Goal: Task Accomplishment & Management: Manage account settings

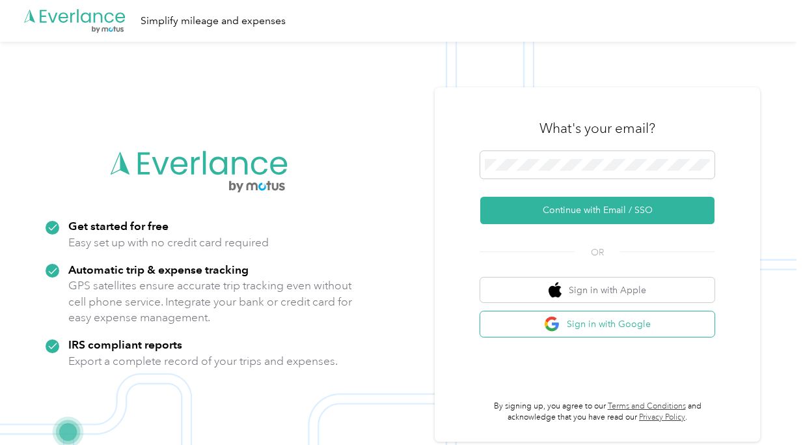
click at [590, 326] on button "Sign in with Google" at bounding box center [597, 323] width 234 height 25
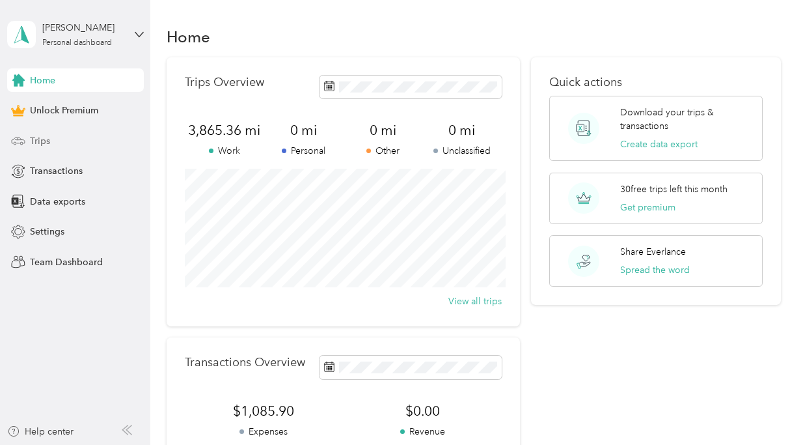
click at [49, 135] on span "Trips" at bounding box center [40, 141] width 20 height 14
click at [46, 143] on span "Trips" at bounding box center [40, 141] width 20 height 14
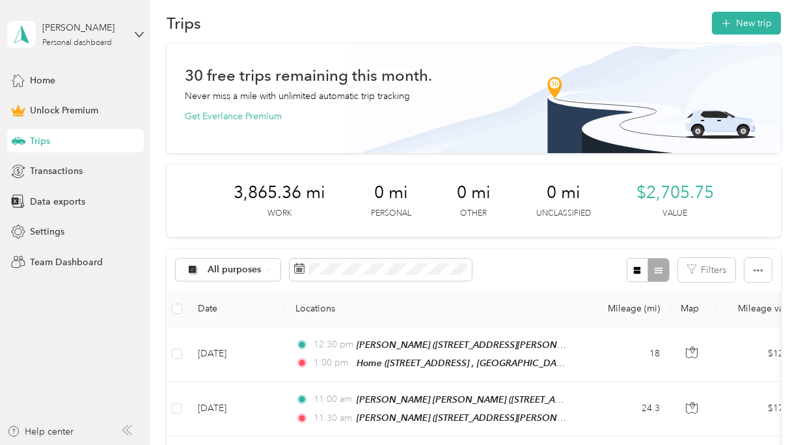
scroll to position [20, 0]
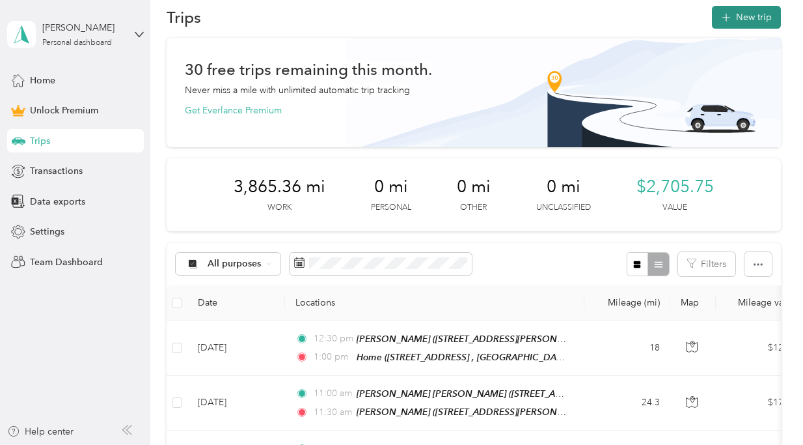
click at [734, 17] on icon "button" at bounding box center [726, 17] width 15 height 15
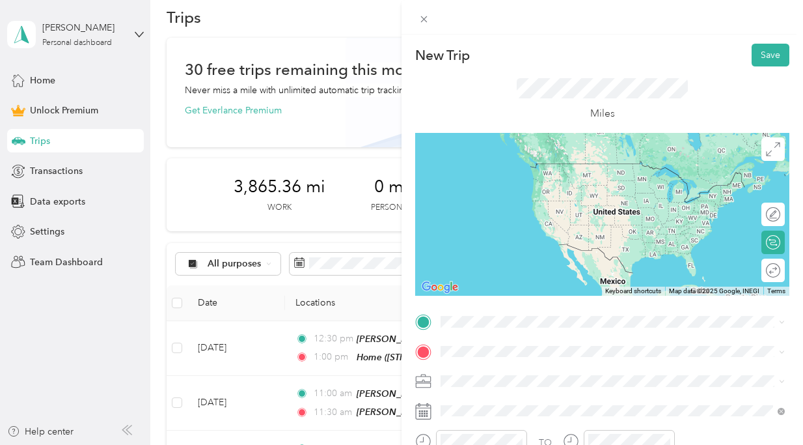
click at [549, 191] on div "Home [STREET_ADDRESS]" at bounding box center [623, 181] width 316 height 41
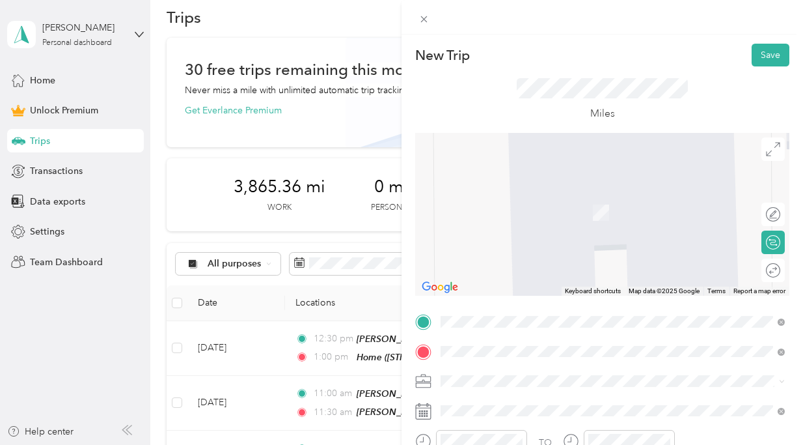
click at [536, 204] on div "[PERSON_NAME] [STREET_ADDRESS][PERSON_NAME]" at bounding box center [542, 204] width 155 height 27
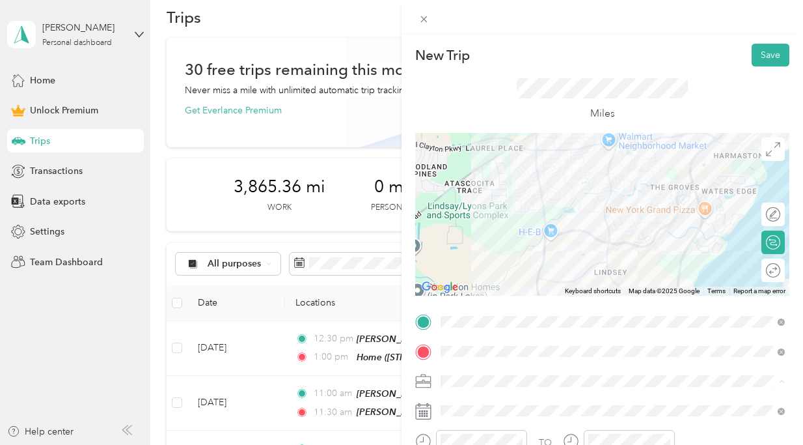
click at [594, 253] on ol "Work Personal HH OT Other Charity Medical Moving Commute" at bounding box center [612, 278] width 353 height 182
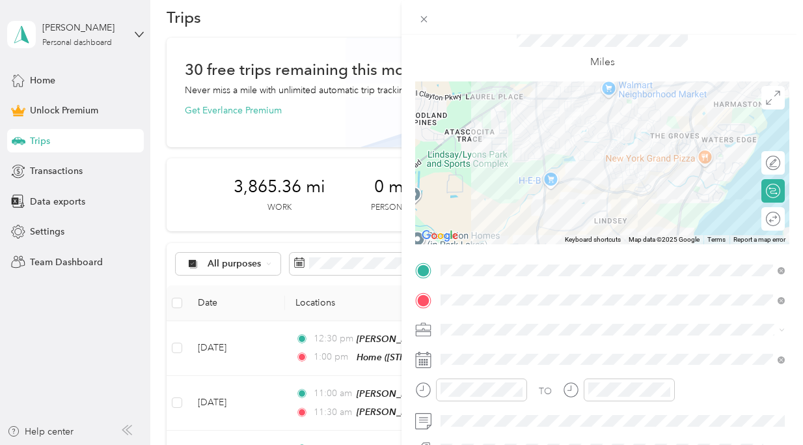
scroll to position [61, 0]
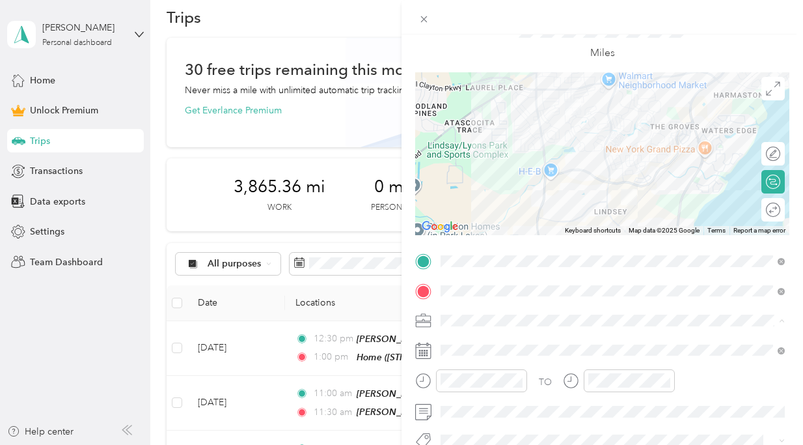
click at [522, 183] on div "HH OT" at bounding box center [612, 183] width 335 height 14
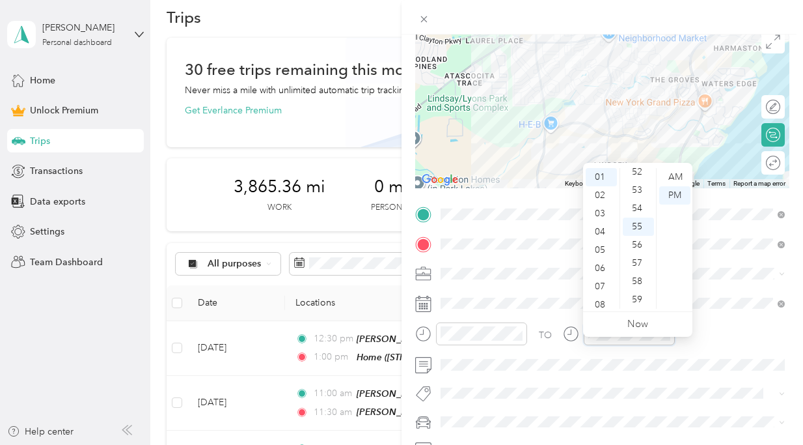
scroll to position [131, 0]
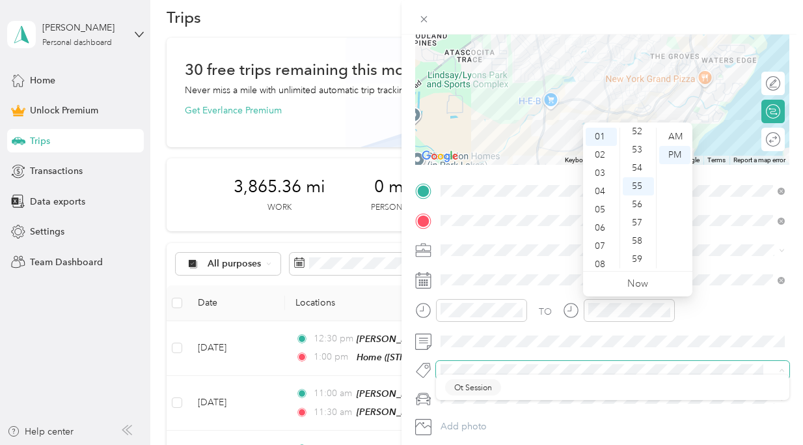
click at [463, 444] on div "New Trip Save This trip cannot be edited because it is either under review, app…" at bounding box center [398, 445] width 797 height 0
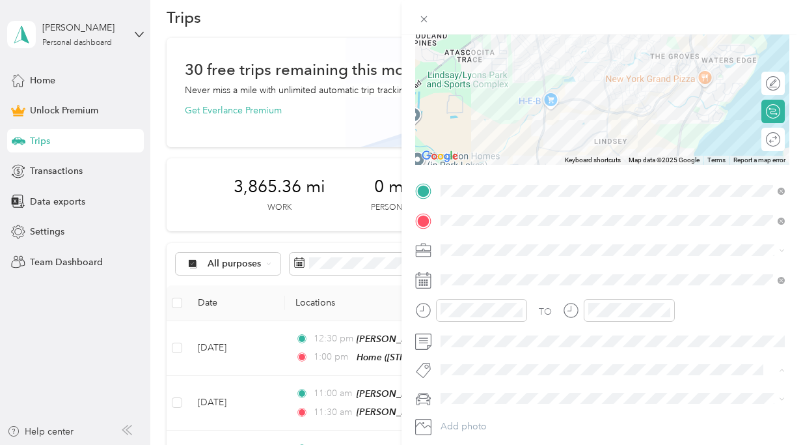
click at [476, 389] on span "Ot Session" at bounding box center [473, 393] width 38 height 12
click at [476, 422] on span "[PERSON_NAME]’s Car" at bounding box center [492, 423] width 94 height 11
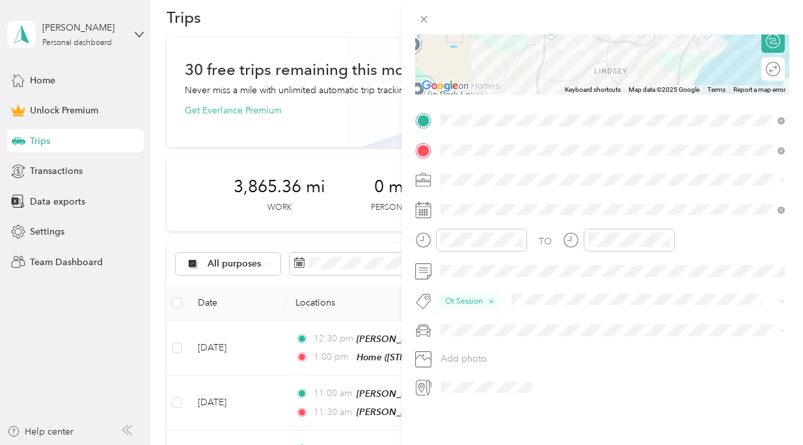
scroll to position [0, 0]
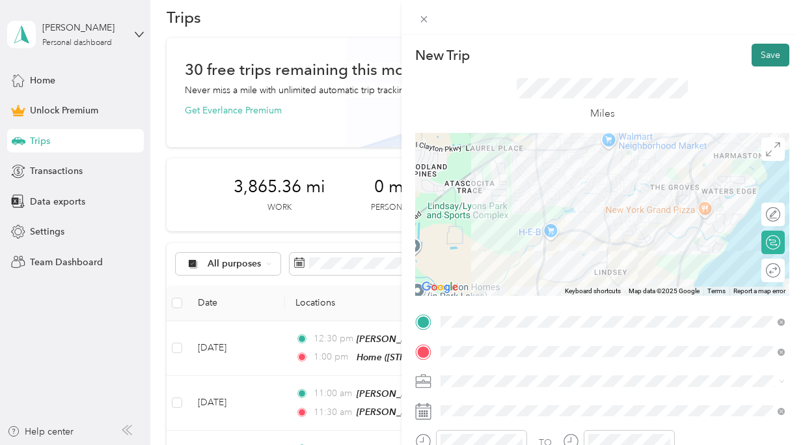
click at [775, 63] on button "Save" at bounding box center [771, 55] width 38 height 23
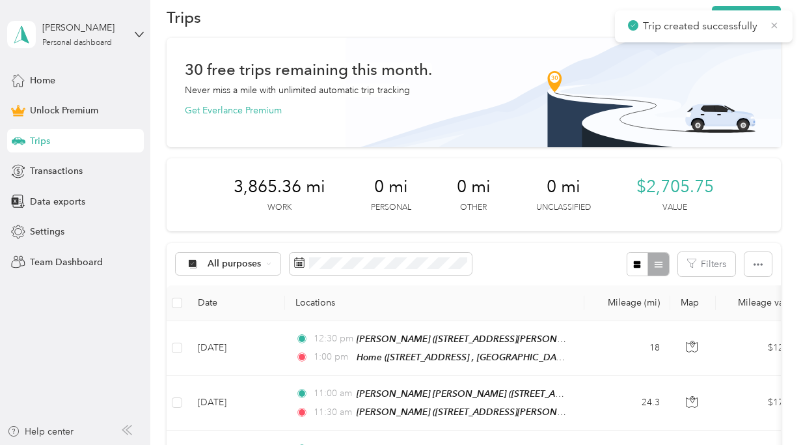
click at [775, 29] on icon at bounding box center [774, 26] width 10 height 12
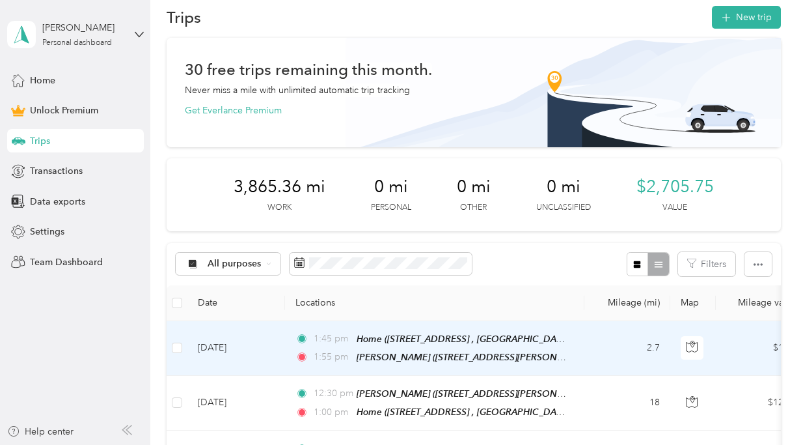
click at [268, 330] on td "[DATE]" at bounding box center [236, 348] width 98 height 55
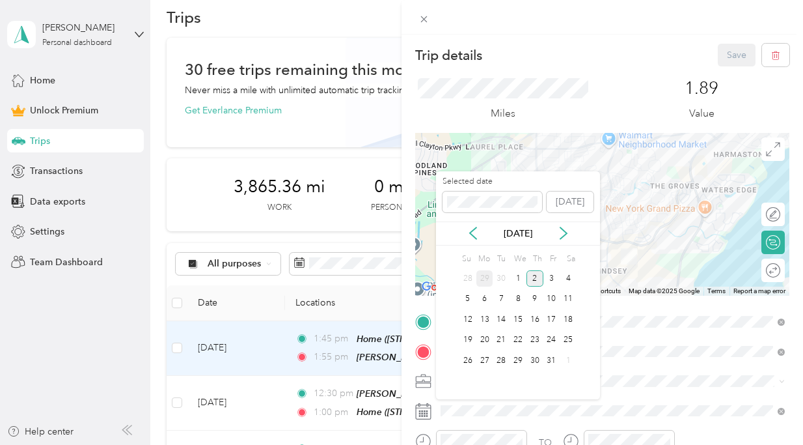
click at [482, 278] on div "29" at bounding box center [484, 278] width 17 height 16
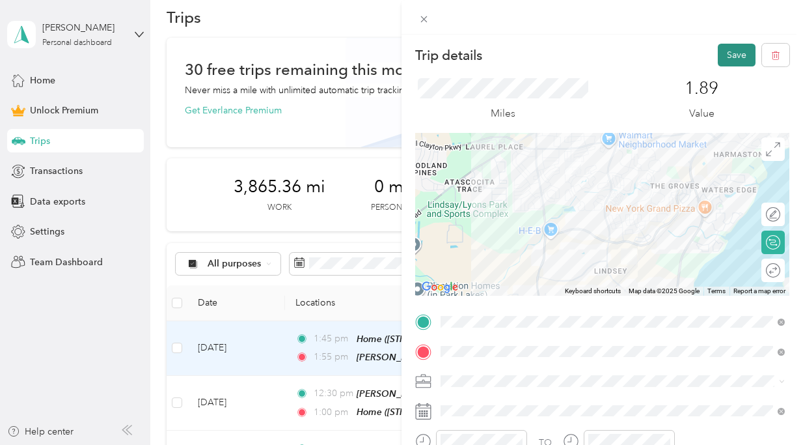
click at [739, 48] on button "Save" at bounding box center [737, 55] width 38 height 23
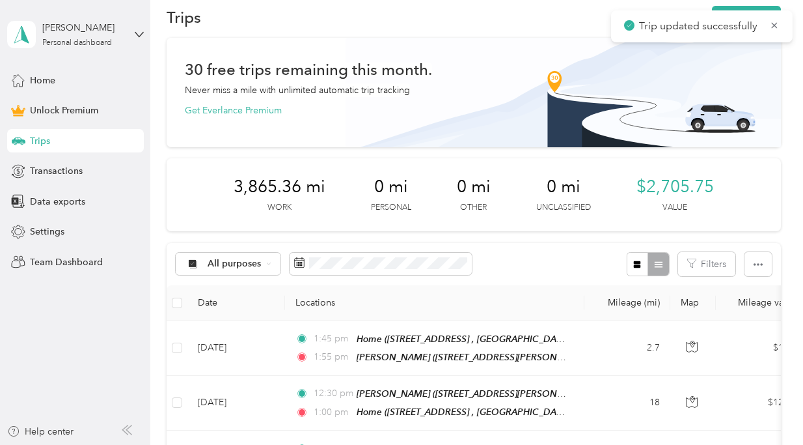
click at [780, 21] on div "Trip updated successfully" at bounding box center [702, 26] width 182 height 32
click at [773, 23] on icon at bounding box center [775, 25] width 6 height 6
click at [765, 14] on button "New trip" at bounding box center [746, 17] width 69 height 23
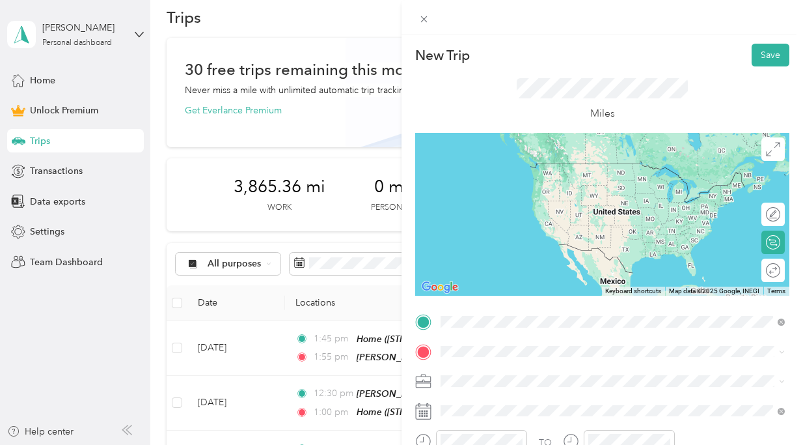
click at [570, 187] on div "[PERSON_NAME] [STREET_ADDRESS][PERSON_NAME]" at bounding box center [542, 175] width 155 height 27
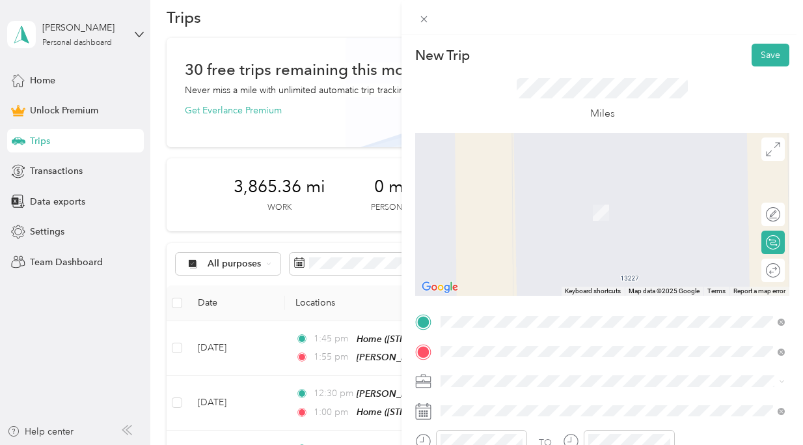
click at [570, 201] on div "[PERSON_NAME] [STREET_ADDRESS] , 77346, [GEOGRAPHIC_DATA], [GEOGRAPHIC_DATA], […" at bounding box center [623, 211] width 316 height 41
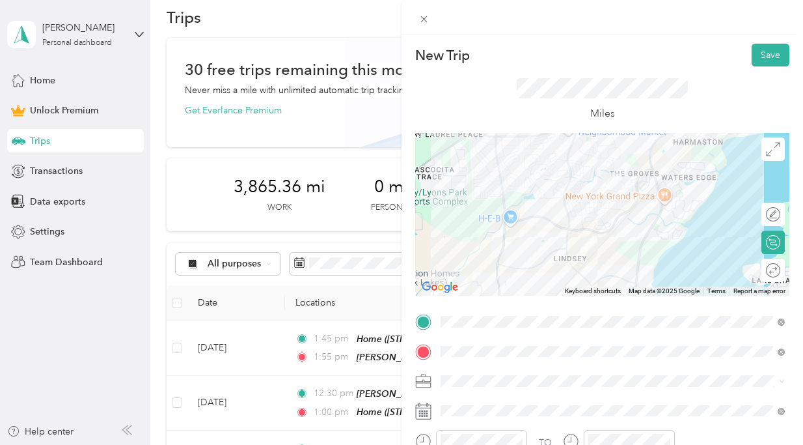
click at [484, 387] on span at bounding box center [612, 380] width 353 height 21
click at [524, 249] on li "HH OT" at bounding box center [612, 243] width 353 height 23
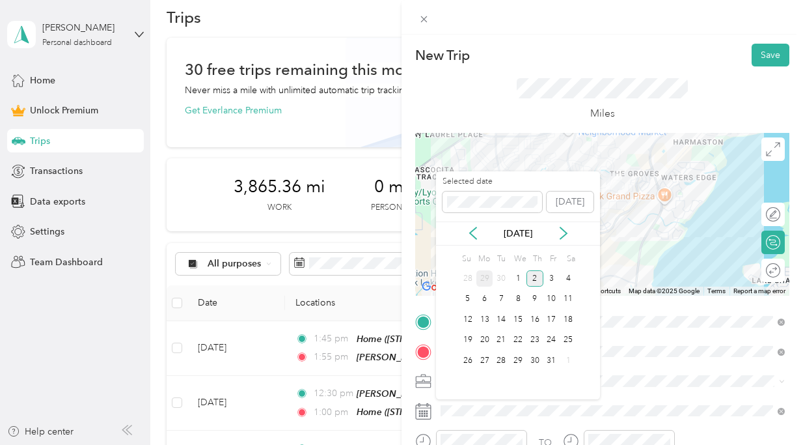
click at [486, 274] on div "29" at bounding box center [484, 278] width 17 height 16
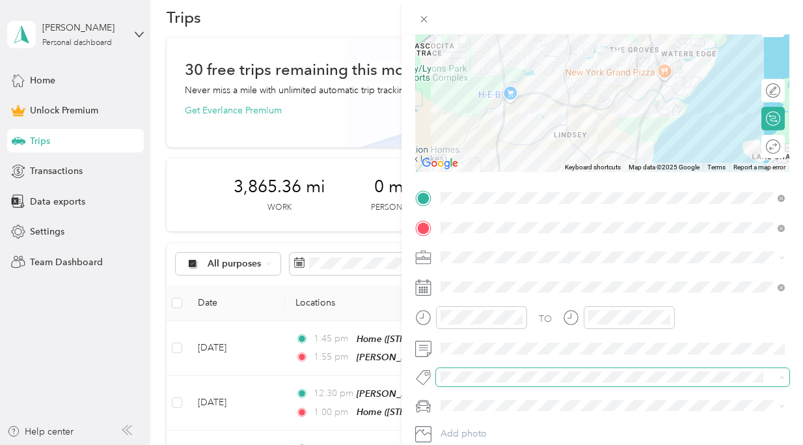
click at [454, 368] on span at bounding box center [612, 377] width 353 height 18
click at [471, 398] on span "Ot Session" at bounding box center [473, 397] width 38 height 12
click at [478, 430] on span "[PERSON_NAME]’s Car" at bounding box center [492, 430] width 94 height 11
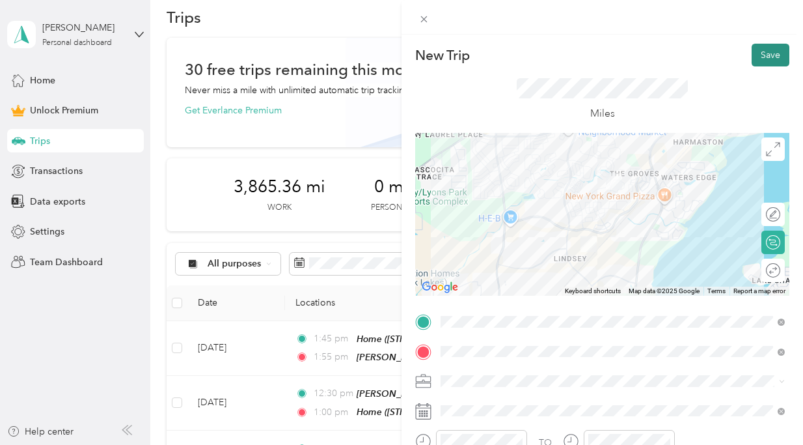
click at [771, 57] on button "Save" at bounding box center [771, 55] width 38 height 23
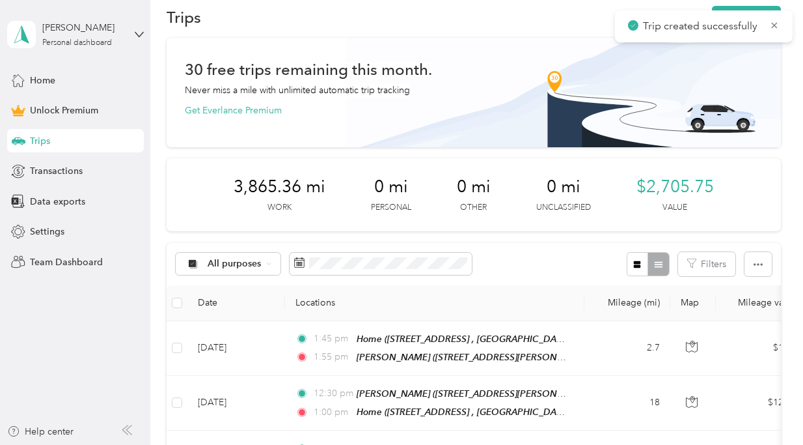
click at [780, 24] on div "Trip created successfully" at bounding box center [704, 26] width 178 height 32
click at [774, 24] on icon at bounding box center [775, 25] width 6 height 6
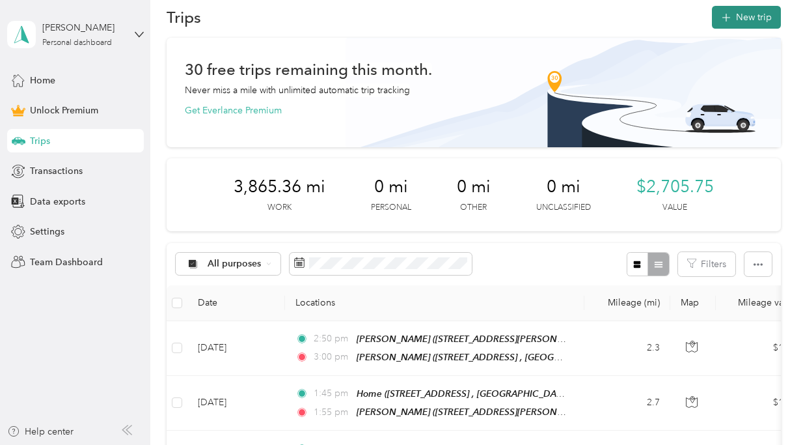
click at [763, 10] on button "New trip" at bounding box center [746, 17] width 69 height 23
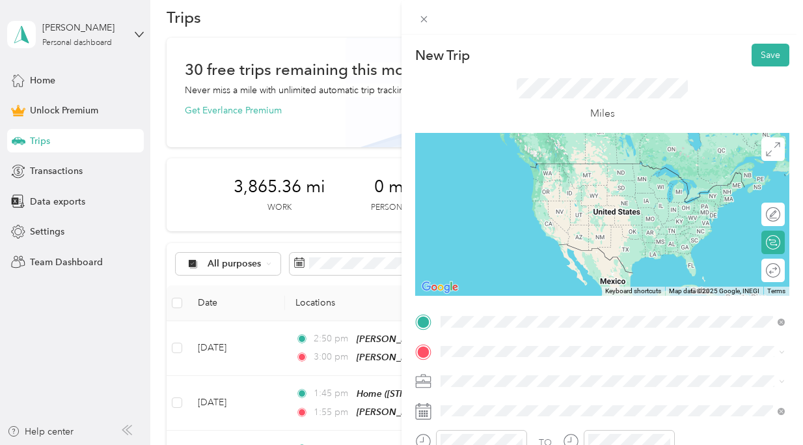
click at [548, 168] on div "[PERSON_NAME]" at bounding box center [623, 168] width 316 height 12
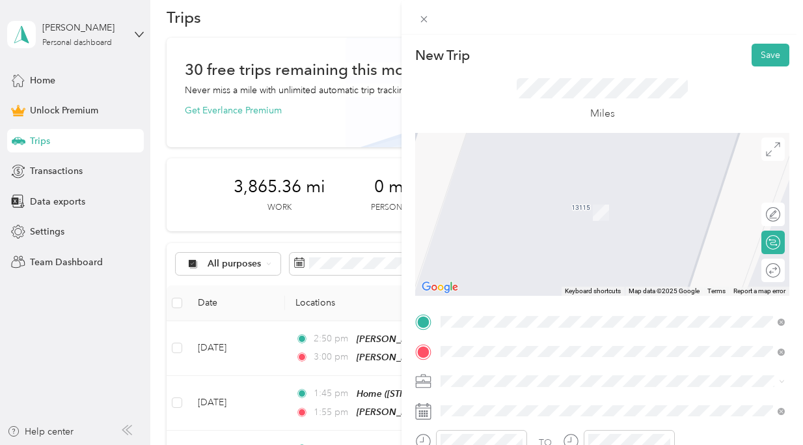
click at [549, 207] on span "[STREET_ADDRESS][US_STATE]" at bounding box center [530, 211] width 130 height 11
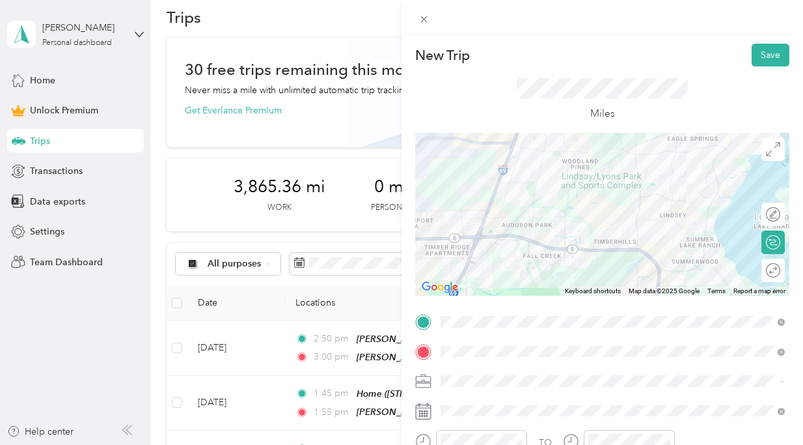
click at [529, 239] on div "HH OT" at bounding box center [612, 242] width 335 height 14
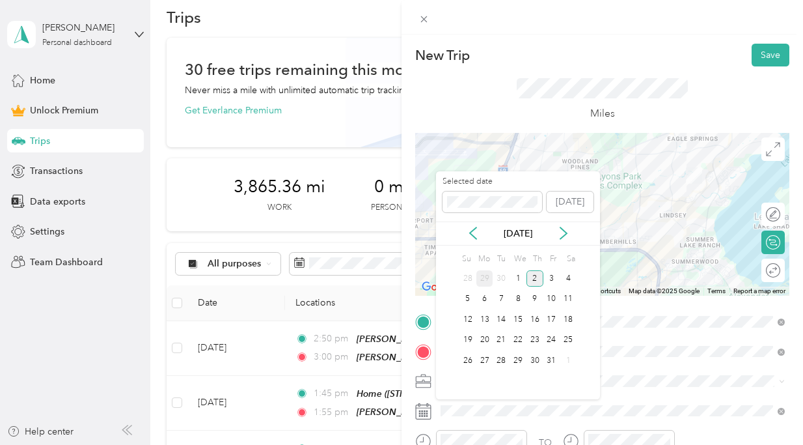
click at [487, 275] on div "29" at bounding box center [484, 278] width 17 height 16
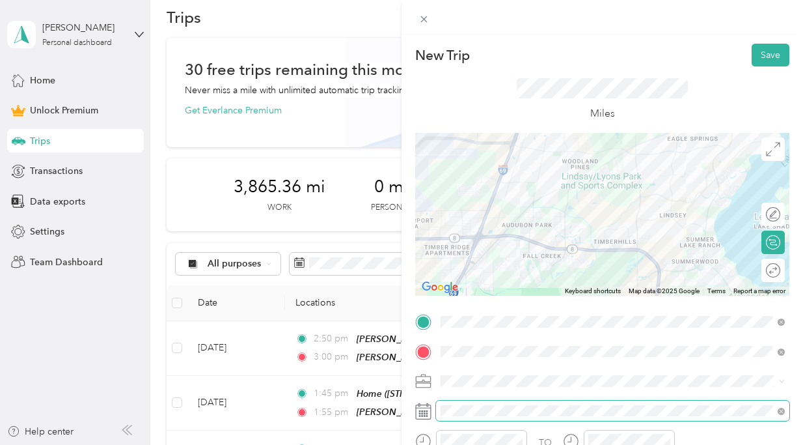
scroll to position [100, 0]
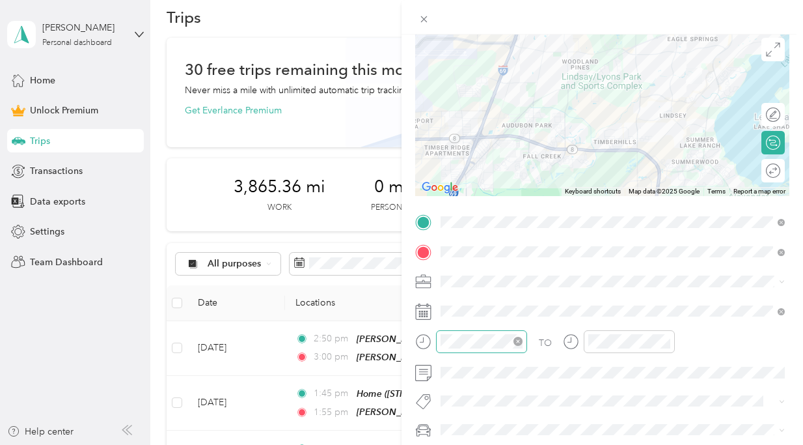
click at [455, 333] on div at bounding box center [481, 341] width 91 height 23
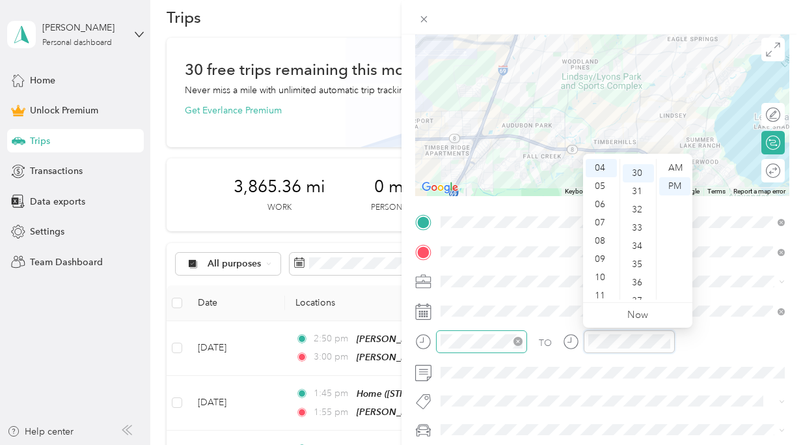
scroll to position [547, 0]
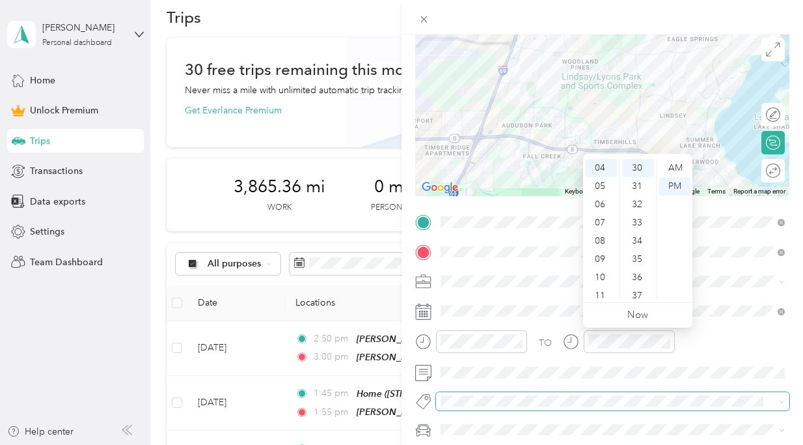
click at [455, 408] on span at bounding box center [612, 401] width 353 height 18
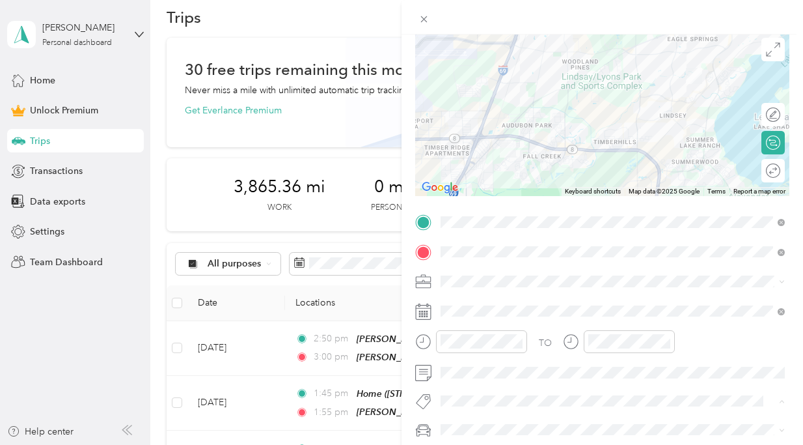
click at [467, 419] on span "Ot Session" at bounding box center [473, 424] width 38 height 12
click at [494, 408] on div "[PERSON_NAME]’s Car" at bounding box center [612, 409] width 335 height 14
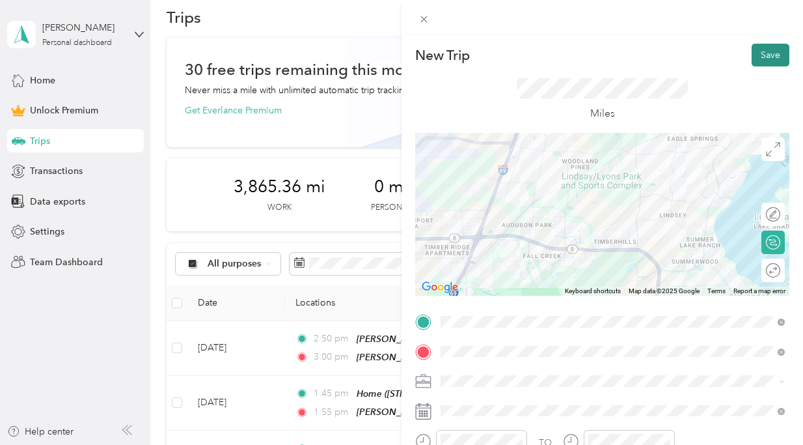
click at [769, 56] on button "Save" at bounding box center [771, 55] width 38 height 23
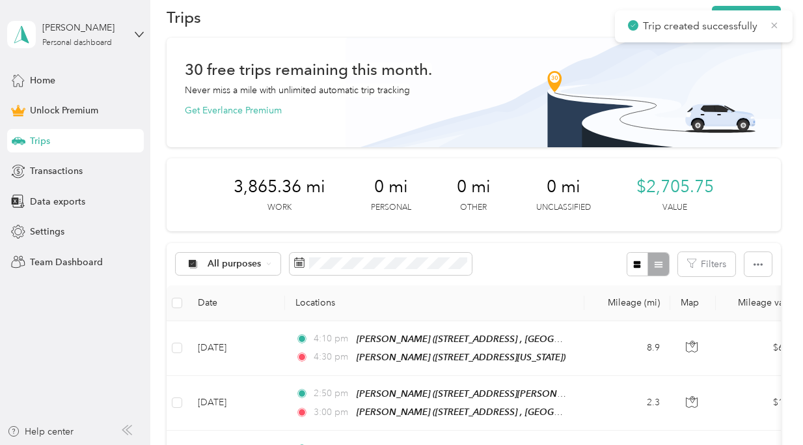
click at [773, 25] on icon at bounding box center [775, 25] width 6 height 6
click at [763, 16] on button "New trip" at bounding box center [746, 17] width 69 height 23
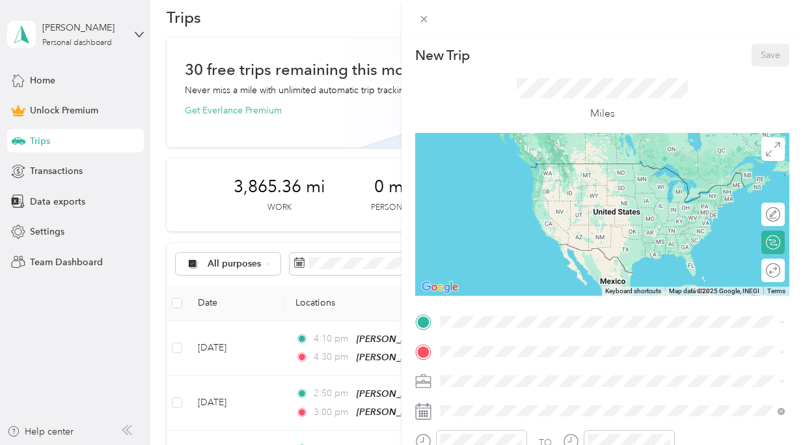
click at [551, 185] on div "Home [STREET_ADDRESS]" at bounding box center [623, 181] width 316 height 41
click at [596, 181] on span "[STREET_ADDRESS][US_STATE]" at bounding box center [530, 181] width 130 height 11
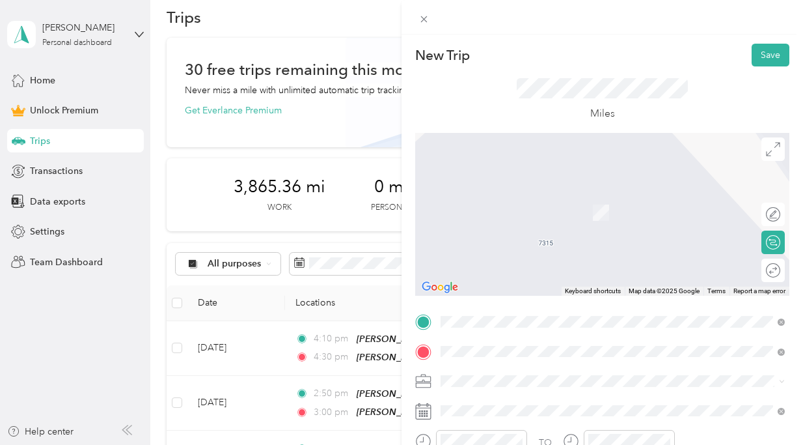
click at [567, 209] on span "[STREET_ADDRESS][US_STATE]" at bounding box center [530, 211] width 130 height 11
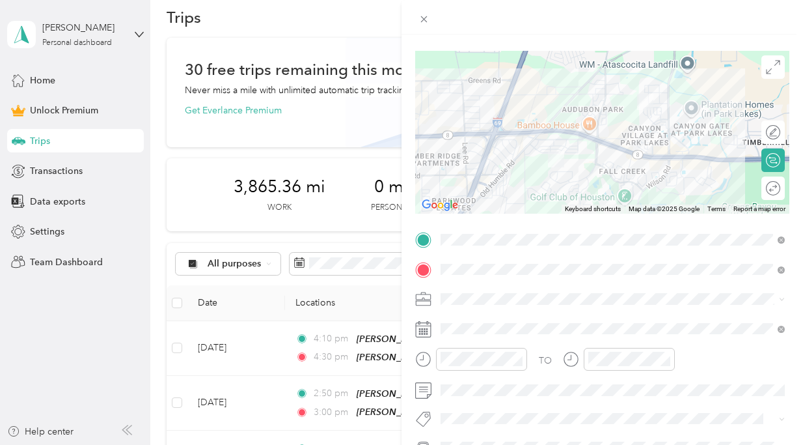
scroll to position [94, 0]
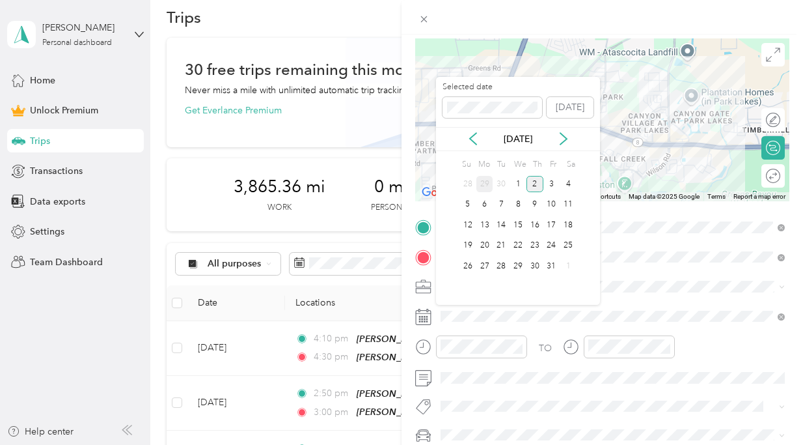
click at [488, 184] on div "29" at bounding box center [484, 184] width 17 height 16
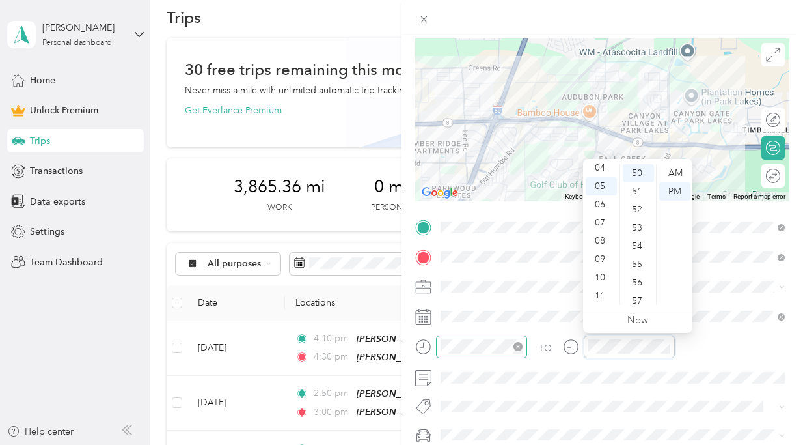
scroll to position [911, 0]
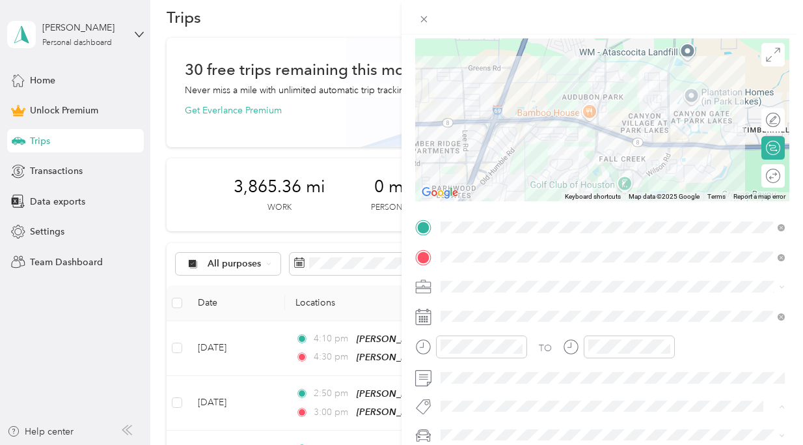
click at [475, 429] on span "Ot Session" at bounding box center [473, 429] width 38 height 12
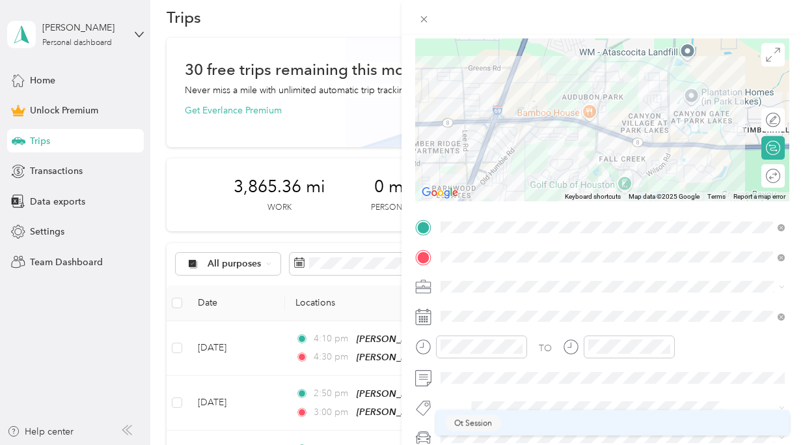
click at [475, 429] on span at bounding box center [612, 436] width 353 height 21
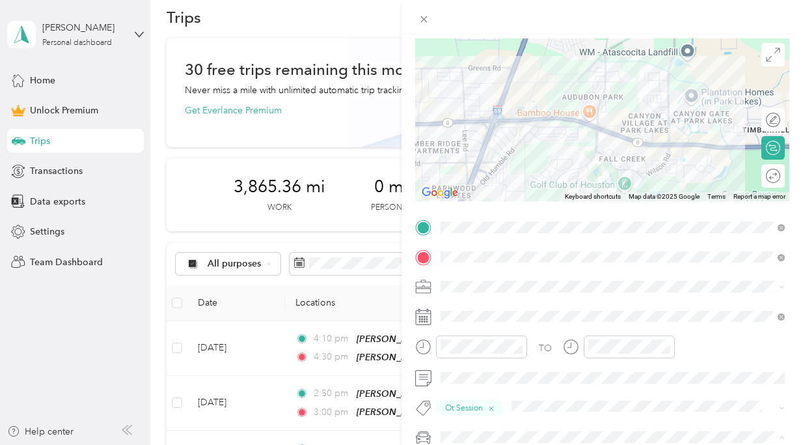
click at [483, 420] on li "[PERSON_NAME]’s Car" at bounding box center [612, 413] width 353 height 23
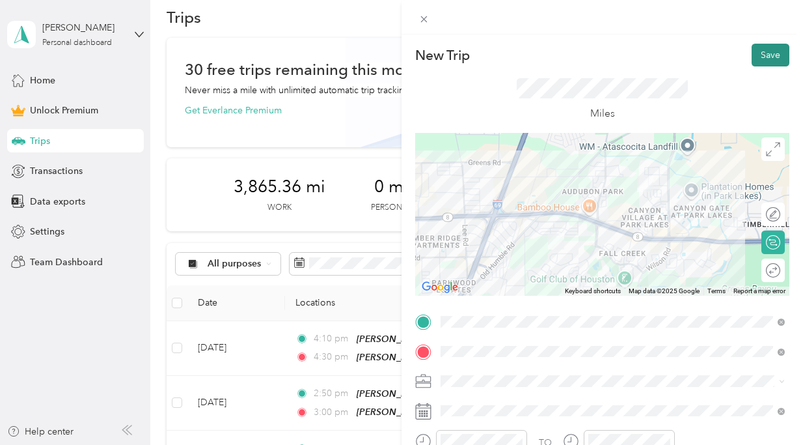
click at [765, 45] on button "Save" at bounding box center [771, 55] width 38 height 23
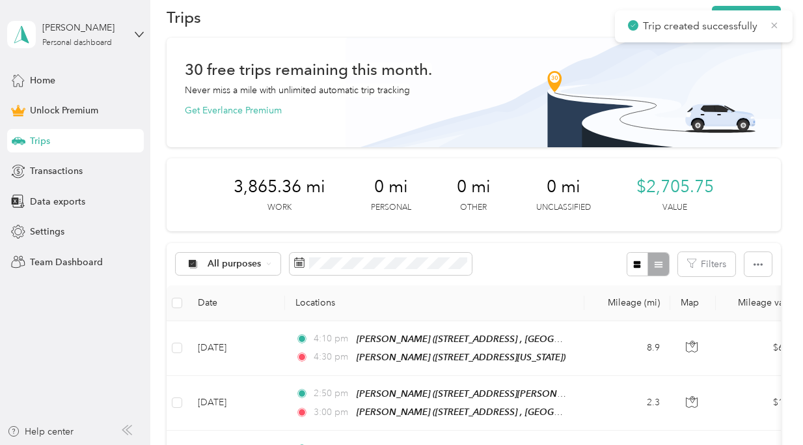
click at [779, 24] on icon at bounding box center [774, 26] width 10 height 12
click at [756, 20] on button "New trip" at bounding box center [746, 17] width 69 height 23
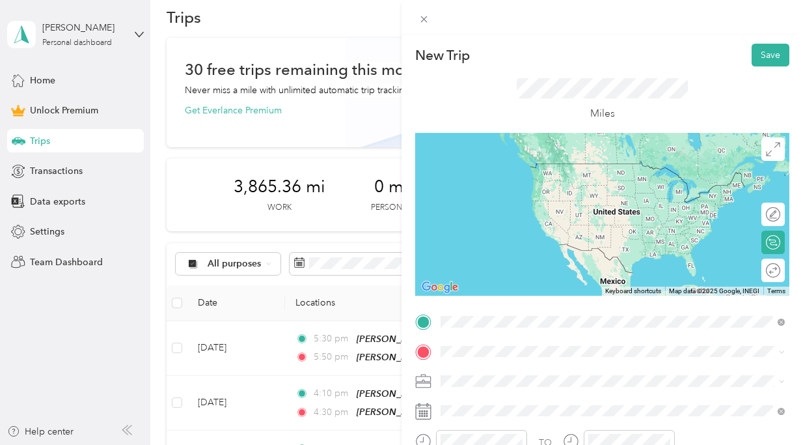
click at [545, 193] on ol "From your Favorite places [PERSON_NAME] [STREET_ADDRESS][US_STATE] From search …" at bounding box center [612, 219] width 353 height 182
click at [525, 208] on span "[STREET_ADDRESS] , [GEOGRAPHIC_DATA], [GEOGRAPHIC_DATA], [GEOGRAPHIC_DATA]" at bounding box center [608, 218] width 286 height 25
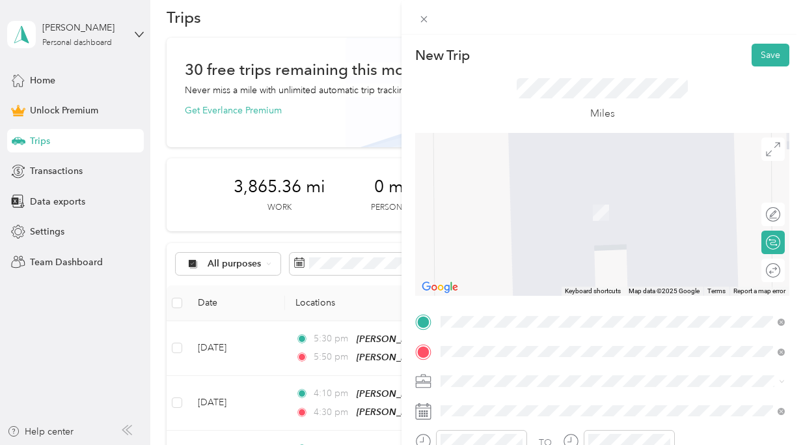
click at [508, 284] on span "[STREET_ADDRESS][US_STATE]" at bounding box center [530, 278] width 130 height 11
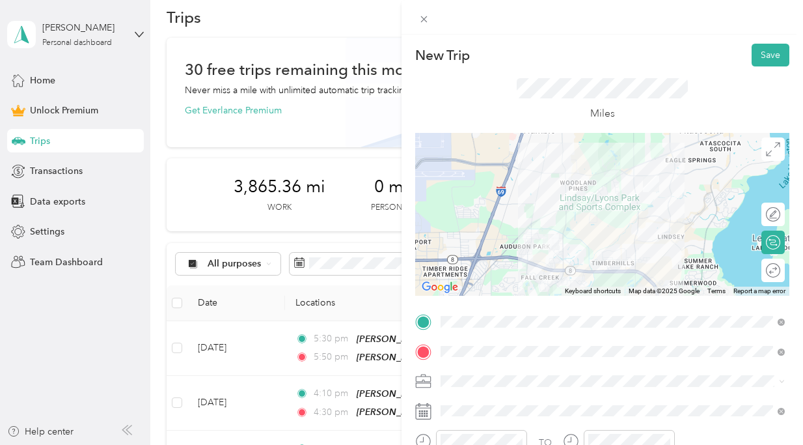
click at [508, 245] on div "HH OT" at bounding box center [612, 241] width 335 height 14
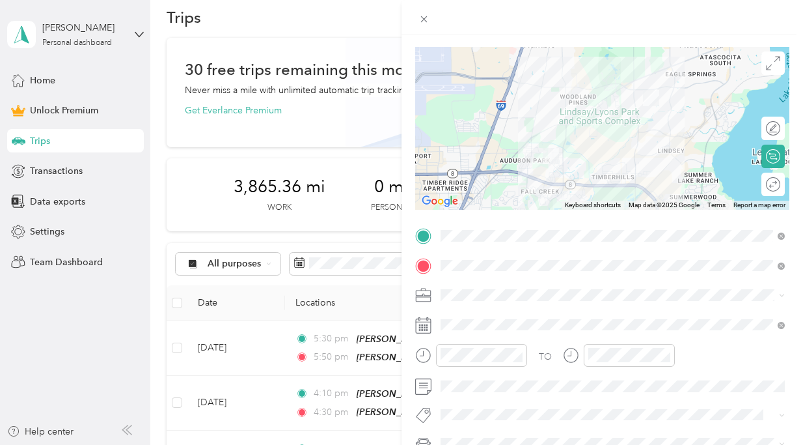
scroll to position [89, 0]
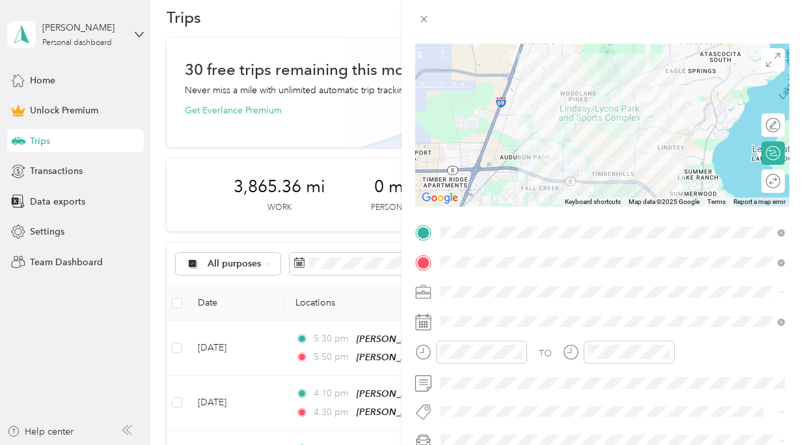
click at [620, 181] on div at bounding box center [602, 125] width 374 height 163
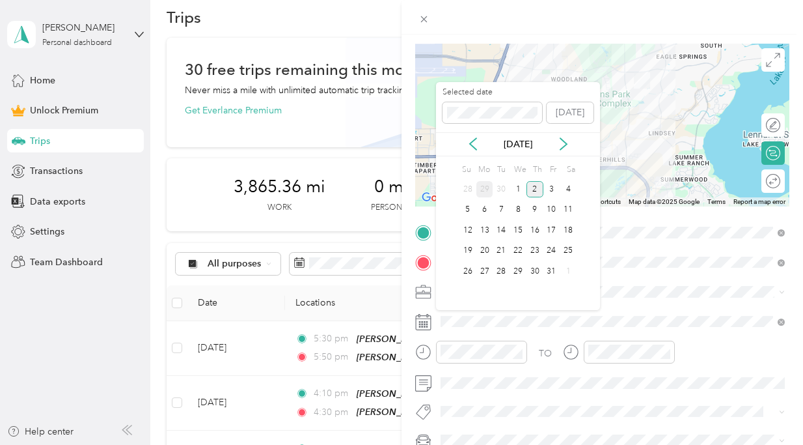
click at [485, 186] on div "29" at bounding box center [484, 189] width 17 height 16
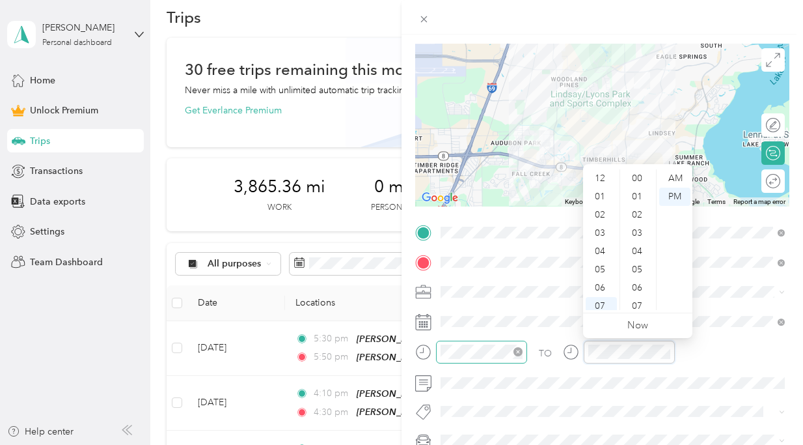
scroll to position [78, 0]
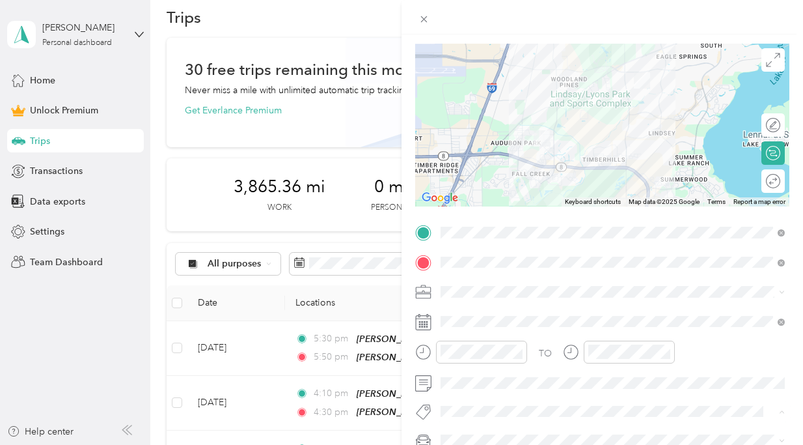
click at [461, 444] on div "New Trip Save This trip cannot be edited because it is either under review, app…" at bounding box center [398, 445] width 797 height 0
click at [476, 417] on span "[PERSON_NAME]’s Car" at bounding box center [492, 414] width 94 height 11
click at [476, 403] on span at bounding box center [612, 411] width 353 height 18
click at [482, 391] on li "Ot Session" at bounding box center [612, 388] width 353 height 25
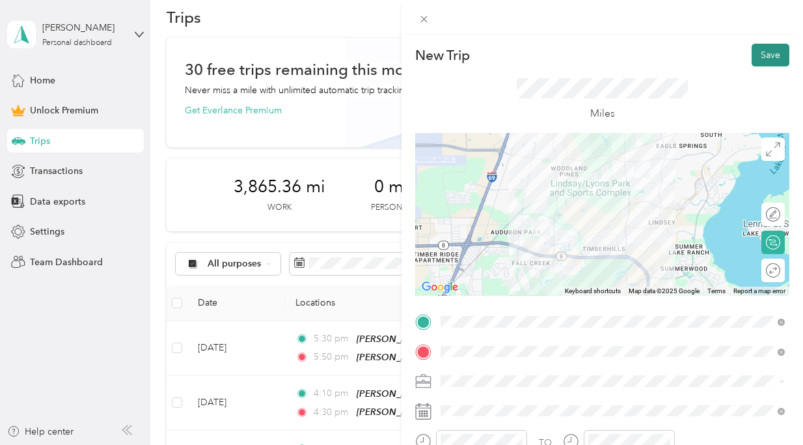
click at [777, 54] on button "Save" at bounding box center [771, 55] width 38 height 23
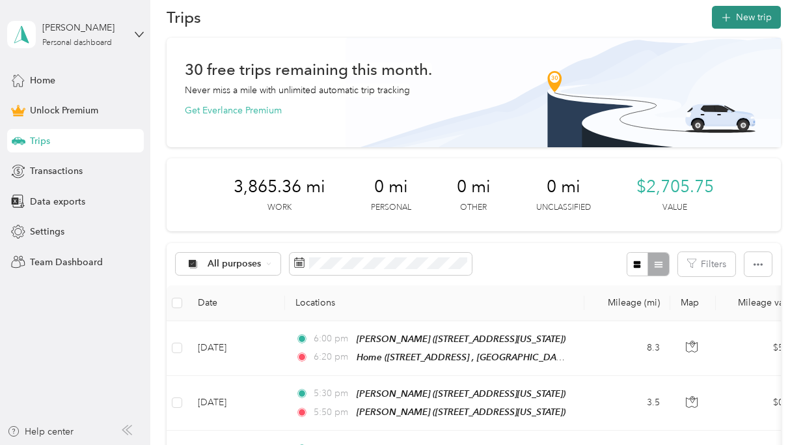
click at [760, 17] on button "New trip" at bounding box center [746, 17] width 69 height 23
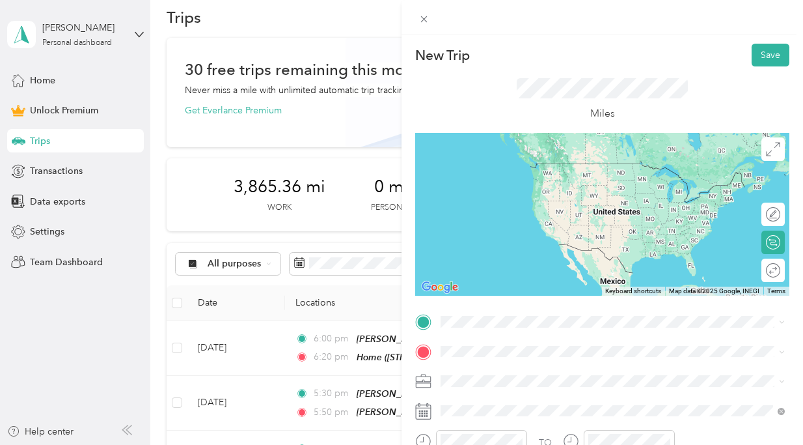
click at [549, 193] on div "Home [STREET_ADDRESS]" at bounding box center [623, 178] width 316 height 41
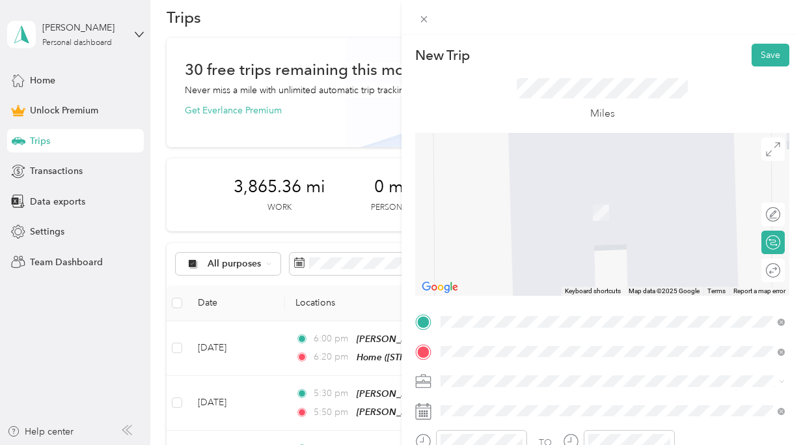
click at [548, 191] on div "[PERSON_NAME]" at bounding box center [506, 197] width 83 height 12
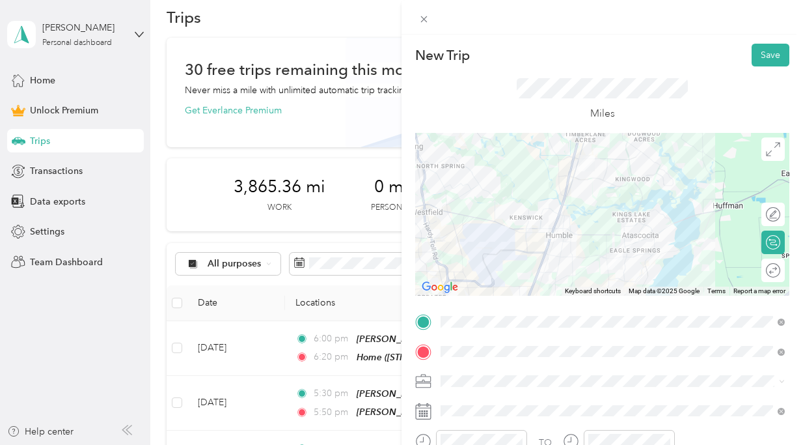
click at [530, 244] on div "HH OT" at bounding box center [612, 243] width 335 height 14
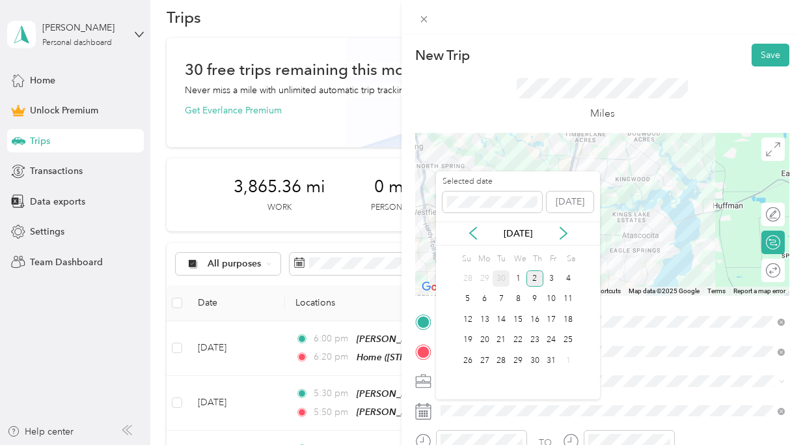
click at [500, 276] on div "30" at bounding box center [501, 278] width 17 height 16
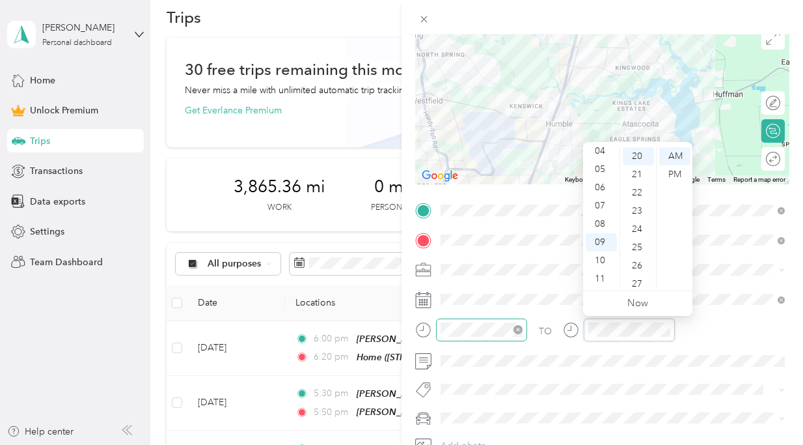
scroll to position [365, 0]
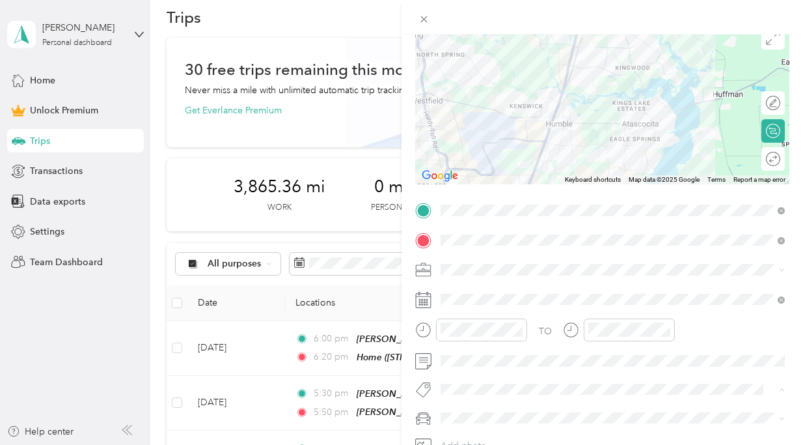
click at [482, 402] on li "Ot Session" at bounding box center [612, 412] width 353 height 25
click at [487, 398] on div "[PERSON_NAME]’s Car" at bounding box center [612, 394] width 335 height 14
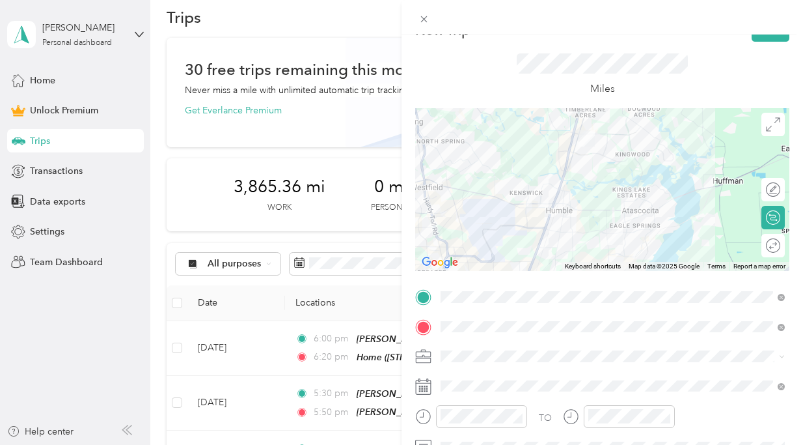
scroll to position [0, 0]
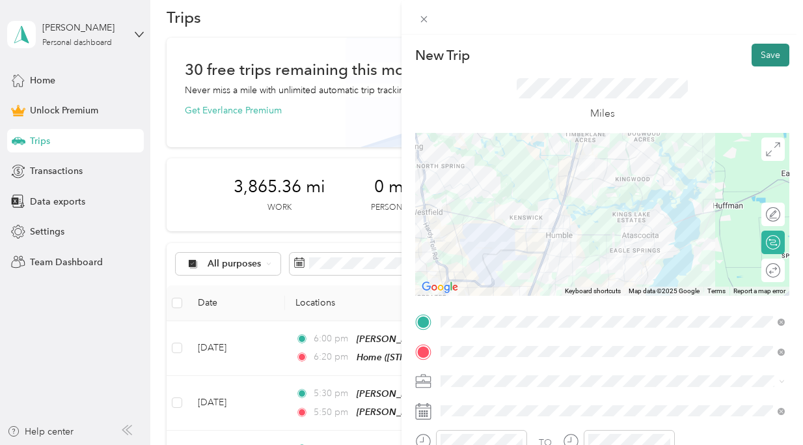
click at [775, 64] on button "Save" at bounding box center [771, 55] width 38 height 23
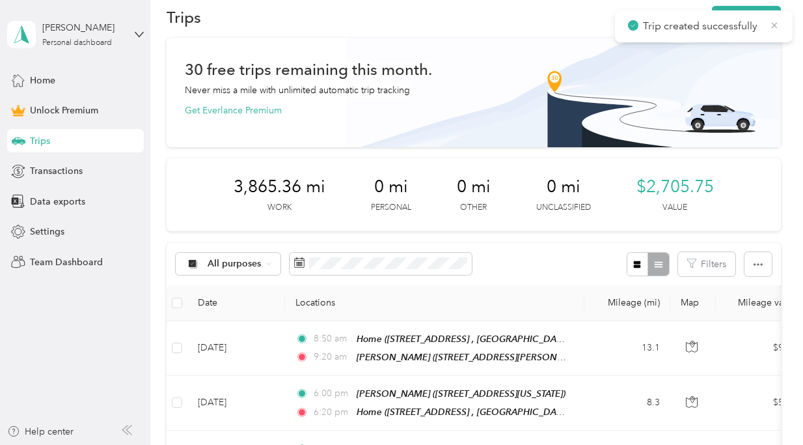
click at [775, 28] on icon at bounding box center [774, 26] width 10 height 12
click at [758, 16] on button "New trip" at bounding box center [746, 17] width 69 height 23
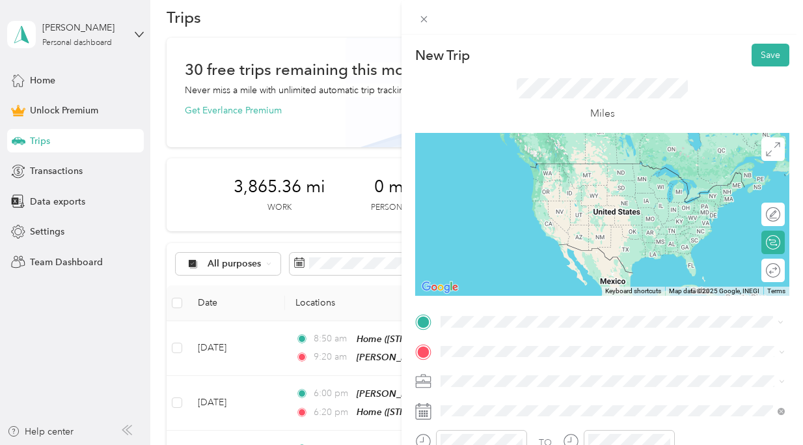
click at [548, 189] on div "[PERSON_NAME] [STREET_ADDRESS][PERSON_NAME]" at bounding box center [506, 175] width 83 height 27
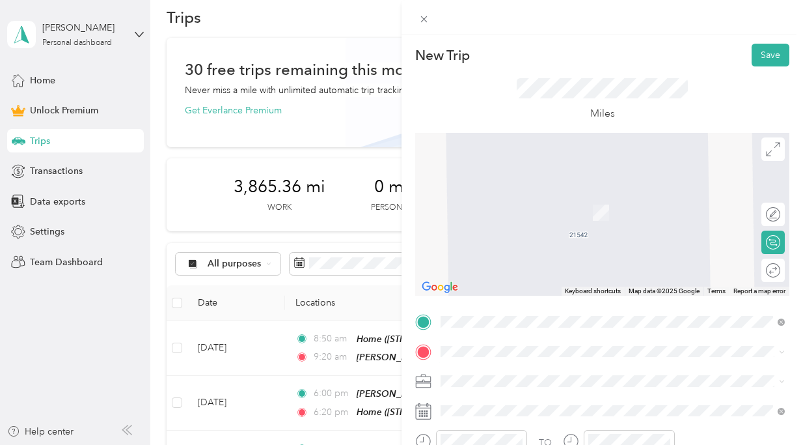
click at [547, 299] on span "[STREET_ADDRESS][US_STATE]" at bounding box center [530, 293] width 130 height 11
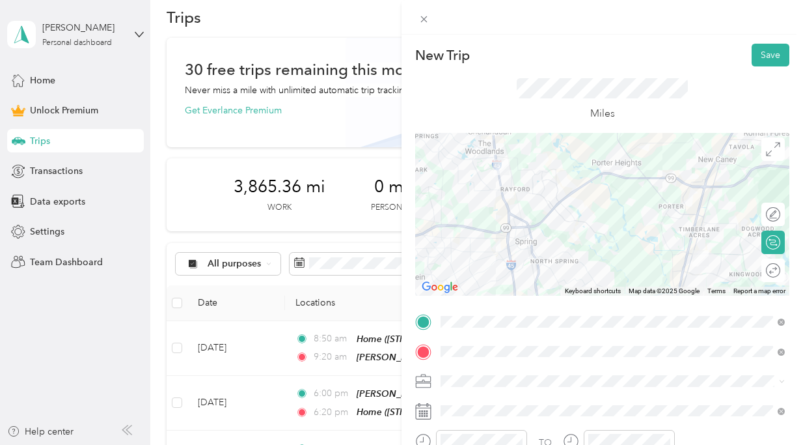
click at [547, 249] on li "HH OT" at bounding box center [612, 243] width 353 height 23
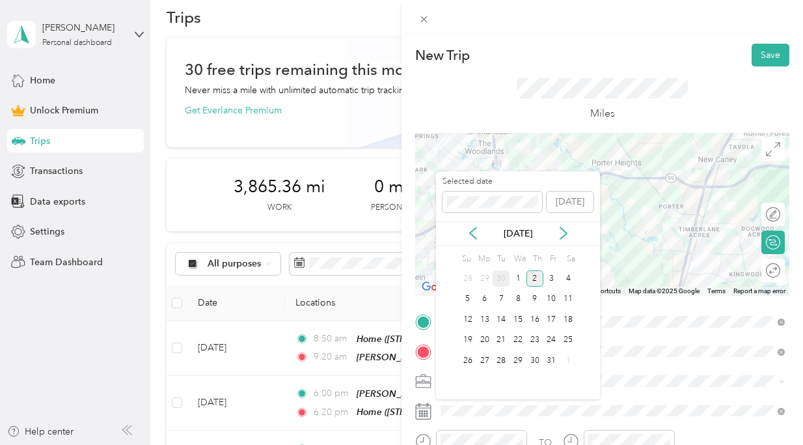
click at [504, 277] on div "30" at bounding box center [501, 278] width 17 height 16
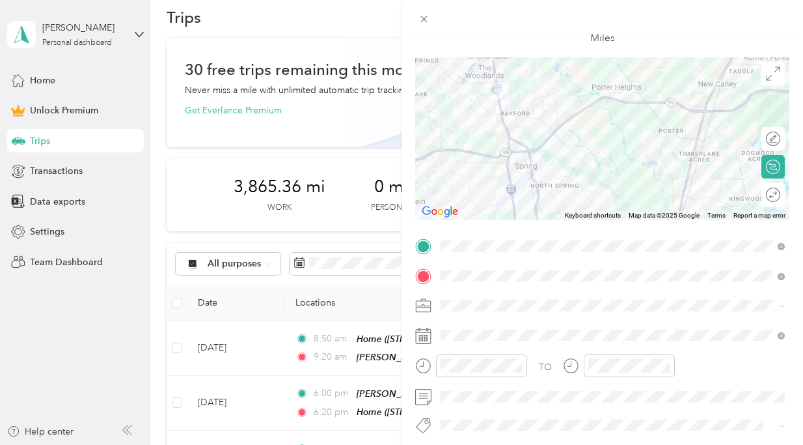
click at [478, 406] on button "Ot Session" at bounding box center [473, 402] width 56 height 16
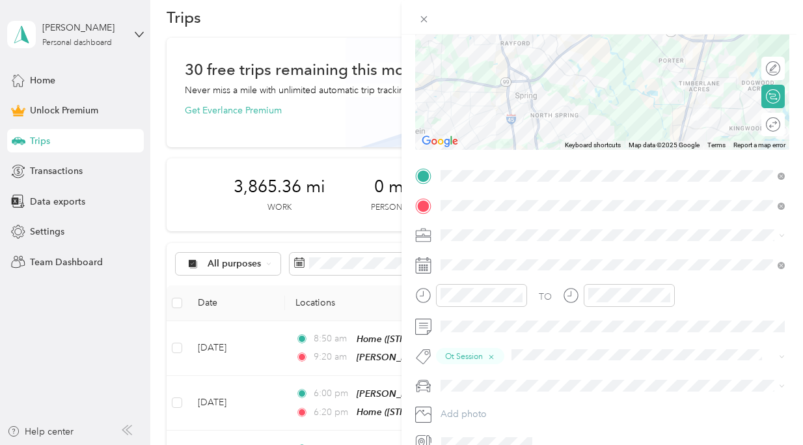
scroll to position [201, 0]
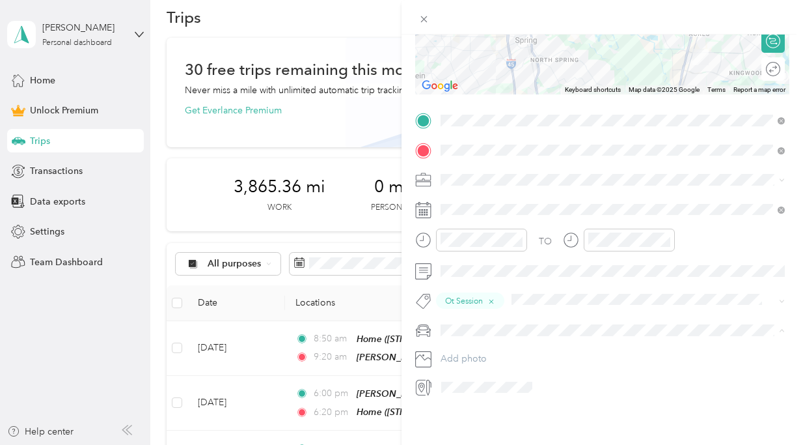
click at [489, 347] on div "[PERSON_NAME]’s Car" at bounding box center [612, 353] width 335 height 14
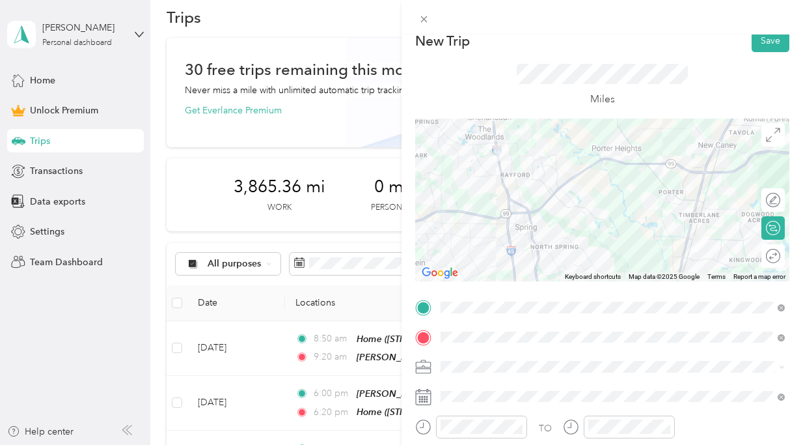
scroll to position [0, 0]
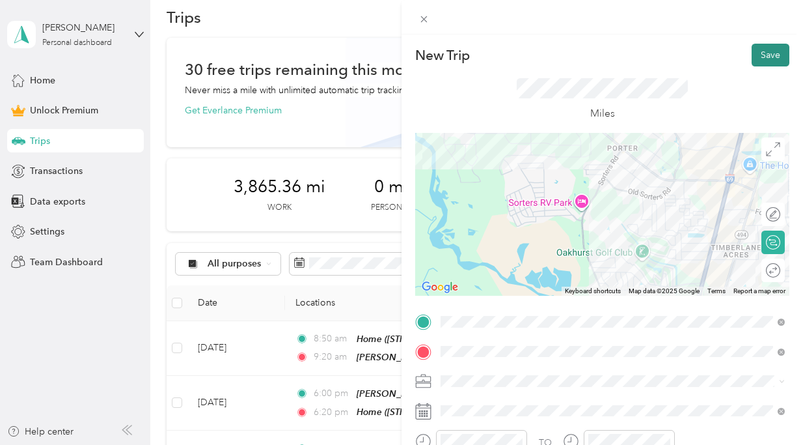
click at [762, 55] on button "Save" at bounding box center [771, 55] width 38 height 23
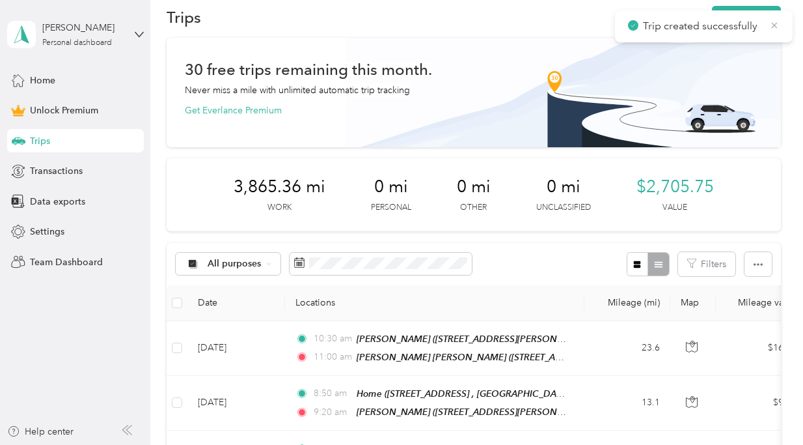
click at [774, 24] on icon at bounding box center [774, 26] width 10 height 12
click at [760, 14] on button "New trip" at bounding box center [746, 17] width 69 height 23
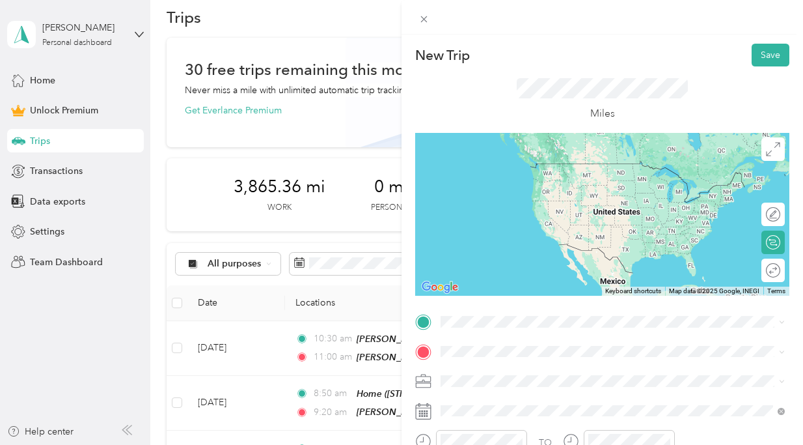
click at [524, 269] on span "[STREET_ADDRESS][US_STATE]" at bounding box center [530, 263] width 130 height 11
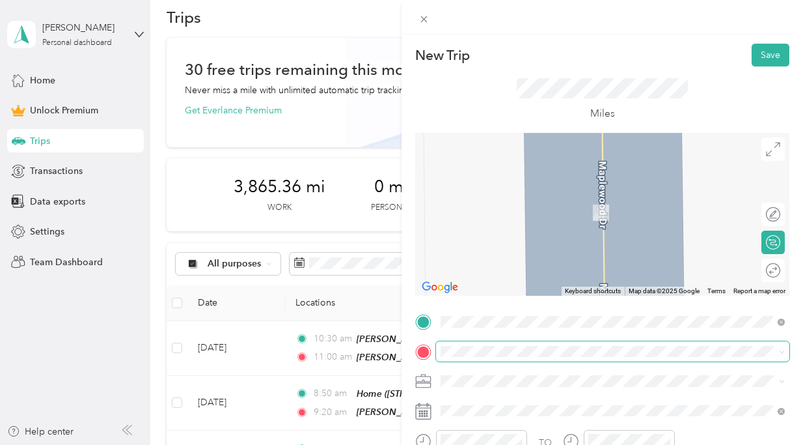
click at [492, 343] on span at bounding box center [612, 351] width 353 height 21
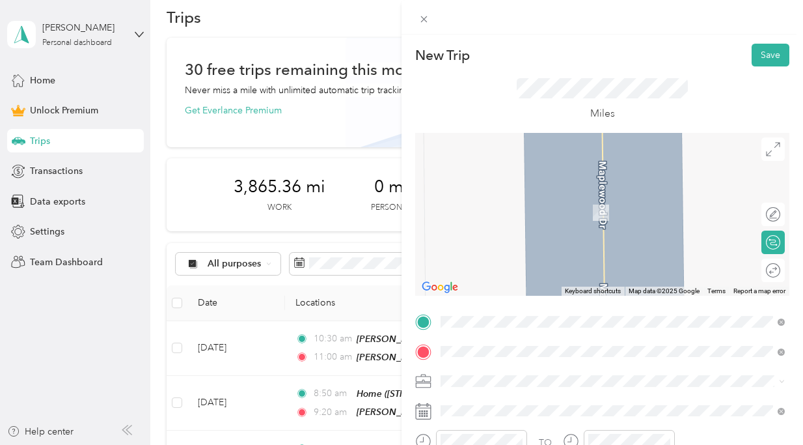
click at [545, 202] on div "[PERSON_NAME] [STREET_ADDRESS][PERSON_NAME][US_STATE]" at bounding box center [566, 204] width 202 height 27
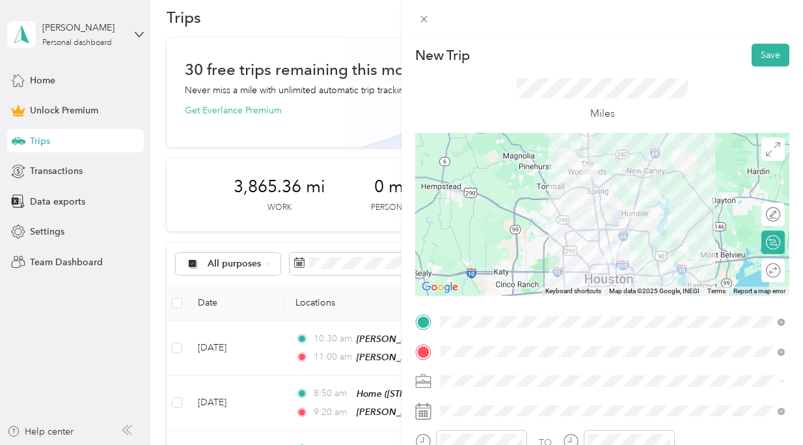
click at [485, 388] on span at bounding box center [612, 380] width 353 height 21
click at [533, 248] on li "HH OT" at bounding box center [612, 239] width 353 height 23
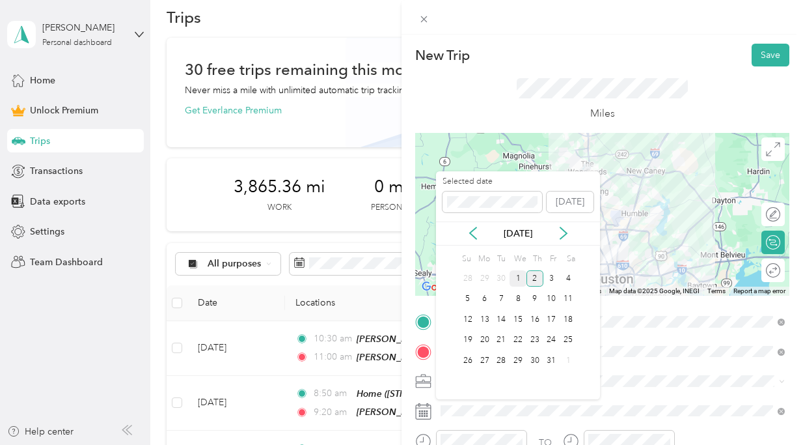
click at [510, 278] on div "1" at bounding box center [518, 278] width 17 height 16
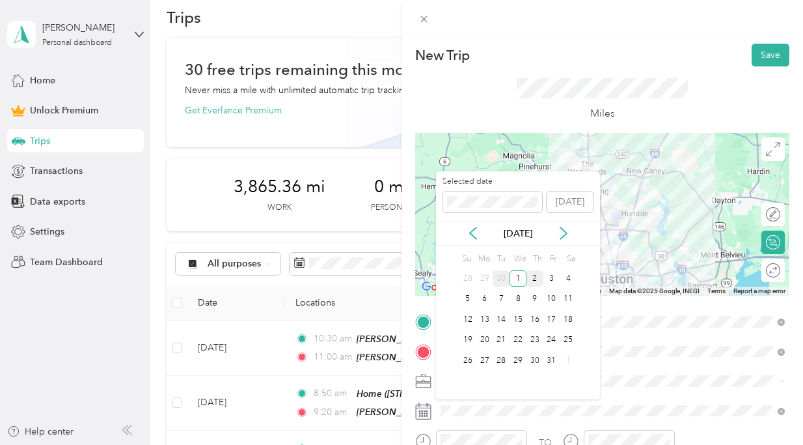
click at [502, 278] on div "30" at bounding box center [501, 278] width 17 height 16
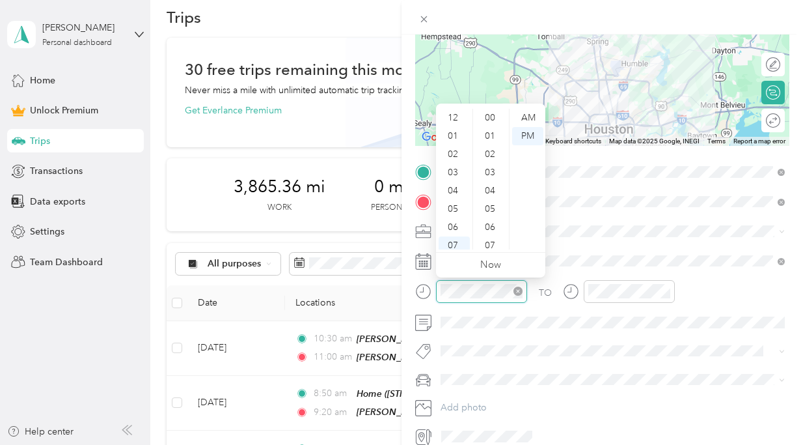
scroll to position [78, 0]
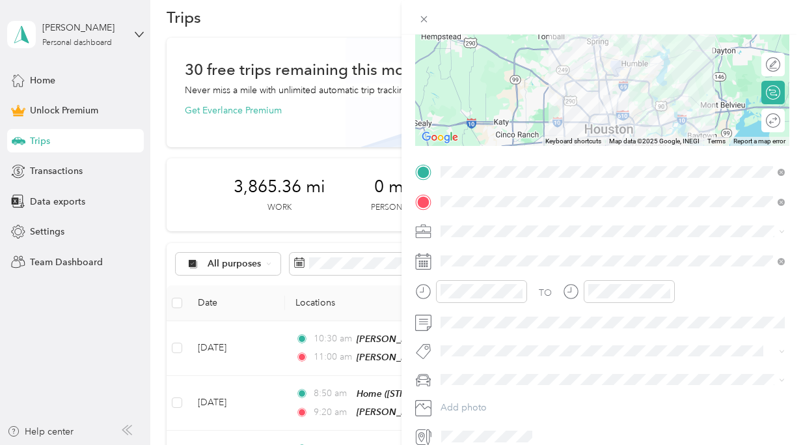
click at [644, 239] on span at bounding box center [612, 231] width 353 height 21
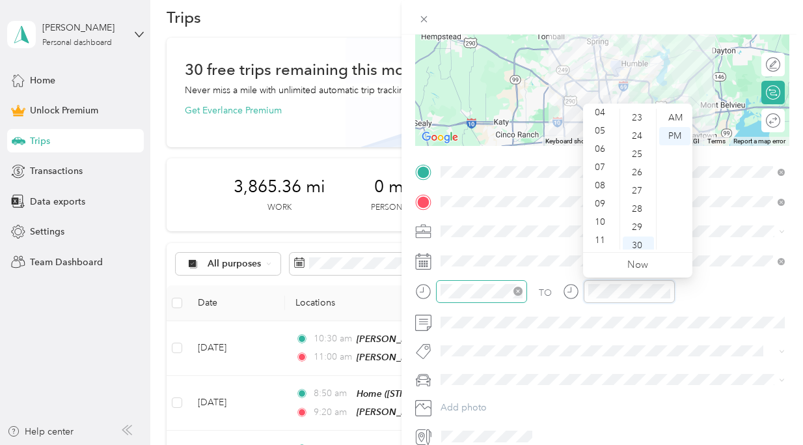
scroll to position [547, 0]
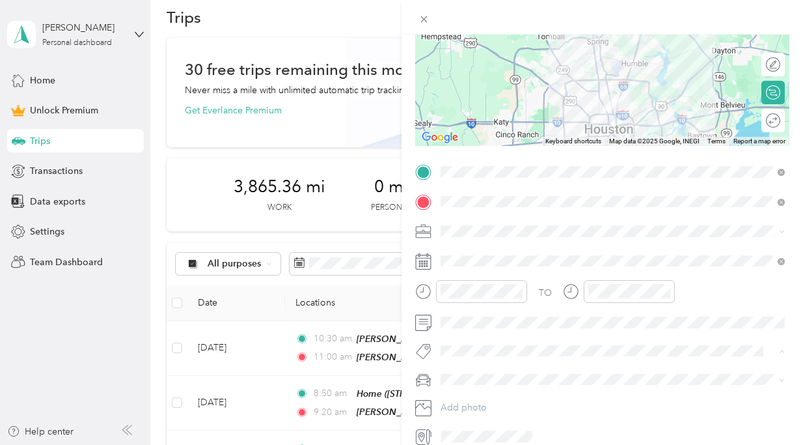
click at [472, 444] on div "New Trip Save This trip cannot be edited because it is either under review, app…" at bounding box center [398, 445] width 797 height 0
click at [480, 403] on span "[PERSON_NAME]’s Car" at bounding box center [492, 401] width 94 height 11
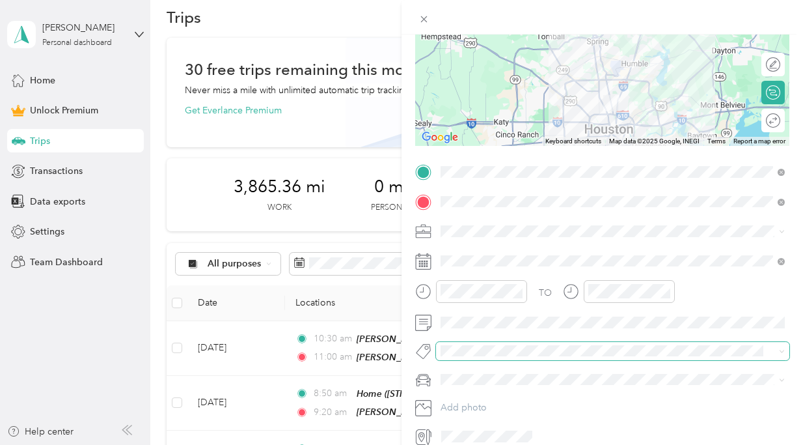
click at [480, 357] on span at bounding box center [602, 351] width 332 height 14
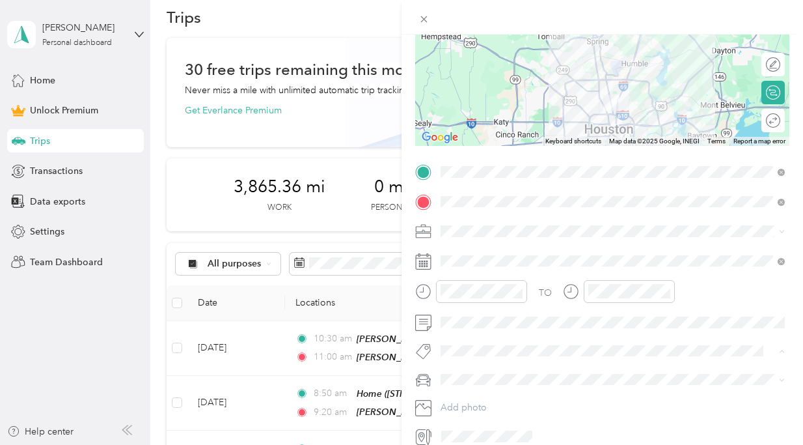
click at [486, 373] on span "Ot Session" at bounding box center [473, 374] width 38 height 12
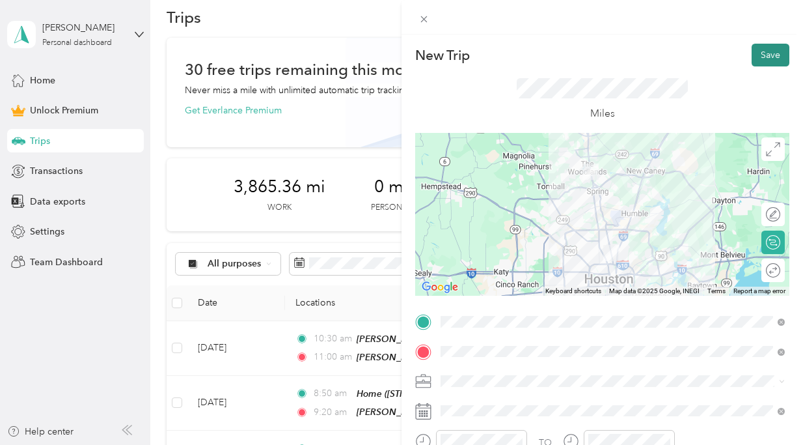
click at [782, 57] on button "Save" at bounding box center [771, 55] width 38 height 23
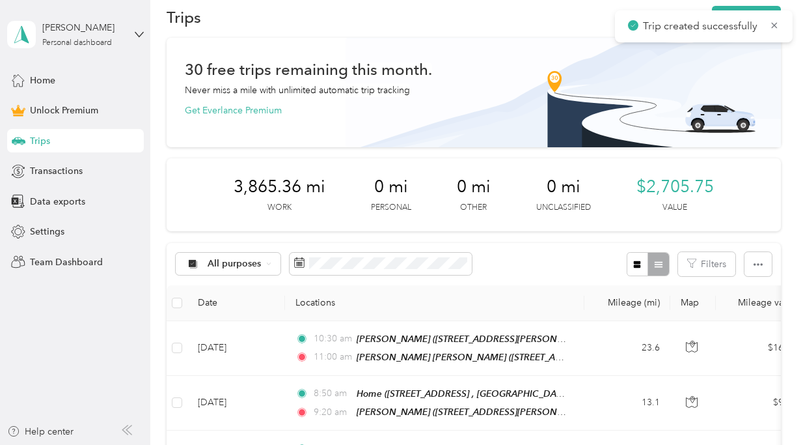
click at [769, 444] on div "New Trip Save This trip cannot be edited because it is either under review, app…" at bounding box center [398, 445] width 797 height 0
click at [777, 20] on icon at bounding box center [774, 26] width 10 height 12
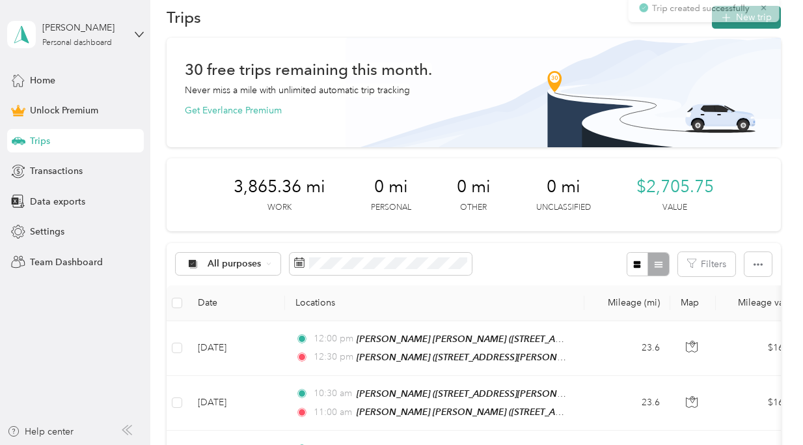
click at [766, 20] on button "New trip" at bounding box center [746, 17] width 69 height 23
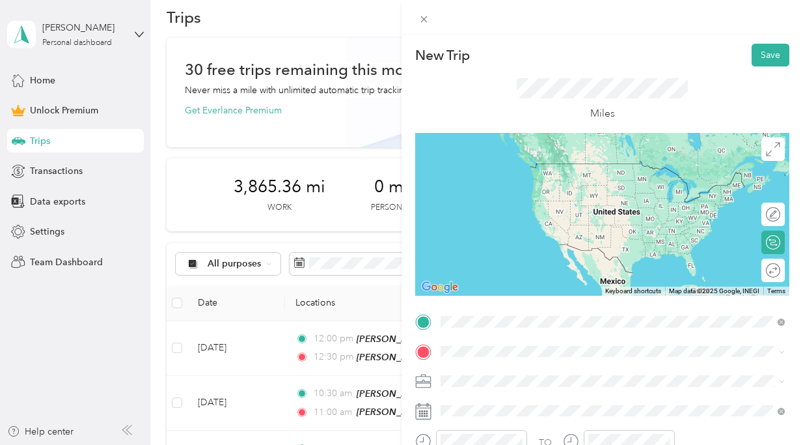
click at [566, 179] on span "[STREET_ADDRESS][PERSON_NAME][US_STATE]" at bounding box center [566, 182] width 202 height 11
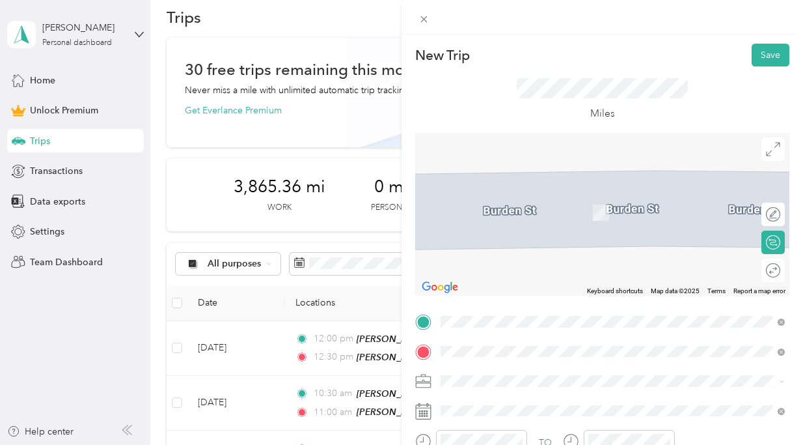
click at [570, 208] on span "[STREET_ADDRESS] , 77016, [GEOGRAPHIC_DATA], [GEOGRAPHIC_DATA], [GEOGRAPHIC_DAT…" at bounding box center [574, 218] width 218 height 25
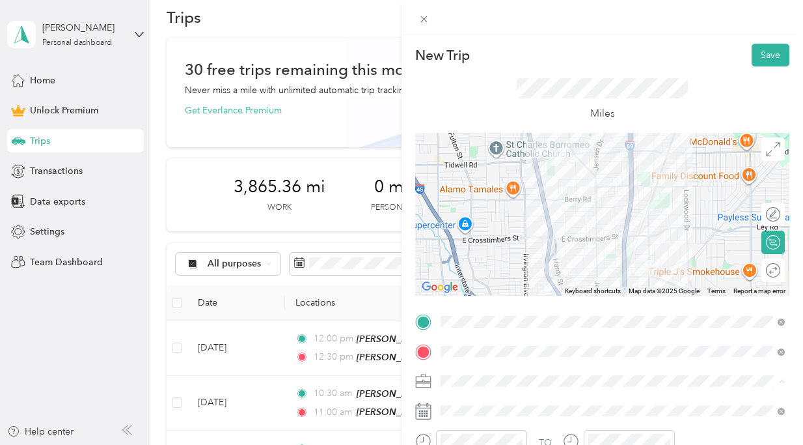
click at [553, 237] on div "HH OT" at bounding box center [612, 244] width 335 height 14
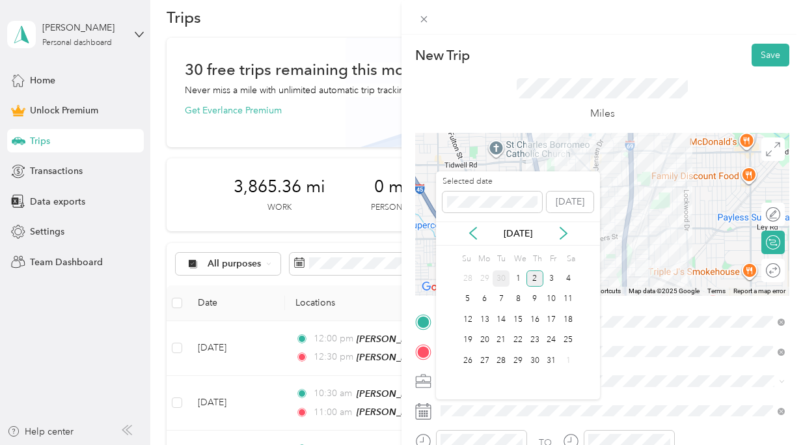
click at [505, 275] on div "30" at bounding box center [501, 278] width 17 height 16
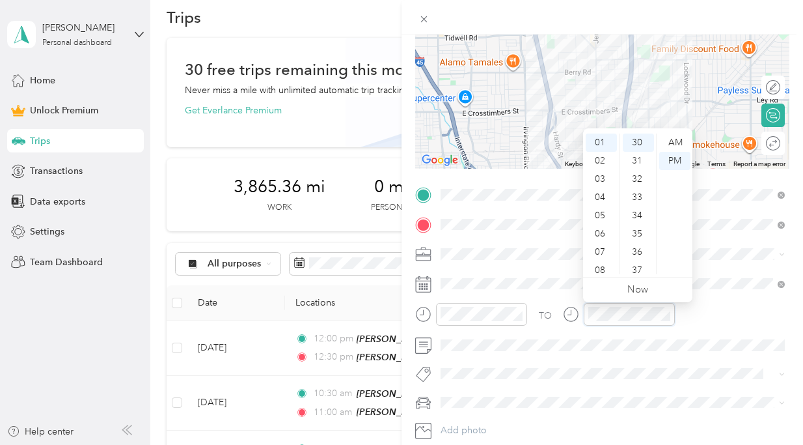
scroll to position [131, 0]
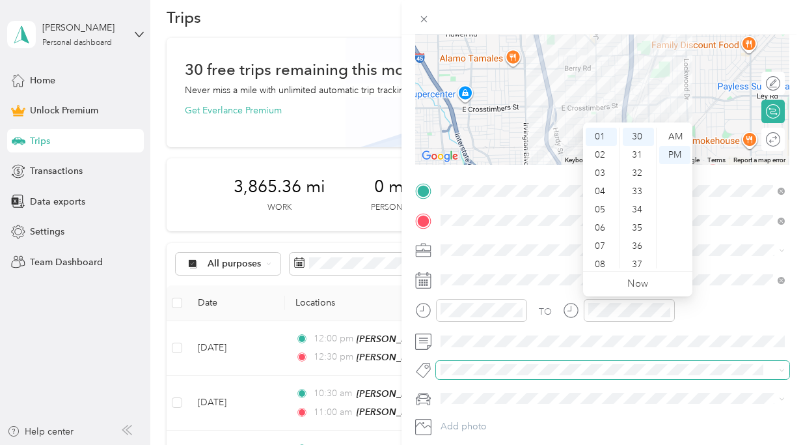
click at [471, 361] on span at bounding box center [612, 370] width 353 height 18
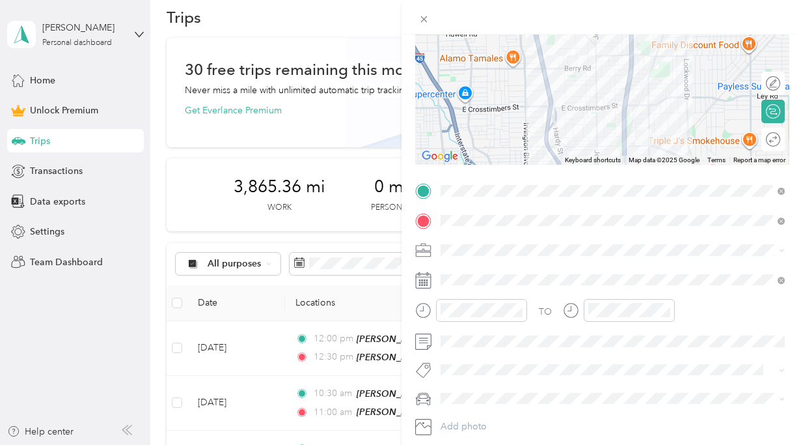
click at [477, 389] on span "Ot Session" at bounding box center [473, 388] width 38 height 12
click at [479, 419] on span "[PERSON_NAME]’s Car" at bounding box center [492, 418] width 94 height 11
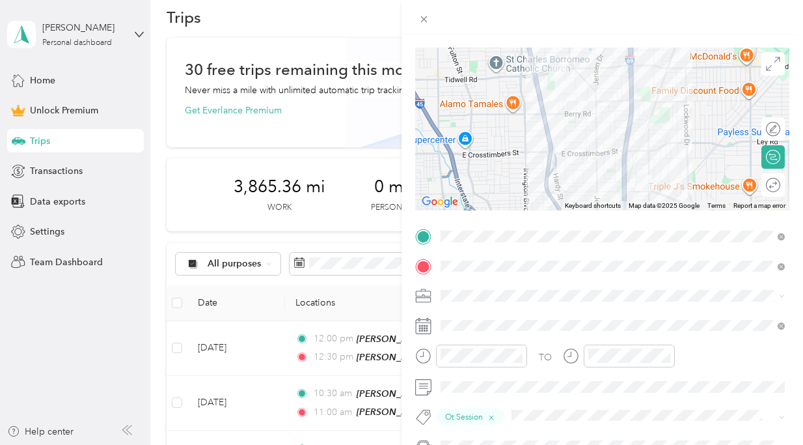
scroll to position [0, 0]
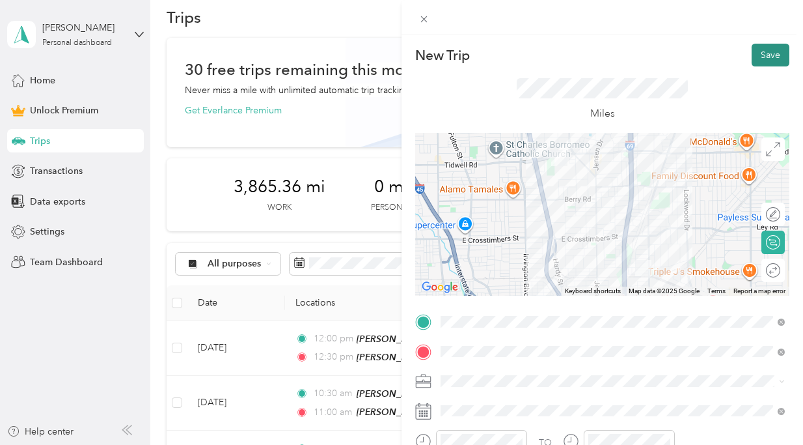
click at [780, 48] on button "Save" at bounding box center [771, 55] width 38 height 23
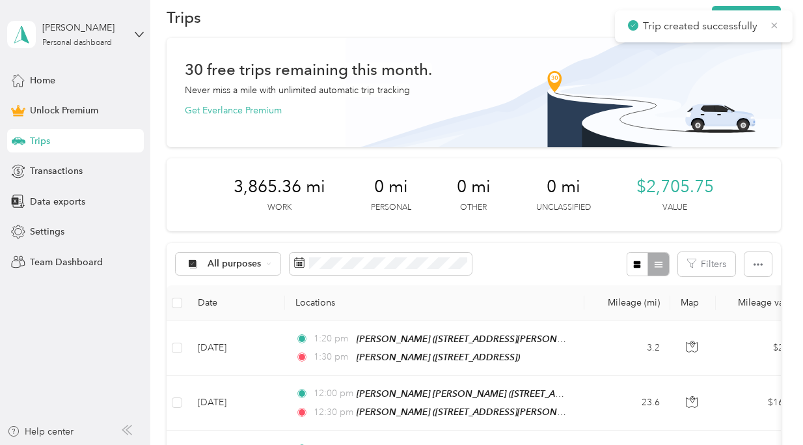
click at [775, 27] on icon at bounding box center [774, 26] width 10 height 12
click at [730, 18] on icon "button" at bounding box center [726, 18] width 8 height 8
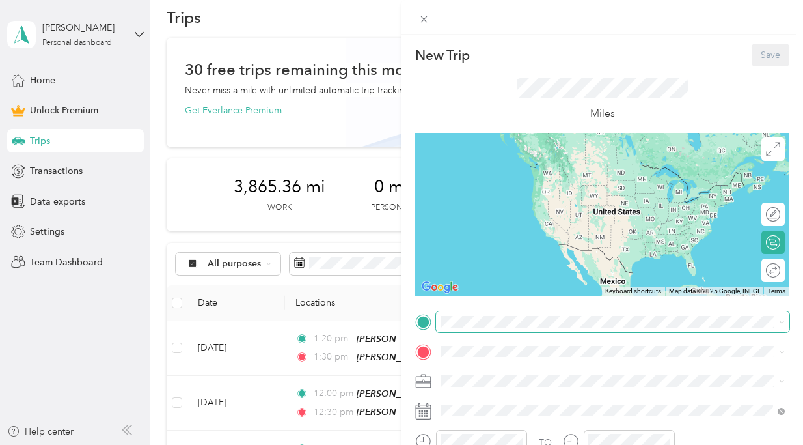
click at [493, 328] on span at bounding box center [612, 321] width 353 height 21
click at [575, 221] on span "[STREET_ADDRESS] , 77016, [GEOGRAPHIC_DATA], [GEOGRAPHIC_DATA], [GEOGRAPHIC_DAT…" at bounding box center [574, 230] width 218 height 25
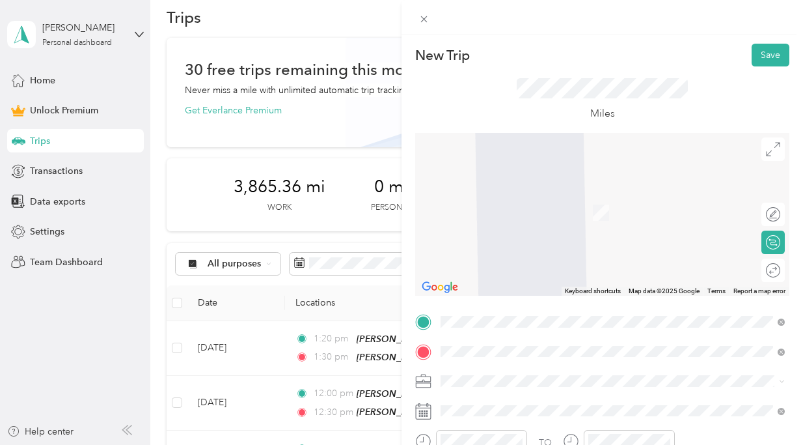
click at [551, 204] on div "[PERSON_NAME] [STREET_ADDRESS] , 77346, [GEOGRAPHIC_DATA], [GEOGRAPHIC_DATA], […" at bounding box center [623, 211] width 316 height 41
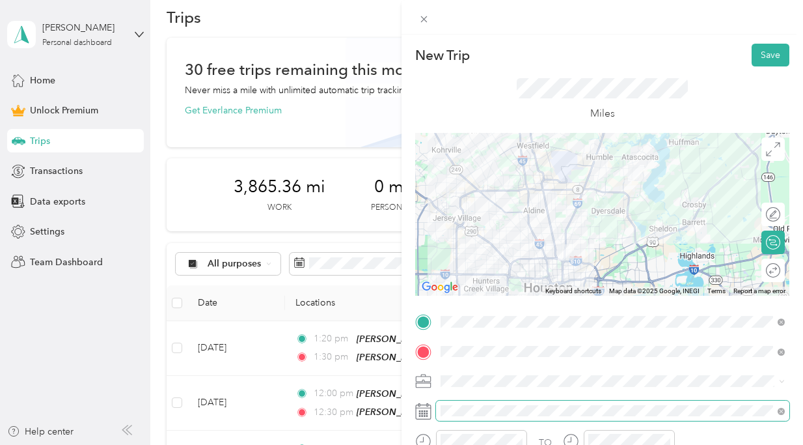
click at [486, 402] on span at bounding box center [612, 410] width 353 height 21
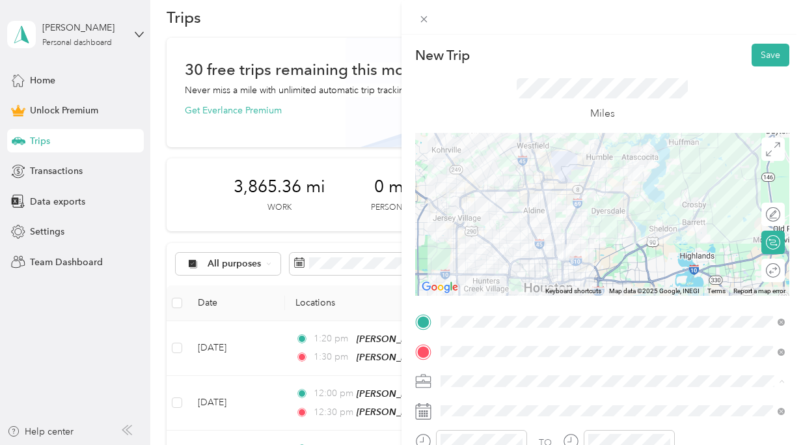
click at [523, 243] on div "HH OT" at bounding box center [612, 244] width 335 height 14
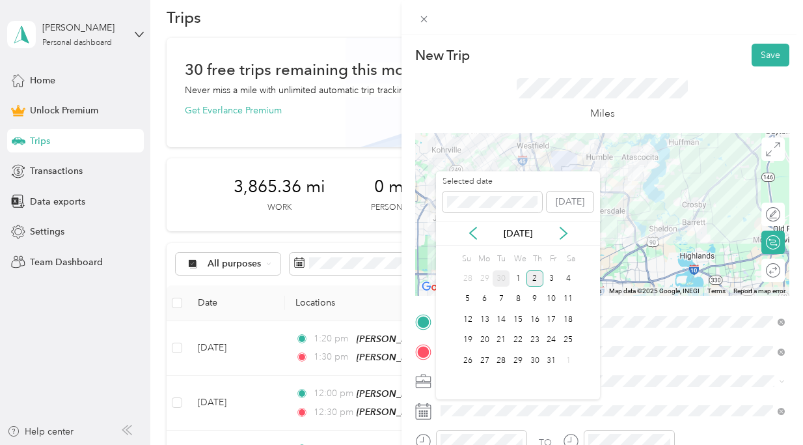
click at [502, 277] on div "30" at bounding box center [501, 278] width 17 height 16
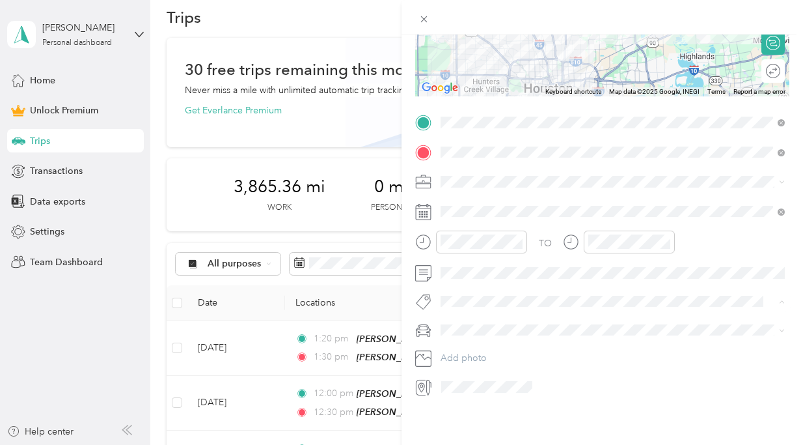
click at [466, 314] on li "Ot Session" at bounding box center [612, 324] width 353 height 25
click at [473, 351] on span "[PERSON_NAME]’s Car" at bounding box center [492, 353] width 94 height 11
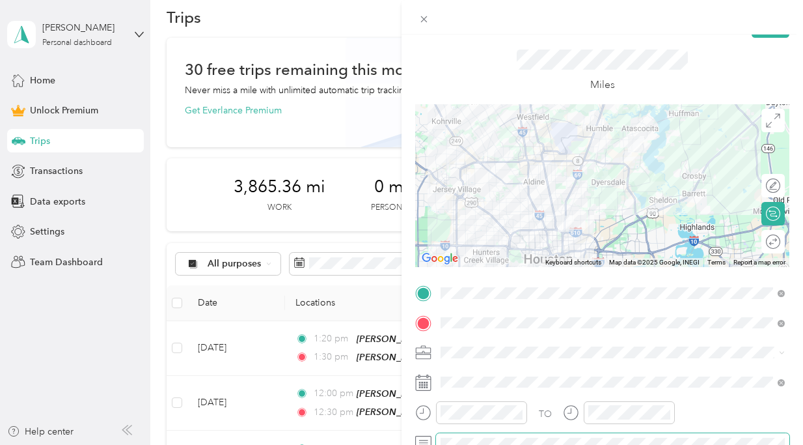
scroll to position [6, 0]
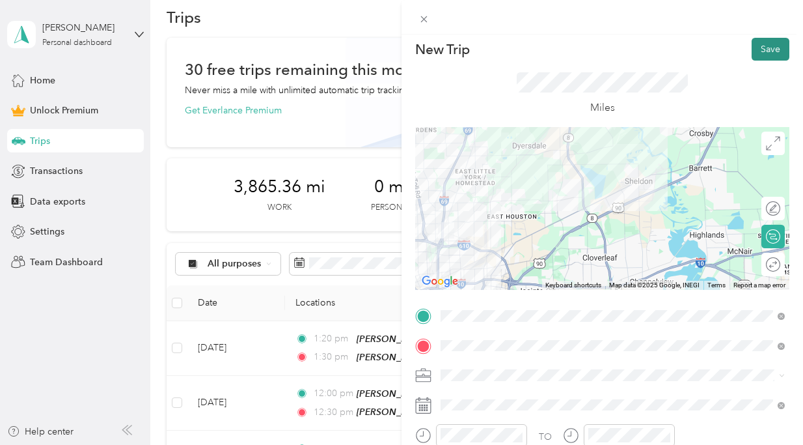
click at [773, 44] on button "Save" at bounding box center [771, 49] width 38 height 23
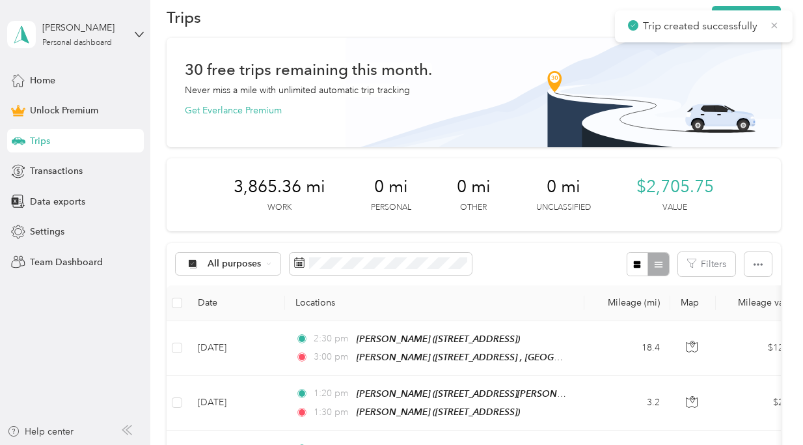
click at [777, 23] on icon at bounding box center [774, 26] width 10 height 12
click at [747, 16] on button "New trip" at bounding box center [746, 17] width 69 height 23
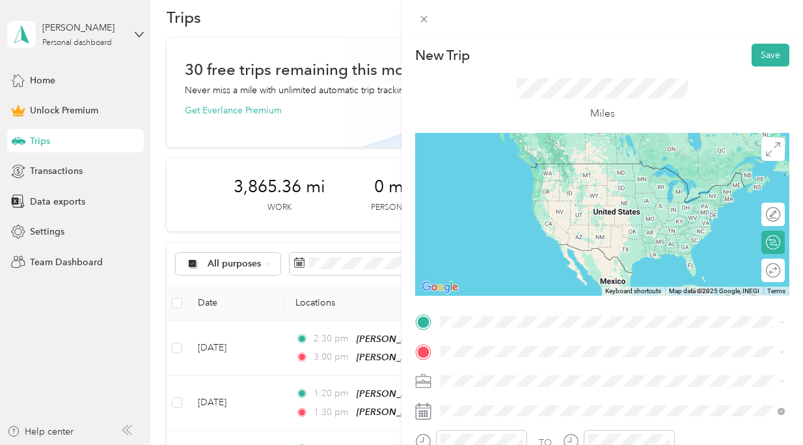
click at [536, 158] on li "[PERSON_NAME] [STREET_ADDRESS] , 77346, [GEOGRAPHIC_DATA], [GEOGRAPHIC_DATA], […" at bounding box center [612, 181] width 353 height 55
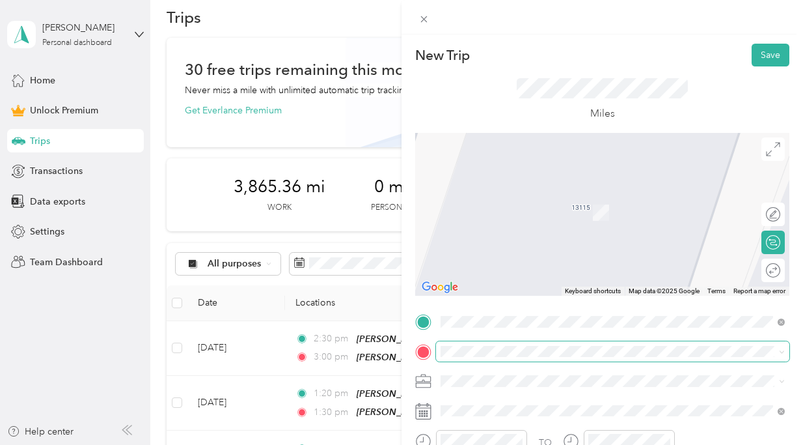
click at [483, 356] on span at bounding box center [612, 351] width 353 height 21
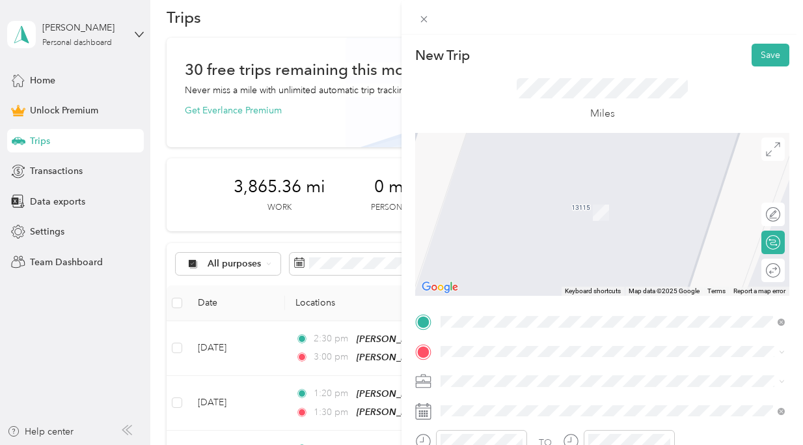
click at [549, 213] on span "[STREET_ADDRESS][US_STATE]" at bounding box center [530, 210] width 130 height 11
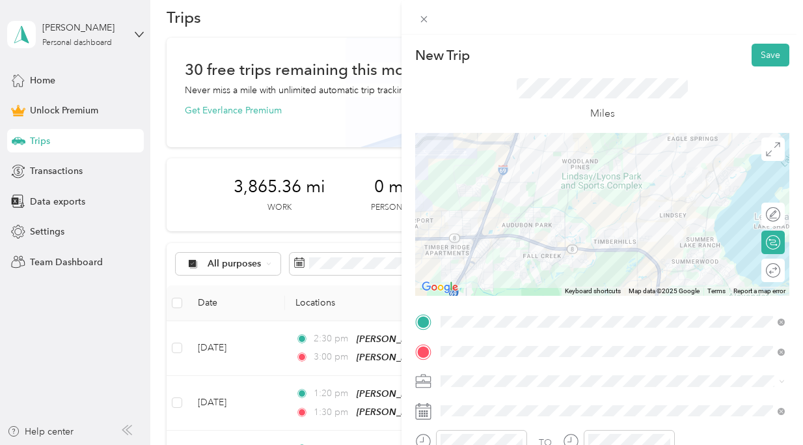
click at [516, 243] on div "HH OT" at bounding box center [612, 239] width 335 height 14
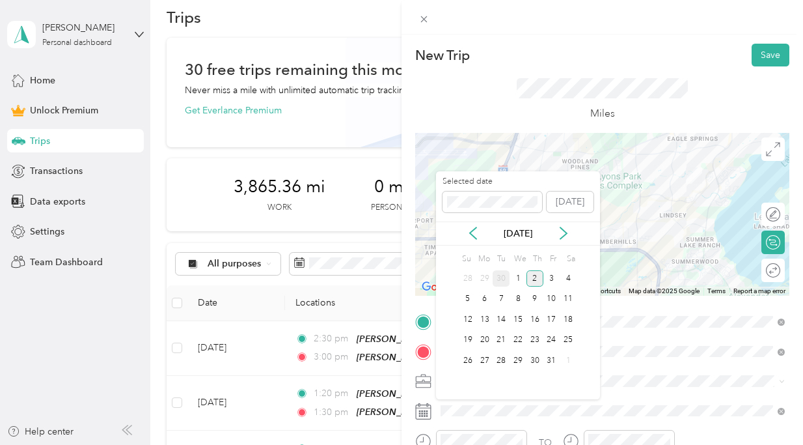
click at [501, 272] on div "30" at bounding box center [501, 278] width 17 height 16
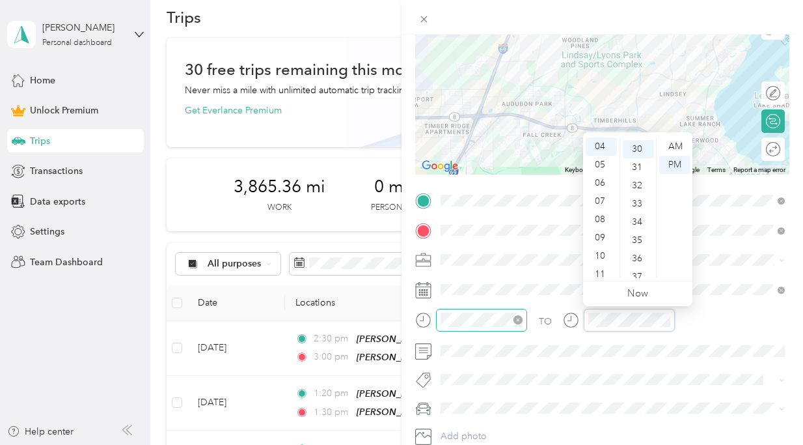
scroll to position [547, 0]
click at [497, 338] on div at bounding box center [471, 325] width 112 height 32
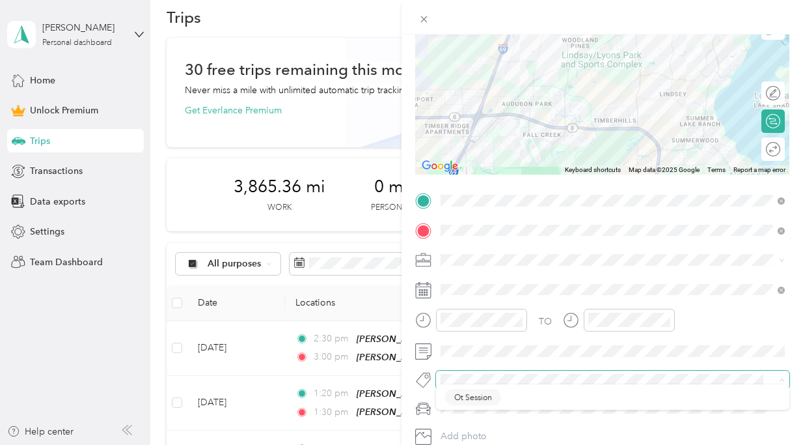
click at [463, 373] on span at bounding box center [602, 379] width 332 height 14
click at [482, 400] on span "Ot Session" at bounding box center [473, 402] width 38 height 12
click at [480, 428] on span "[PERSON_NAME]’s Car" at bounding box center [492, 433] width 94 height 11
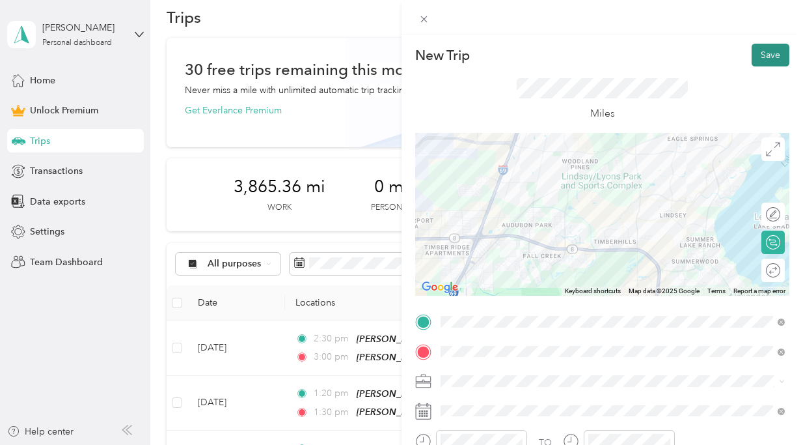
click at [777, 51] on button "Save" at bounding box center [771, 55] width 38 height 23
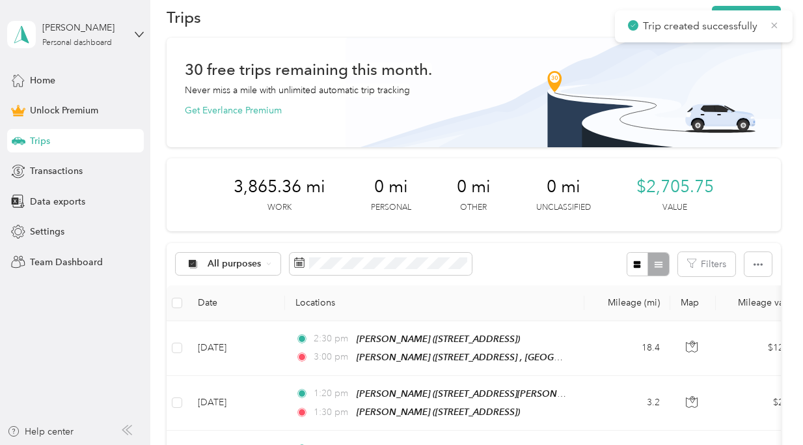
click at [771, 23] on icon at bounding box center [774, 26] width 10 height 12
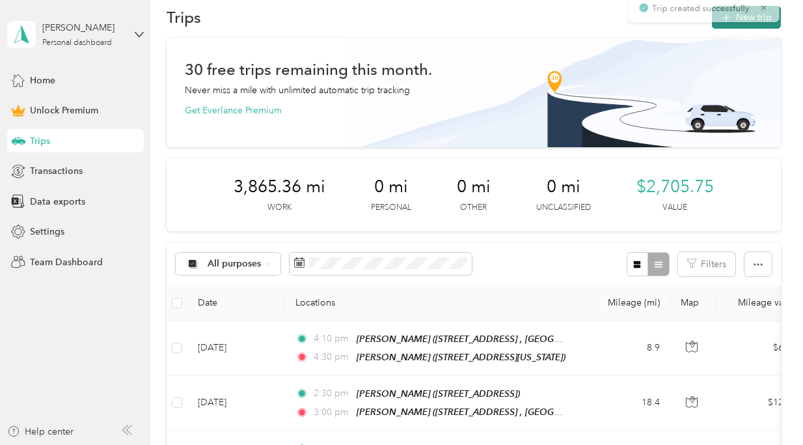
click at [762, 14] on button "New trip" at bounding box center [746, 17] width 69 height 23
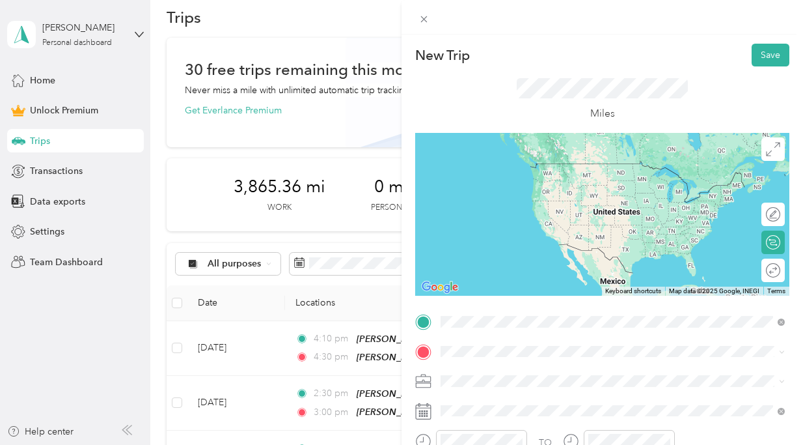
click at [562, 177] on span "[STREET_ADDRESS][US_STATE]" at bounding box center [530, 182] width 130 height 11
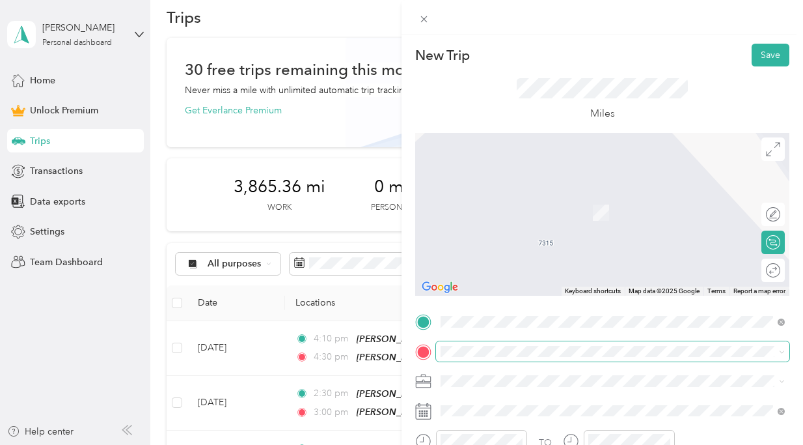
click at [495, 342] on span at bounding box center [612, 351] width 353 height 21
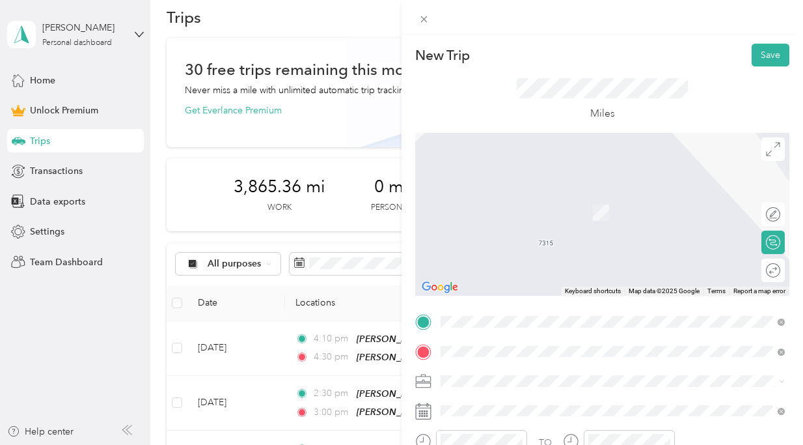
click at [565, 200] on div "[PERSON_NAME] [STREET_ADDRESS][US_STATE]" at bounding box center [530, 204] width 130 height 27
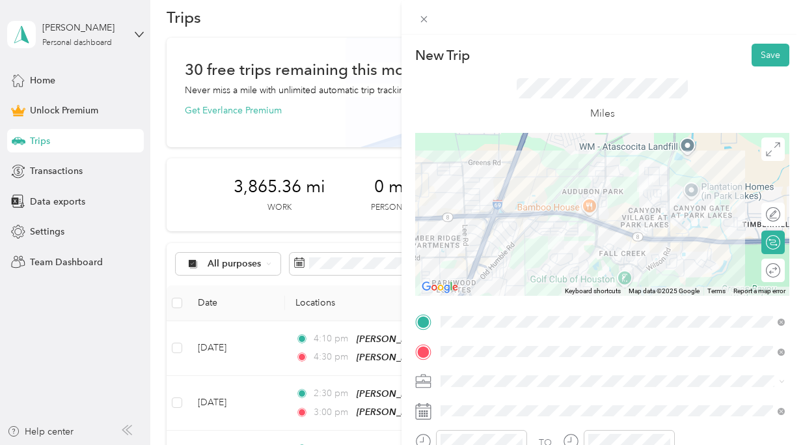
click at [532, 243] on div "HH OT" at bounding box center [612, 242] width 335 height 14
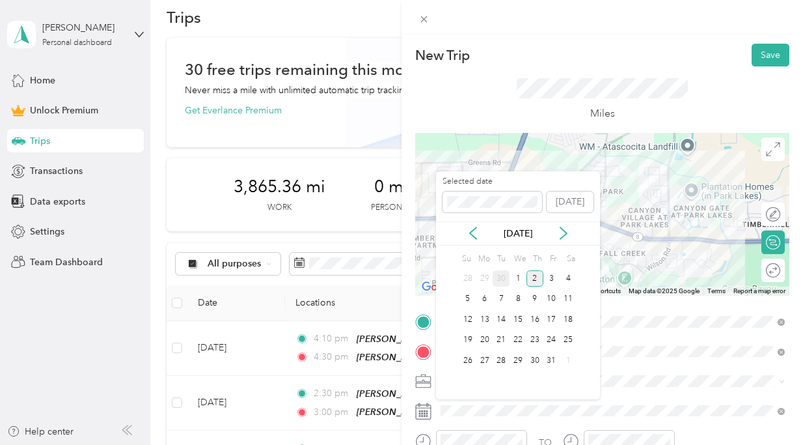
click at [503, 277] on div "30" at bounding box center [501, 278] width 17 height 16
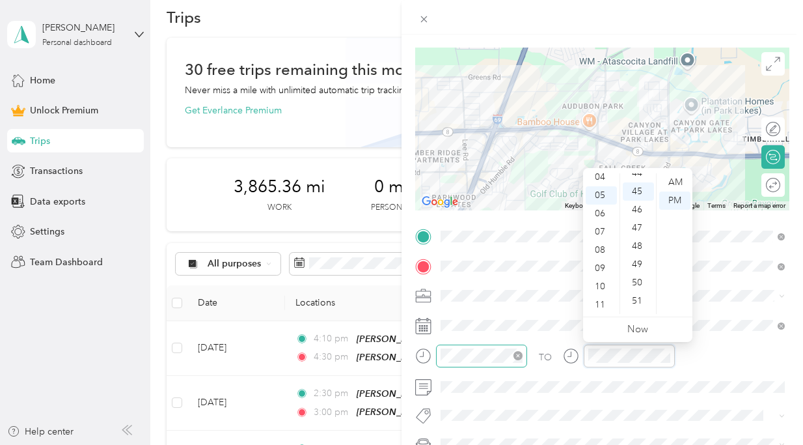
scroll to position [820, 0]
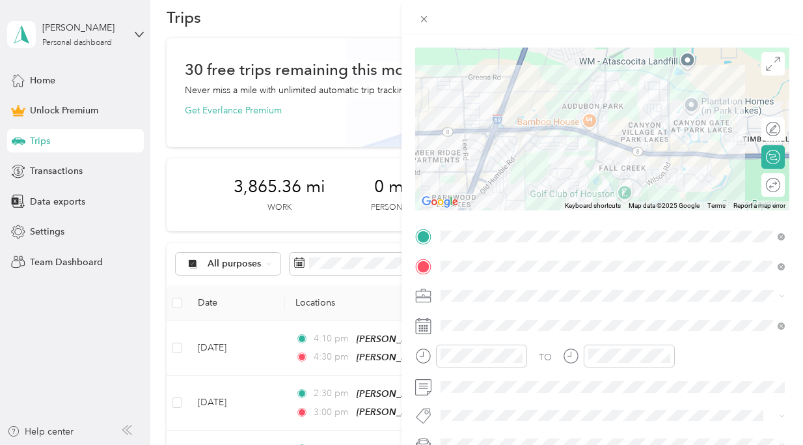
click at [471, 396] on button "Ot Session" at bounding box center [473, 392] width 56 height 16
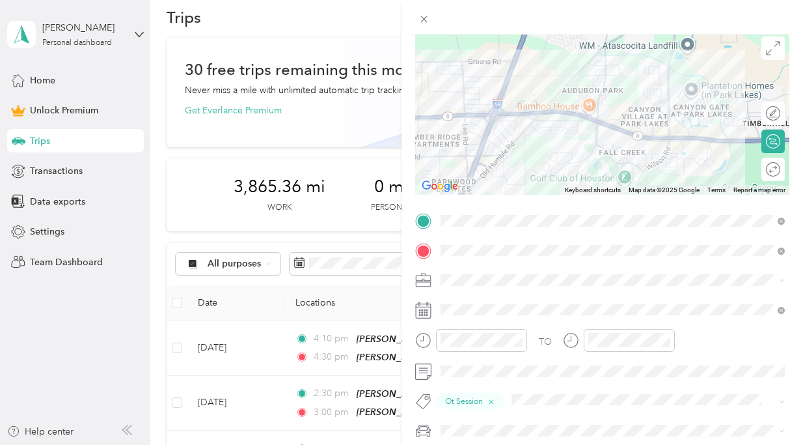
scroll to position [118, 0]
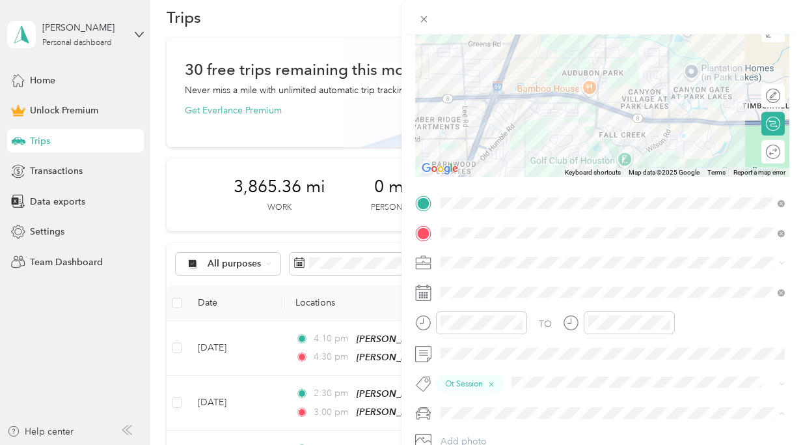
click at [478, 444] on div "New Trip Save This trip cannot be edited because it is either under review, app…" at bounding box center [398, 445] width 797 height 0
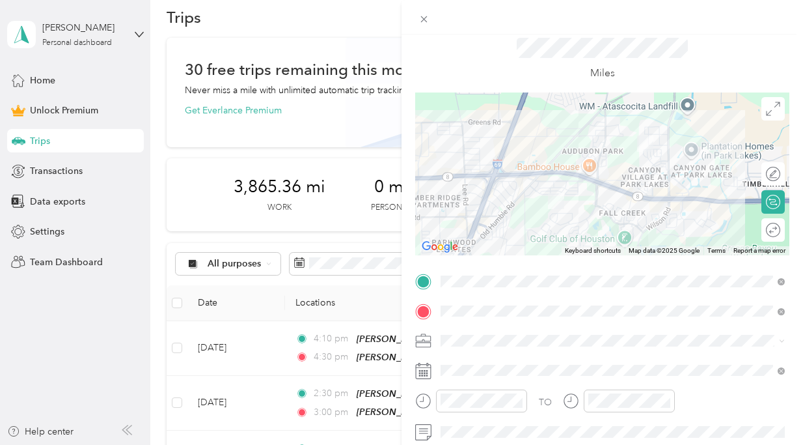
scroll to position [0, 0]
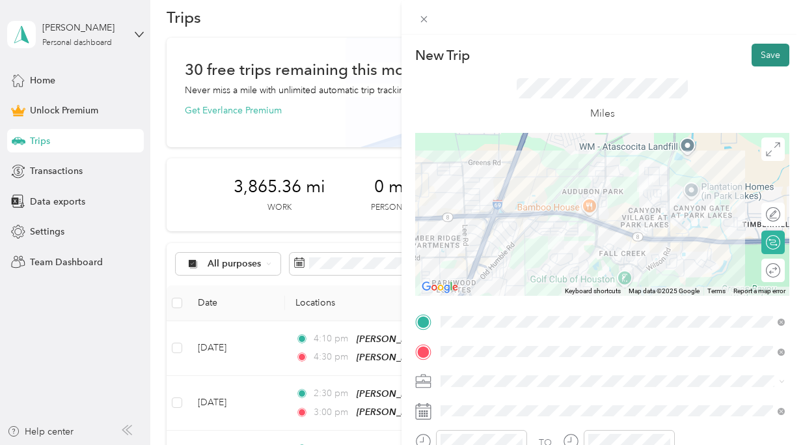
click at [762, 59] on button "Save" at bounding box center [771, 55] width 38 height 23
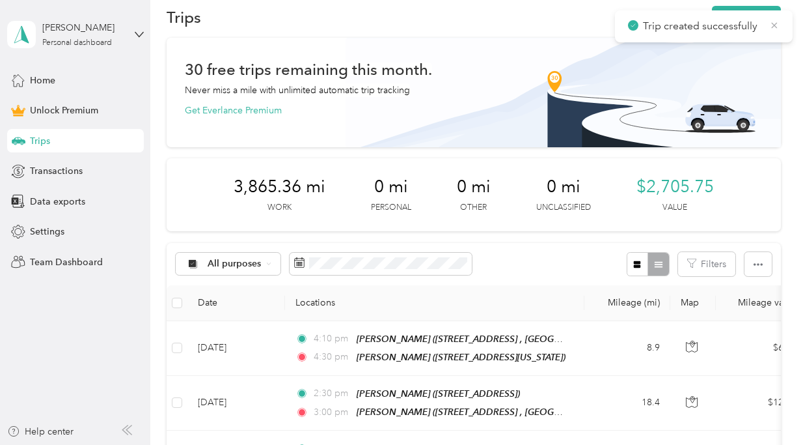
click at [775, 27] on icon at bounding box center [774, 26] width 10 height 12
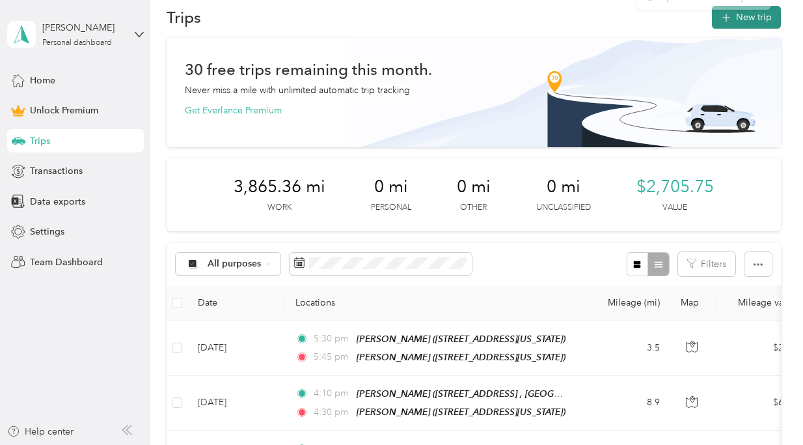
click at [760, 16] on button "New trip" at bounding box center [746, 17] width 69 height 23
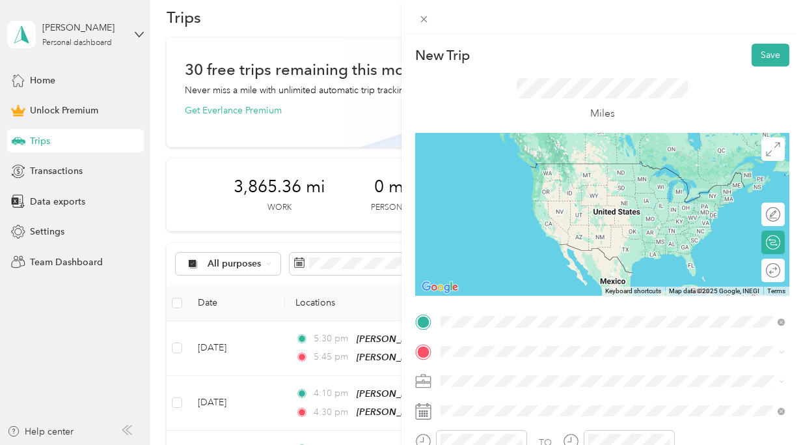
click at [484, 284] on span "[STREET_ADDRESS][US_STATE]" at bounding box center [530, 278] width 130 height 11
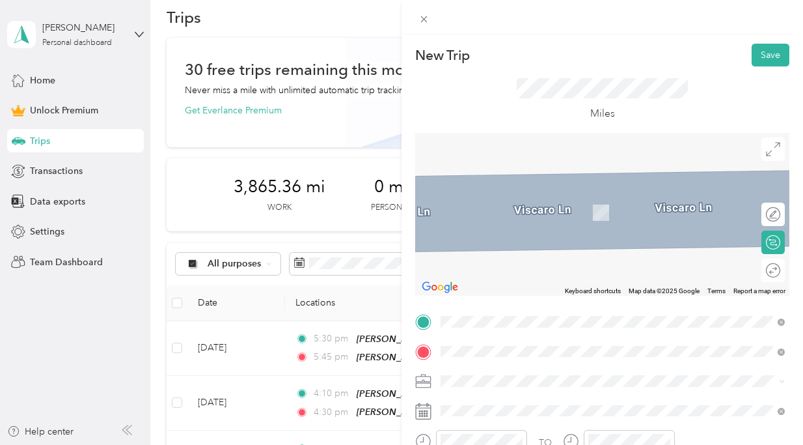
click at [514, 213] on div "Home [STREET_ADDRESS]" at bounding box center [623, 211] width 316 height 41
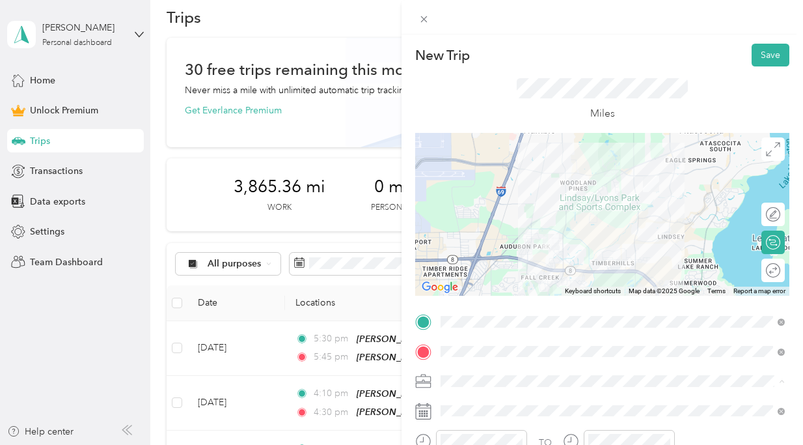
click at [512, 243] on div "HH OT" at bounding box center [612, 244] width 335 height 14
click at [637, 222] on div at bounding box center [602, 214] width 374 height 163
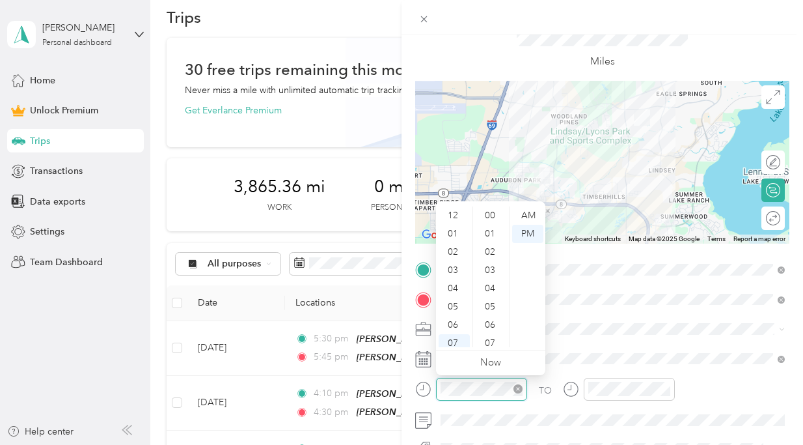
scroll to position [78, 0]
click at [460, 245] on div "06" at bounding box center [454, 247] width 31 height 18
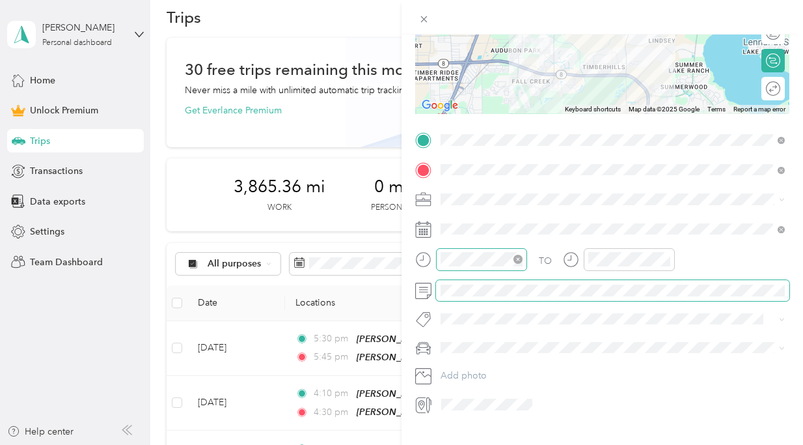
scroll to position [199, 0]
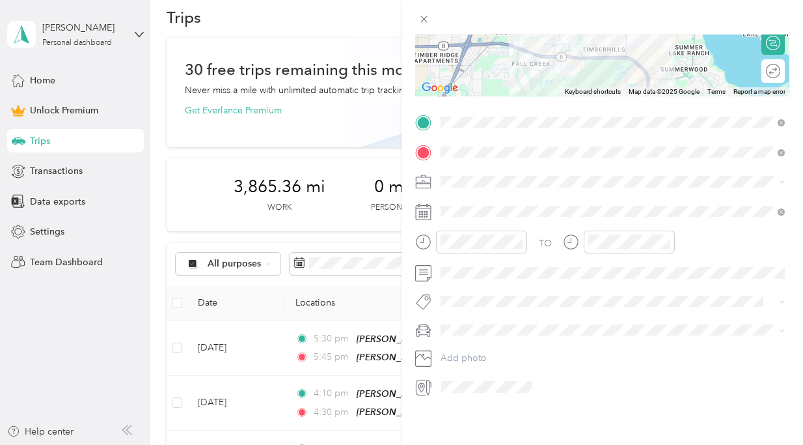
click at [457, 314] on div "TO Add photo" at bounding box center [602, 254] width 374 height 285
click at [468, 322] on span "Ot Session" at bounding box center [473, 324] width 38 height 12
click at [473, 360] on li "[PERSON_NAME]’s Car" at bounding box center [612, 349] width 353 height 23
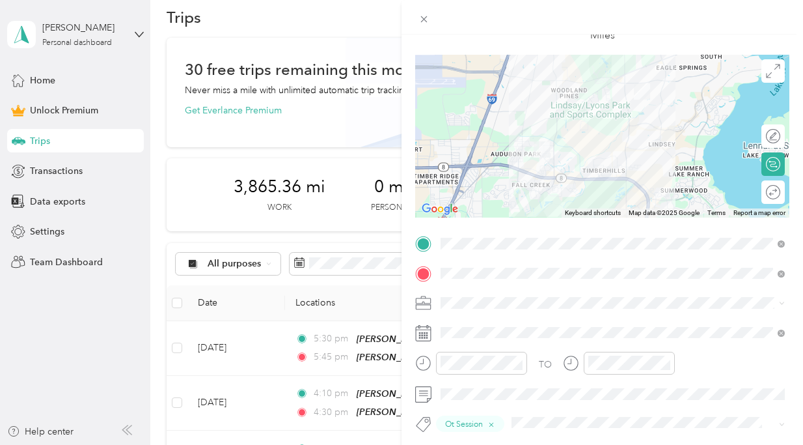
scroll to position [0, 0]
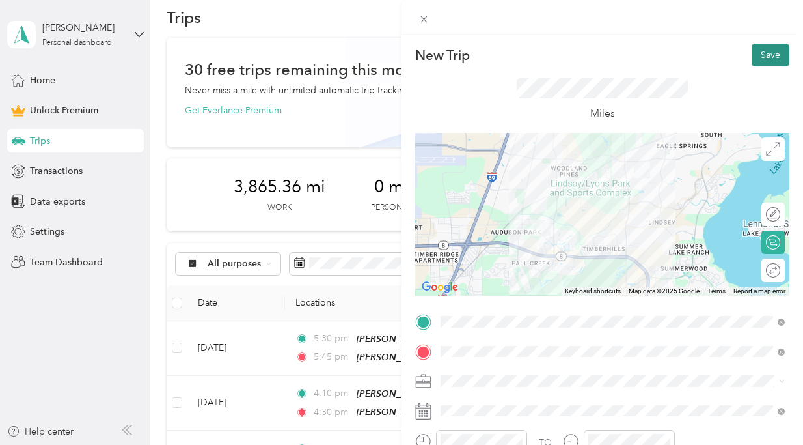
click at [767, 53] on button "Save" at bounding box center [771, 55] width 38 height 23
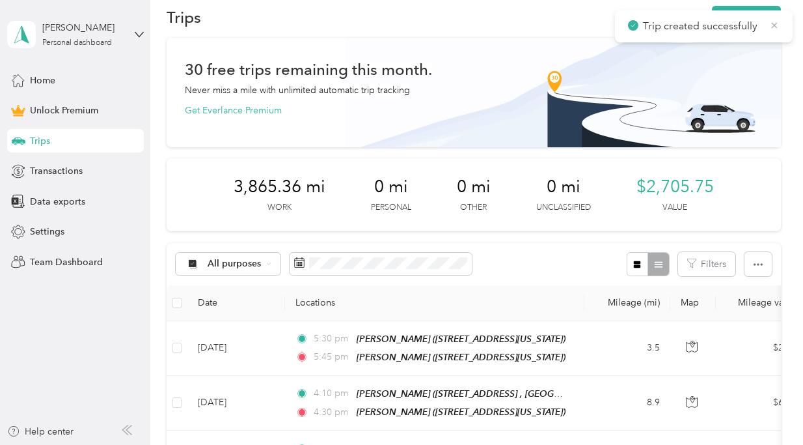
click at [775, 25] on icon at bounding box center [775, 25] width 6 height 6
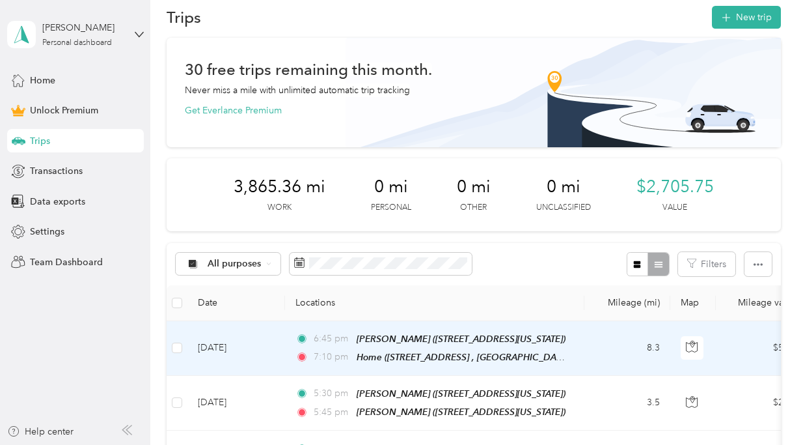
click at [238, 356] on td "[DATE]" at bounding box center [236, 348] width 98 height 55
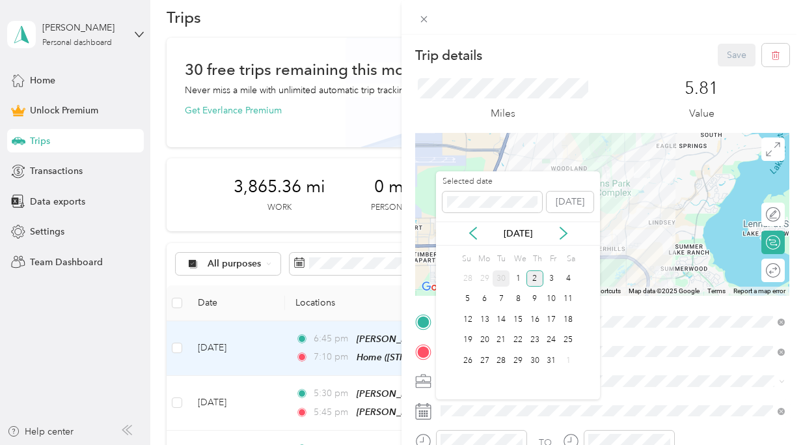
click at [502, 279] on div "30" at bounding box center [501, 278] width 17 height 16
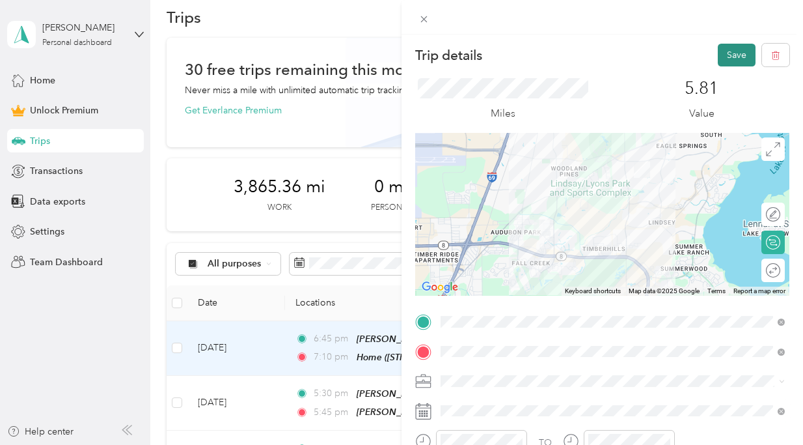
click at [742, 57] on button "Save" at bounding box center [737, 55] width 38 height 23
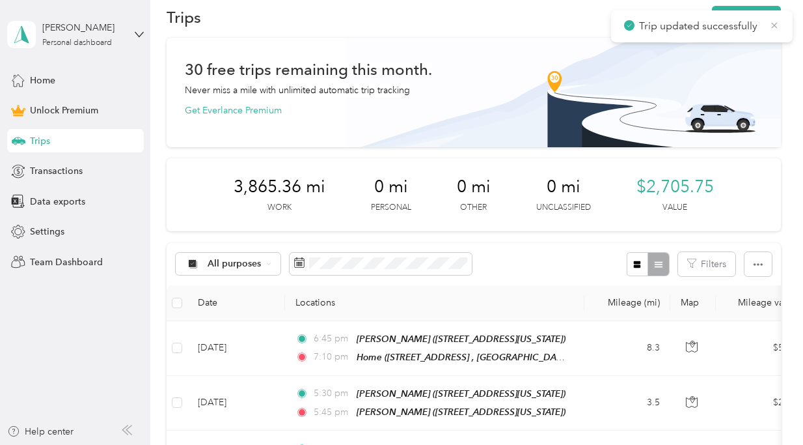
click at [778, 25] on icon at bounding box center [774, 26] width 10 height 12
click at [758, 15] on button "New trip" at bounding box center [746, 17] width 69 height 23
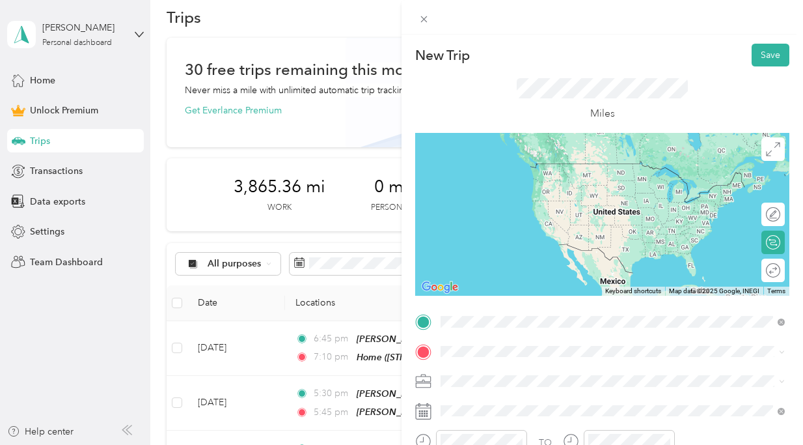
click at [519, 189] on div "Home [STREET_ADDRESS]" at bounding box center [623, 182] width 316 height 41
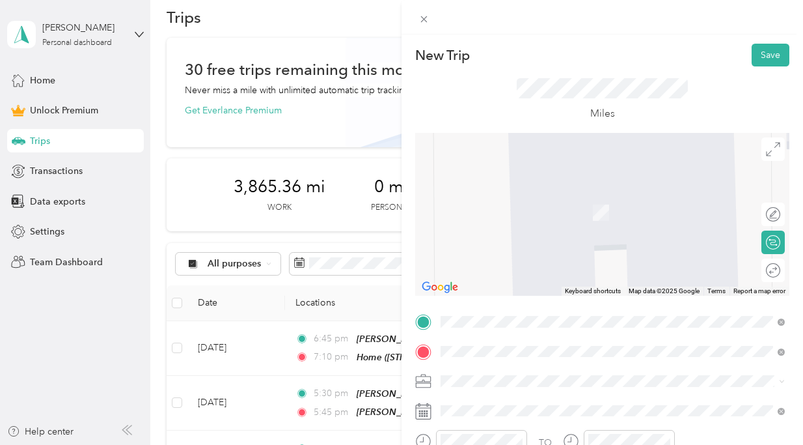
click at [537, 292] on strong "[PERSON_NAME]" at bounding box center [503, 293] width 77 height 12
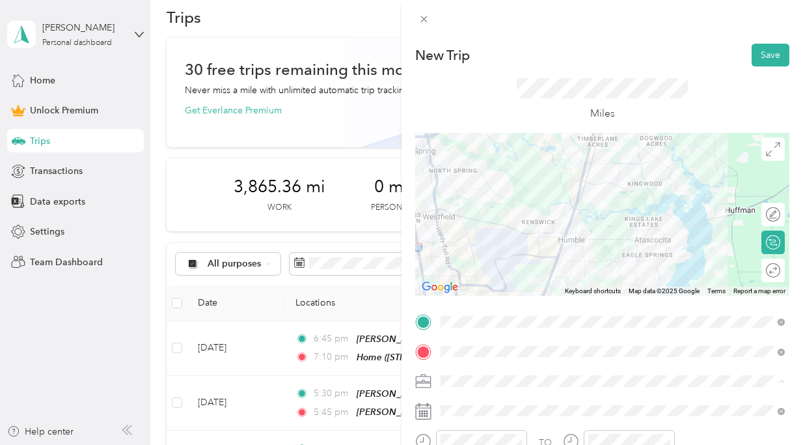
click at [532, 247] on li "HH OT" at bounding box center [612, 243] width 353 height 23
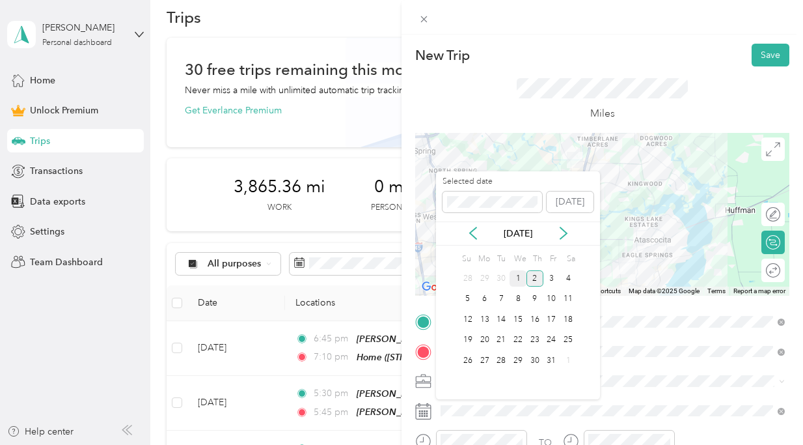
click at [519, 279] on div "1" at bounding box center [518, 278] width 17 height 16
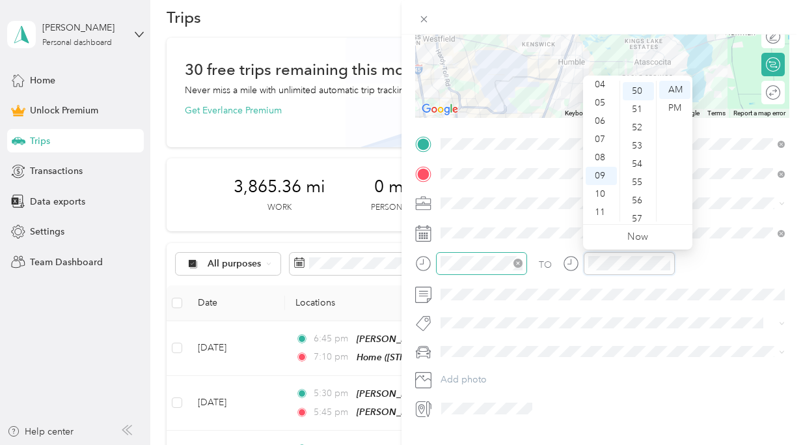
scroll to position [911, 0]
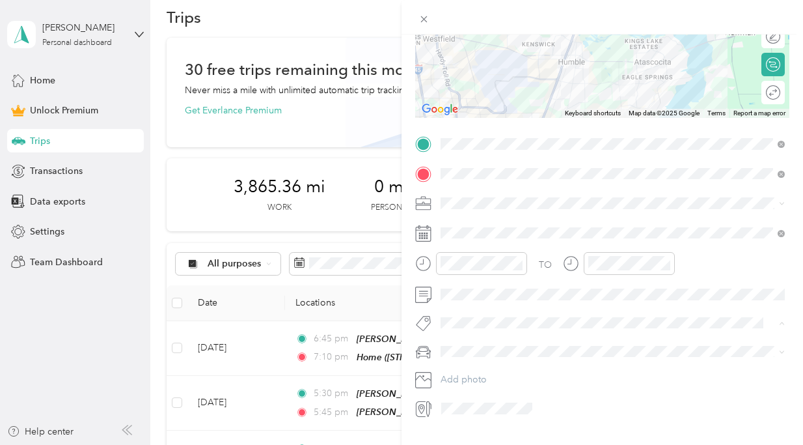
click at [475, 350] on button "Ot Session" at bounding box center [473, 346] width 56 height 16
click at [479, 372] on span "[PERSON_NAME]’s Car" at bounding box center [492, 376] width 94 height 11
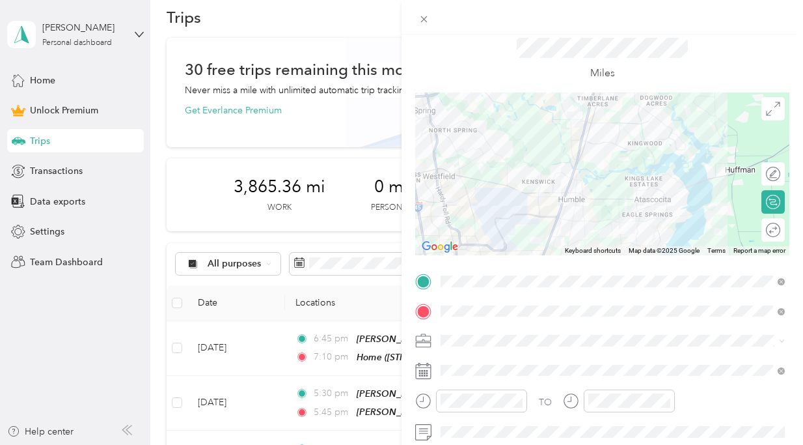
scroll to position [0, 0]
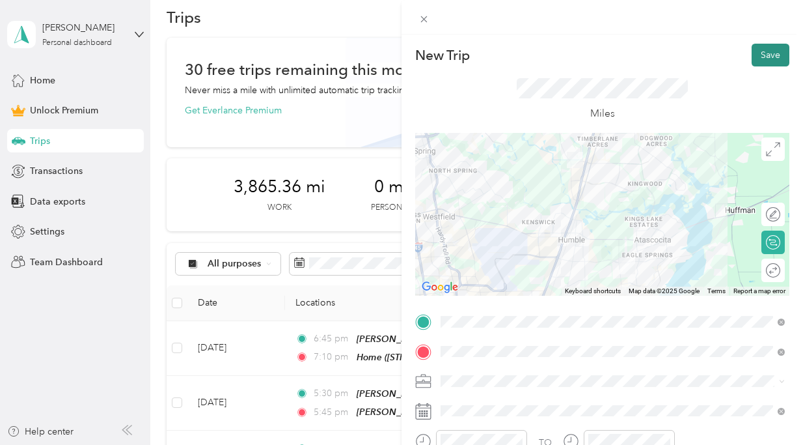
click at [776, 60] on button "Save" at bounding box center [771, 55] width 38 height 23
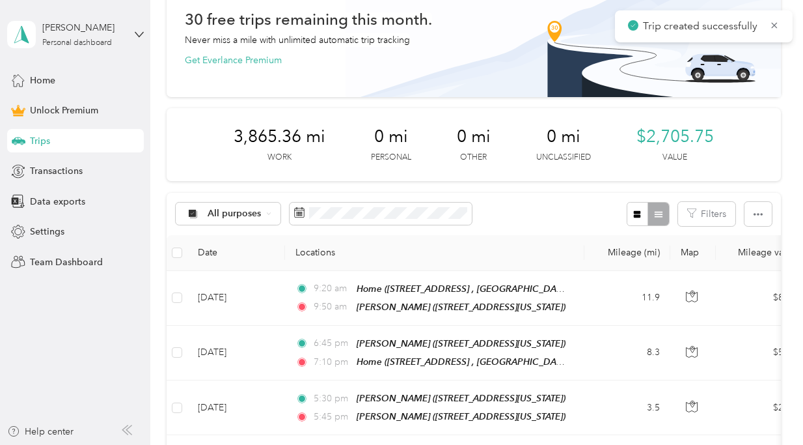
scroll to position [3, 0]
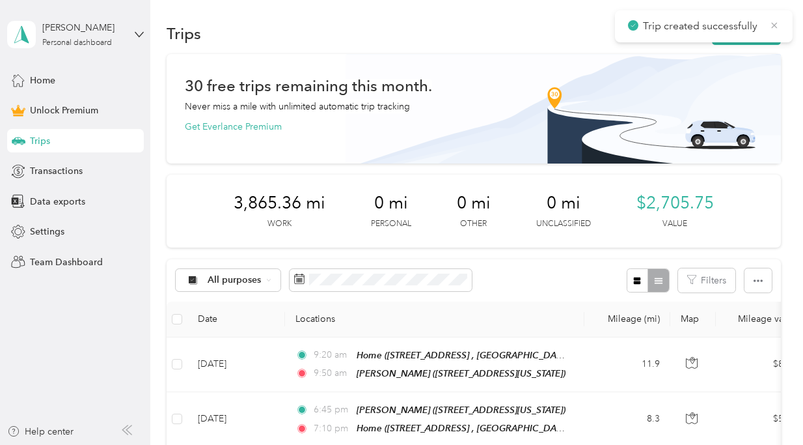
click at [778, 23] on icon at bounding box center [774, 26] width 10 height 12
click at [745, 27] on button "New trip" at bounding box center [746, 33] width 69 height 23
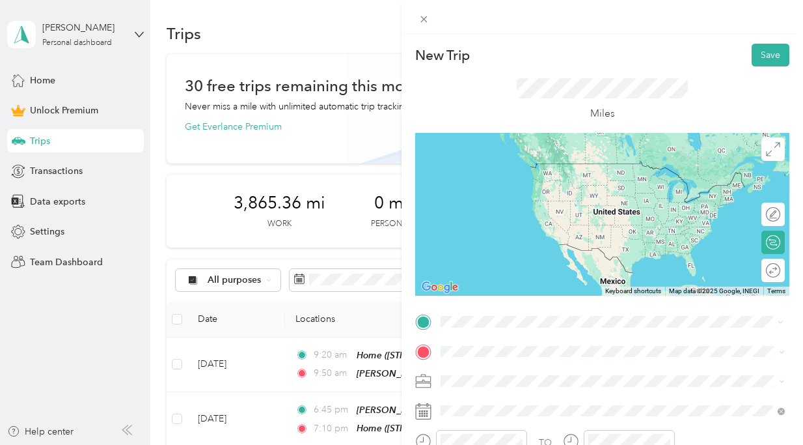
click at [542, 266] on div "[PERSON_NAME] [STREET_ADDRESS][US_STATE]" at bounding box center [530, 271] width 130 height 27
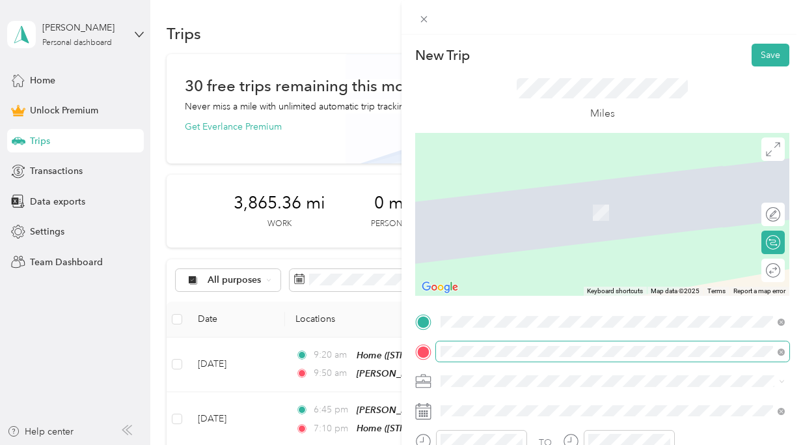
click at [497, 357] on span at bounding box center [612, 351] width 353 height 21
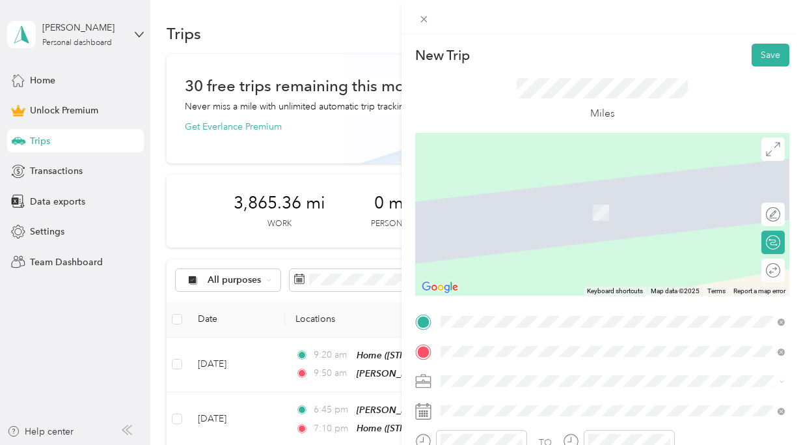
click at [576, 202] on div "Cerellas [STREET_ADDRESS][US_STATE]" at bounding box center [530, 204] width 130 height 27
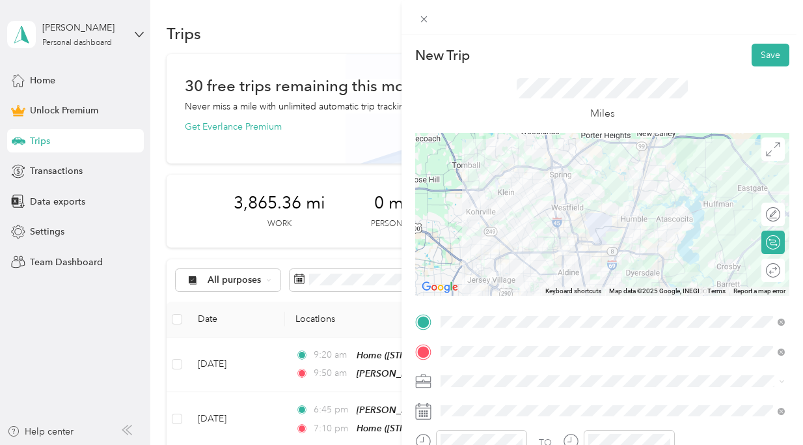
click at [527, 234] on li "HH OT" at bounding box center [612, 243] width 353 height 23
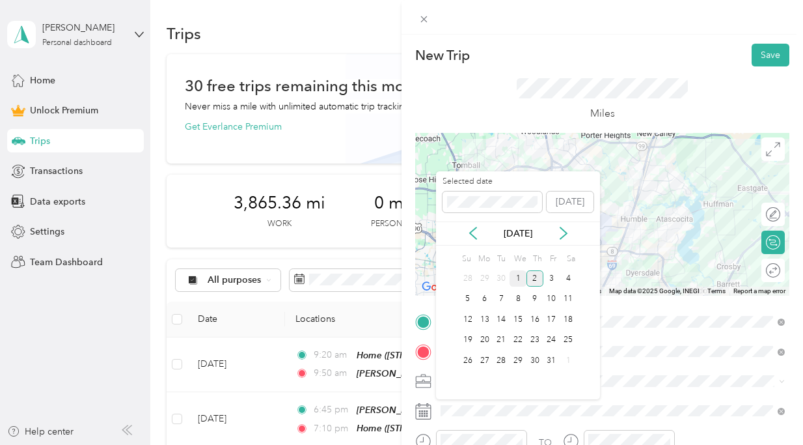
click at [517, 277] on div "1" at bounding box center [518, 278] width 17 height 16
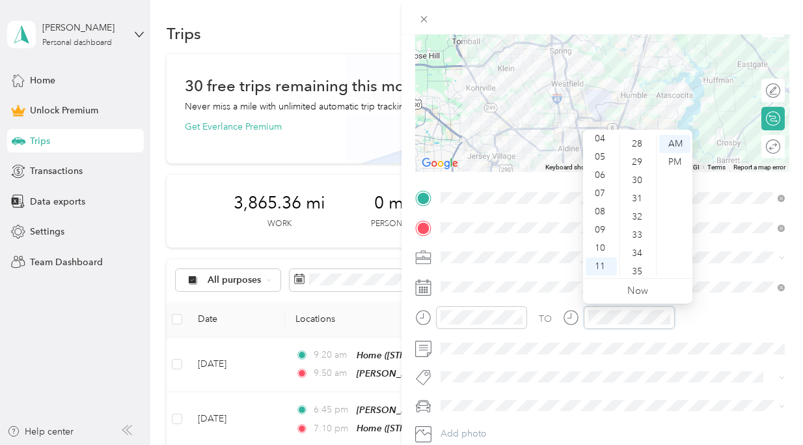
scroll to position [365, 0]
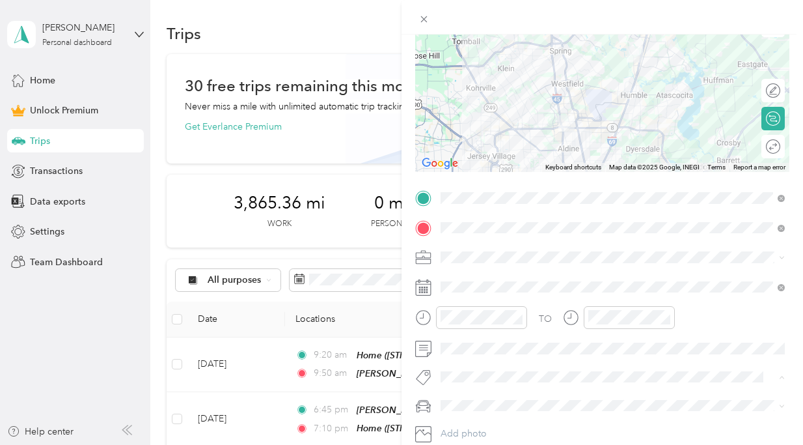
click at [466, 396] on span "Ot Session" at bounding box center [473, 400] width 38 height 12
click at [467, 400] on span at bounding box center [612, 407] width 353 height 21
click at [475, 422] on li "[PERSON_NAME]’s Car" at bounding box center [612, 428] width 353 height 23
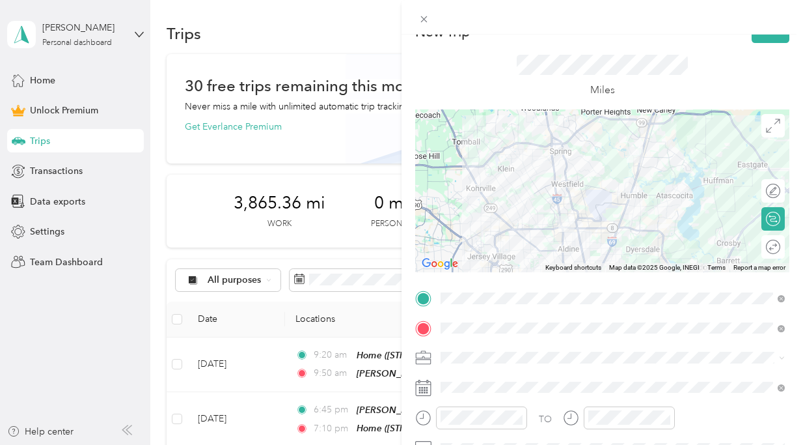
scroll to position [0, 0]
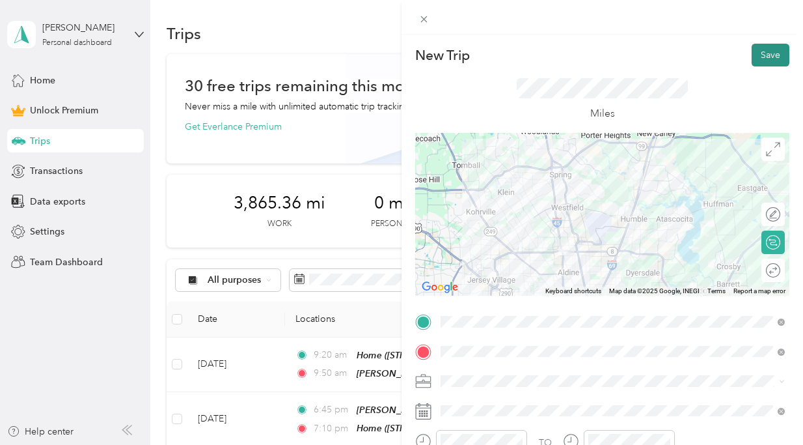
click at [771, 50] on button "Save" at bounding box center [771, 55] width 38 height 23
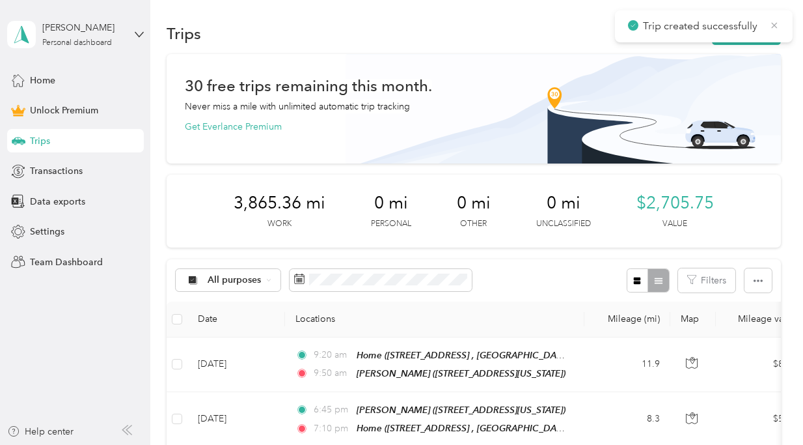
click at [774, 27] on icon at bounding box center [774, 26] width 10 height 12
click at [762, 29] on button "New trip" at bounding box center [746, 33] width 69 height 23
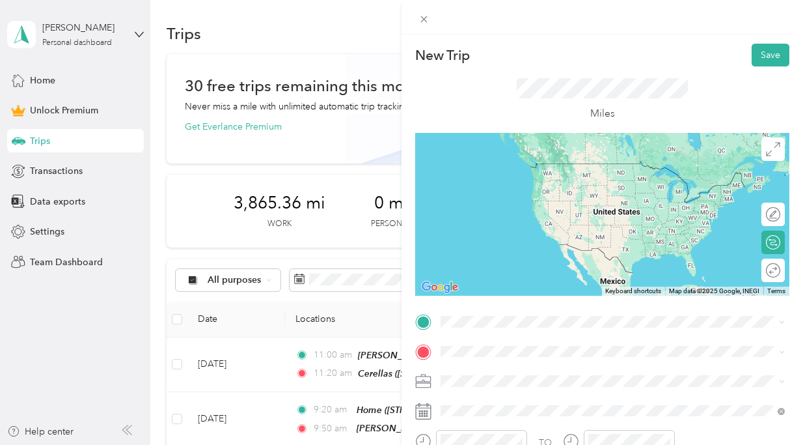
click at [652, 185] on li "Cerellas [STREET_ADDRESS][US_STATE]" at bounding box center [612, 174] width 353 height 41
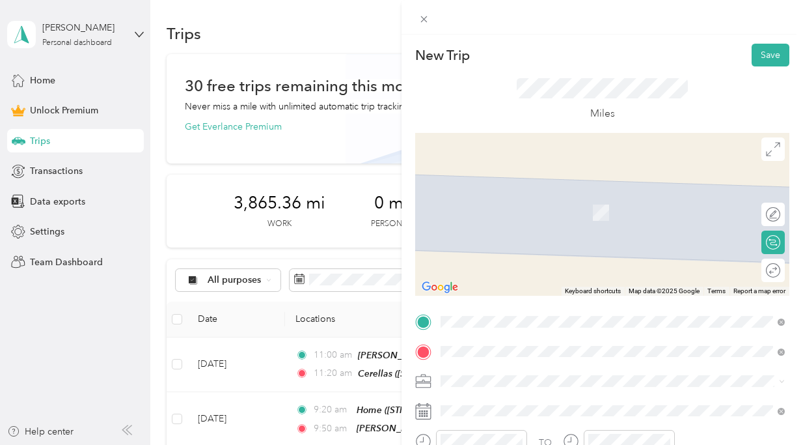
click at [613, 238] on div "[PERSON_NAME]" at bounding box center [623, 238] width 316 height 12
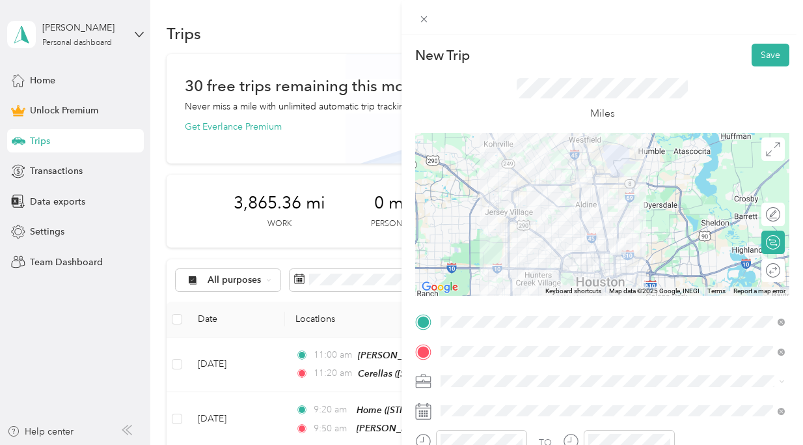
click at [530, 249] on li "HH OT" at bounding box center [612, 240] width 353 height 23
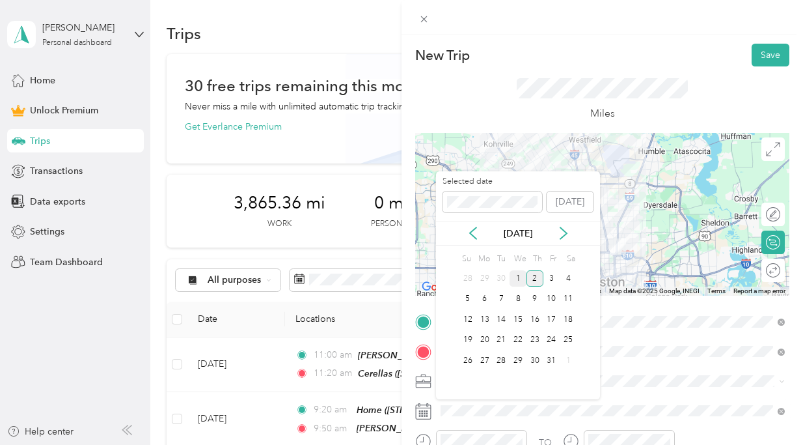
click at [521, 279] on div "1" at bounding box center [518, 278] width 17 height 16
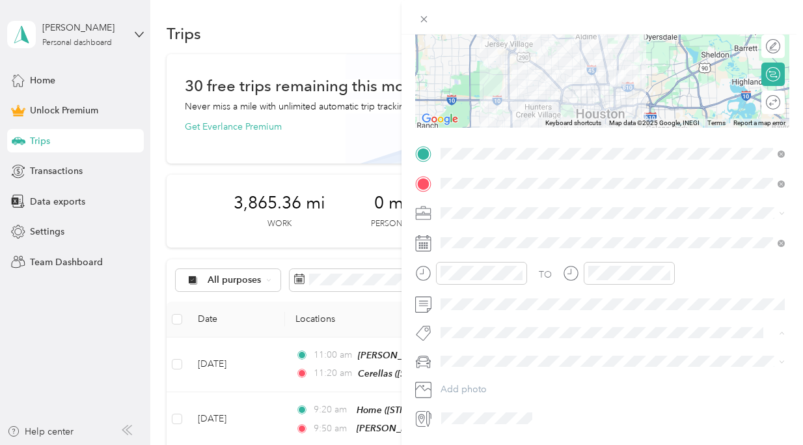
click at [475, 357] on span "Ot Session" at bounding box center [473, 356] width 38 height 12
click at [493, 381] on div "[PERSON_NAME]’s Car" at bounding box center [612, 386] width 335 height 14
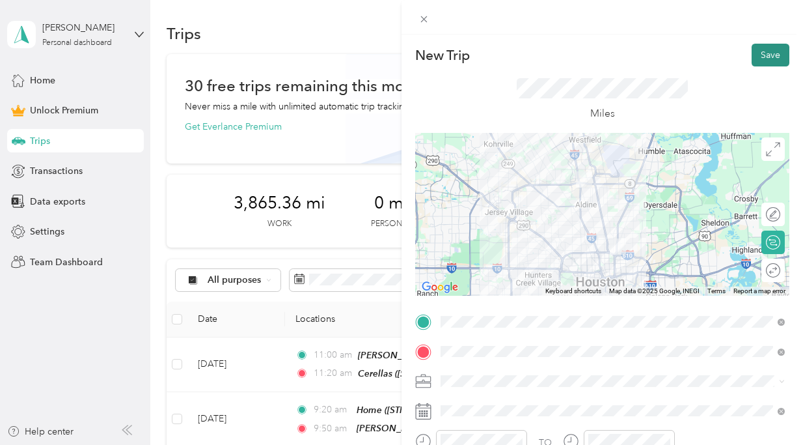
click at [765, 57] on button "Save" at bounding box center [771, 55] width 38 height 23
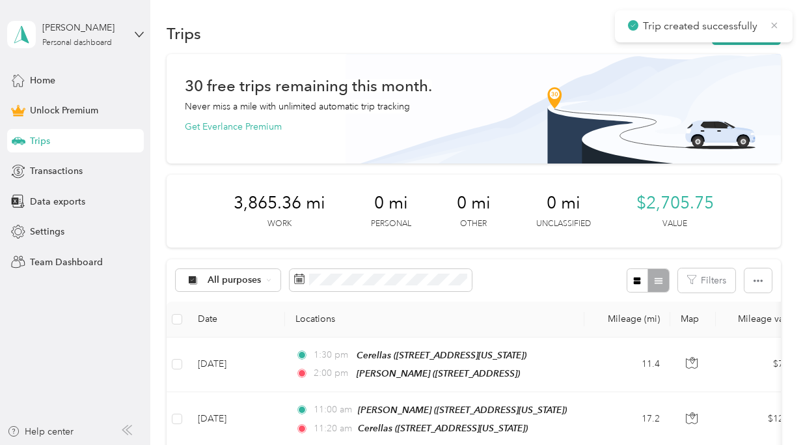
click at [774, 25] on icon at bounding box center [775, 25] width 6 height 6
click at [763, 29] on button "New trip" at bounding box center [746, 33] width 69 height 23
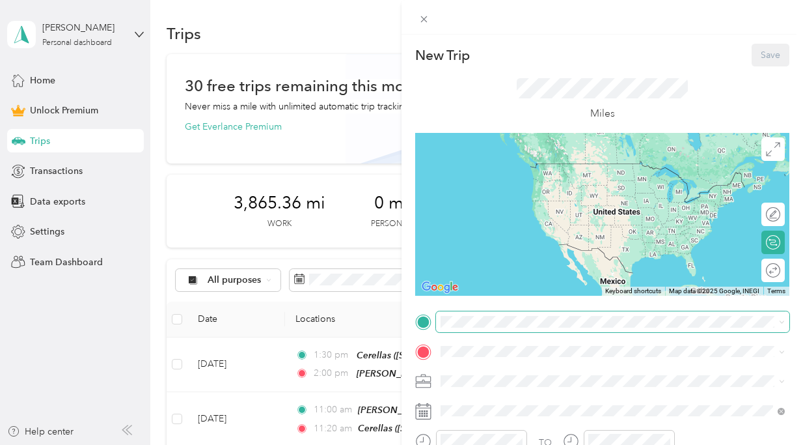
click at [501, 327] on span at bounding box center [612, 321] width 353 height 21
click at [542, 231] on div "[PERSON_NAME] [STREET_ADDRESS], [GEOGRAPHIC_DATA], [GEOGRAPHIC_DATA], [GEOGRAPH…" at bounding box center [623, 223] width 316 height 41
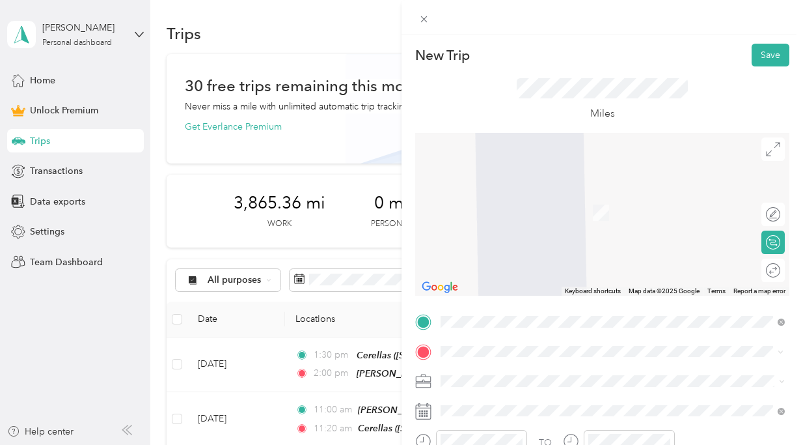
click at [553, 219] on li "[PERSON_NAME] [STREET_ADDRESS][PERSON_NAME][US_STATE]" at bounding box center [612, 205] width 353 height 41
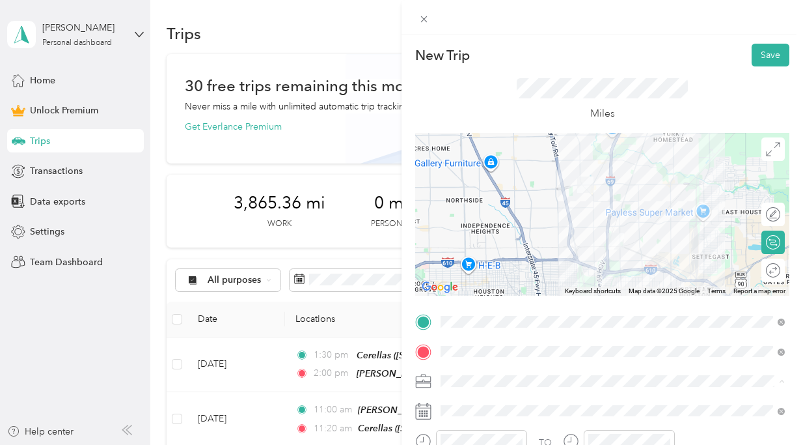
click at [547, 249] on li "HH OT" at bounding box center [612, 243] width 353 height 23
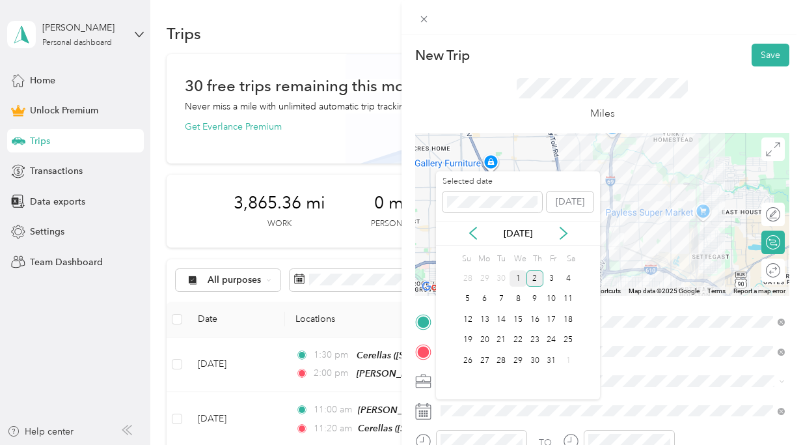
click at [520, 273] on div "1" at bounding box center [518, 278] width 17 height 16
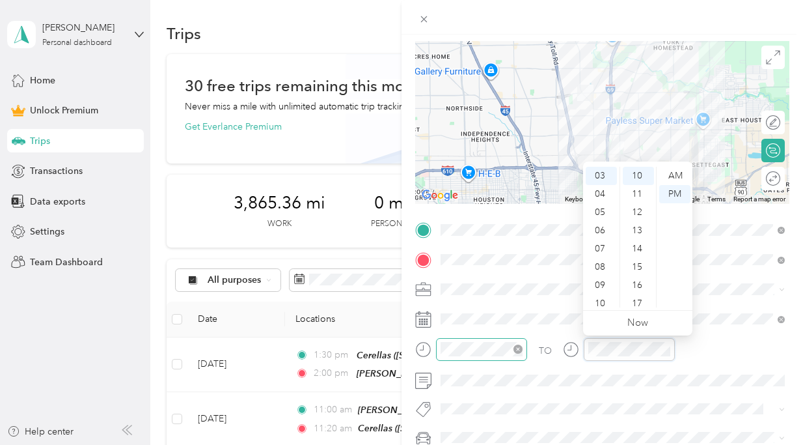
scroll to position [182, 0]
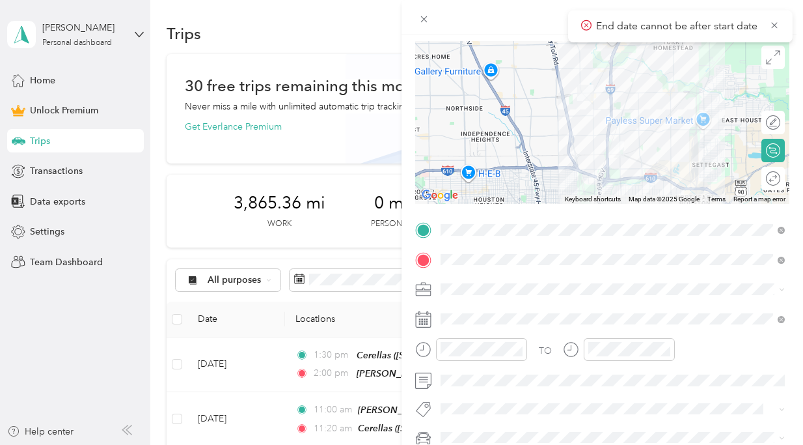
click at [477, 428] on span "Ot Session" at bounding box center [473, 430] width 38 height 12
click at [488, 418] on div "[PERSON_NAME]’s Car" at bounding box center [612, 413] width 335 height 14
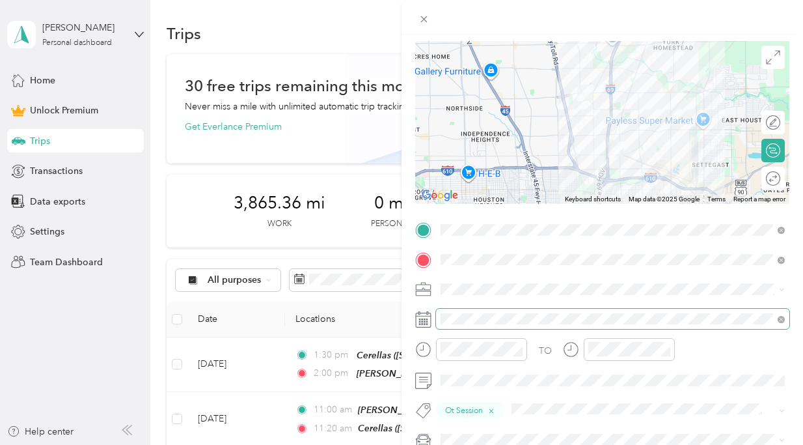
click at [740, 325] on span at bounding box center [612, 319] width 353 height 21
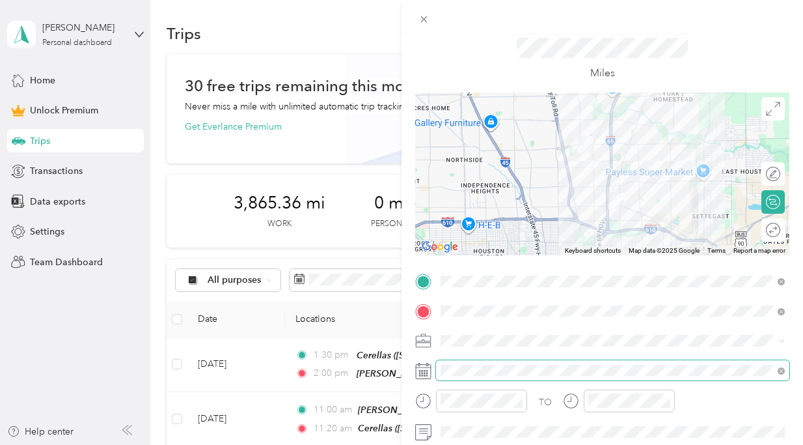
scroll to position [0, 0]
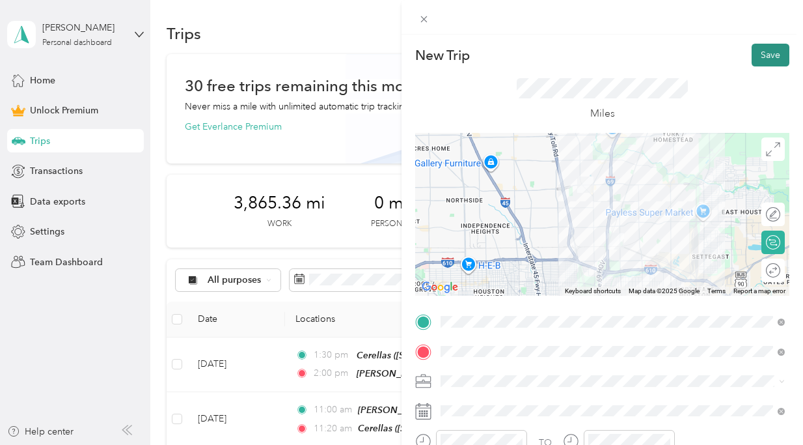
click at [775, 51] on button "Save" at bounding box center [771, 55] width 38 height 23
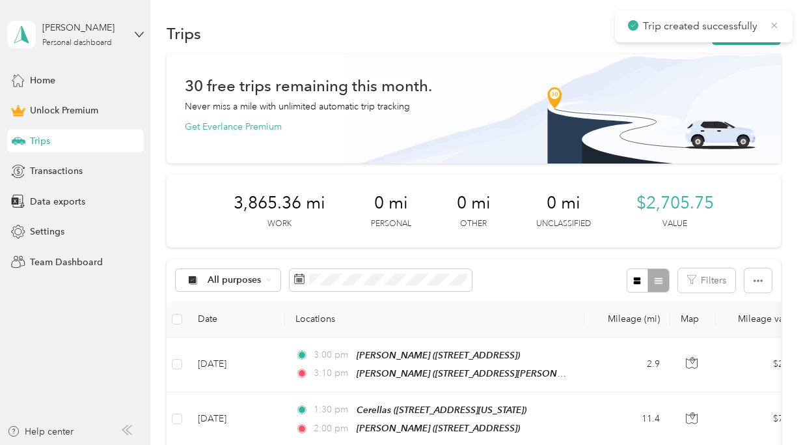
click at [777, 25] on icon at bounding box center [774, 26] width 10 height 12
click at [761, 36] on button "New trip" at bounding box center [746, 33] width 69 height 23
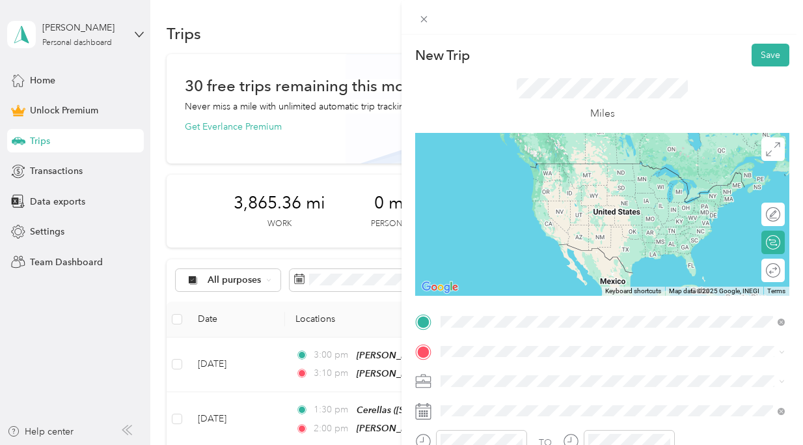
click at [574, 232] on span "[STREET_ADDRESS][US_STATE]" at bounding box center [530, 237] width 130 height 11
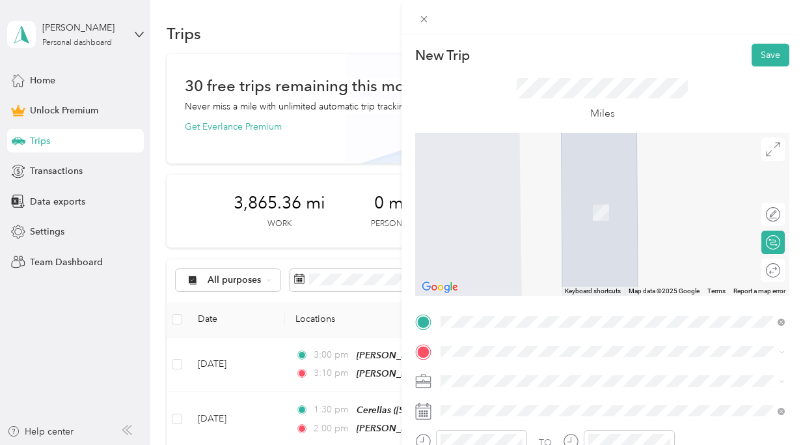
click at [525, 291] on div "[PERSON_NAME]" at bounding box center [566, 292] width 202 height 12
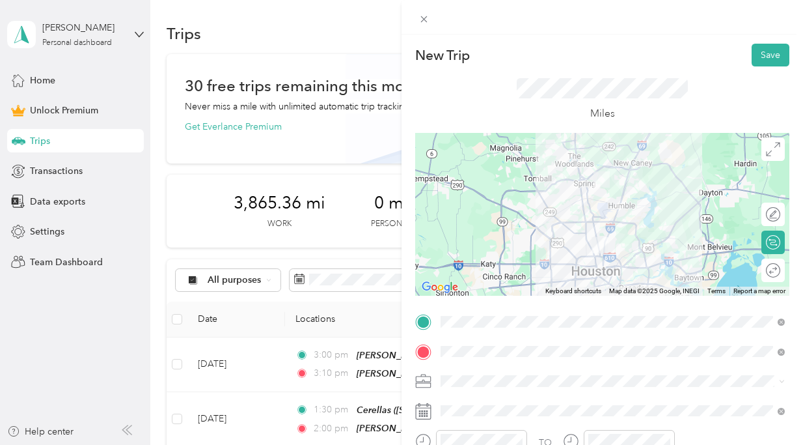
click at [546, 240] on div "HH OT" at bounding box center [612, 243] width 335 height 14
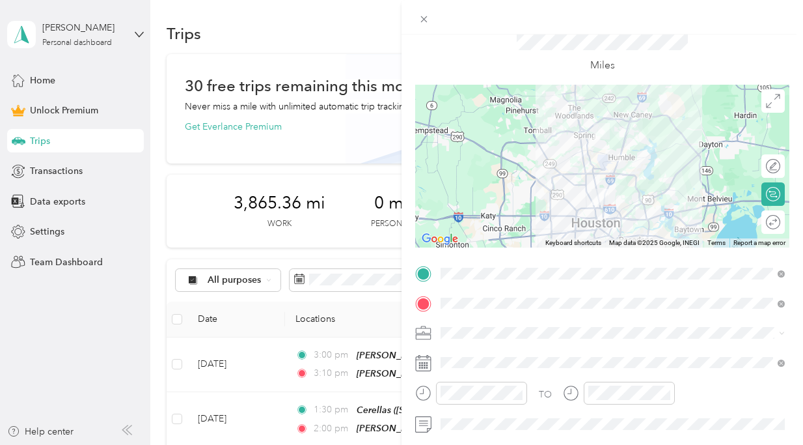
scroll to position [50, 0]
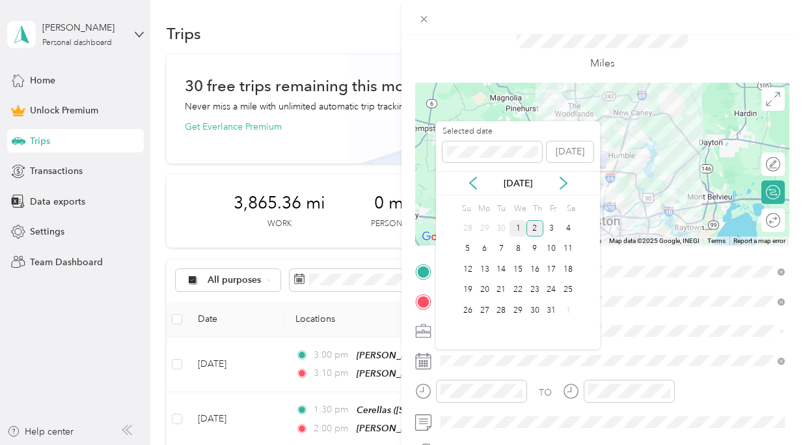
click at [520, 226] on div "1" at bounding box center [518, 228] width 17 height 16
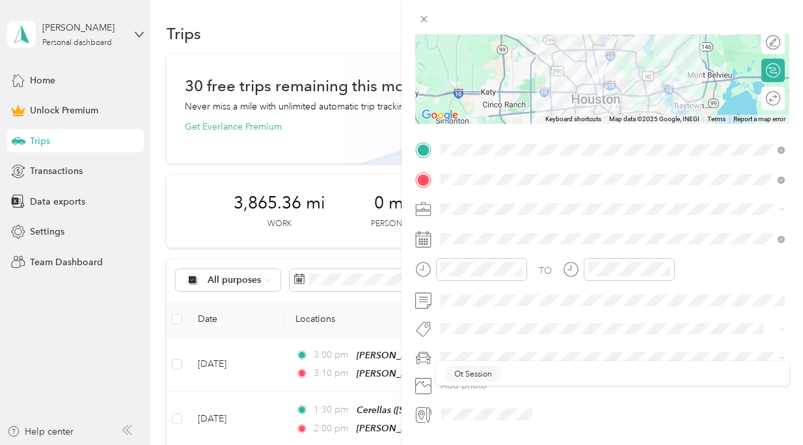
scroll to position [199, 0]
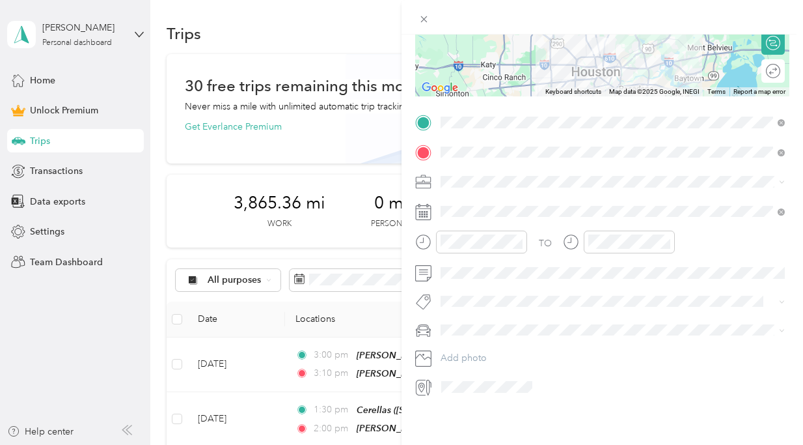
click at [492, 312] on li "Ot Session" at bounding box center [612, 318] width 353 height 25
click at [492, 348] on div "TO Ot Session Add photo" at bounding box center [602, 255] width 374 height 287
click at [492, 352] on button "Add photo" at bounding box center [612, 360] width 353 height 18
click at [489, 353] on div "[PERSON_NAME]’s Car" at bounding box center [612, 354] width 335 height 14
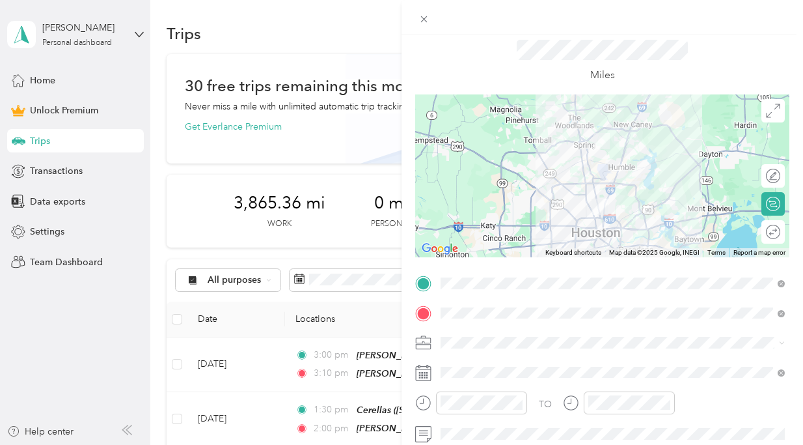
scroll to position [9, 0]
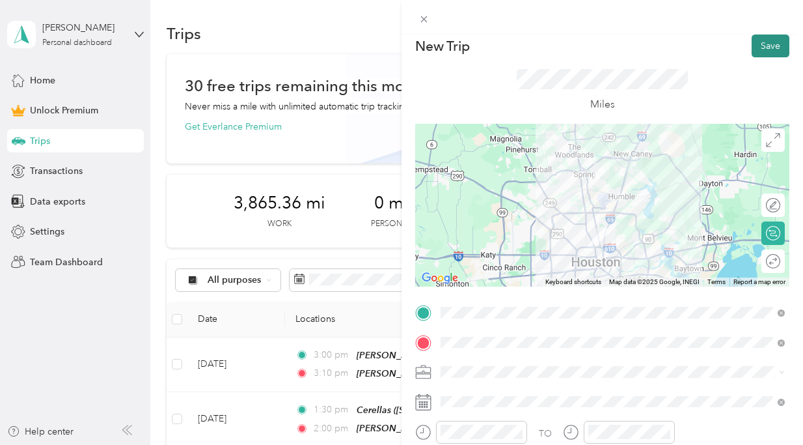
click at [763, 46] on button "Save" at bounding box center [771, 45] width 38 height 23
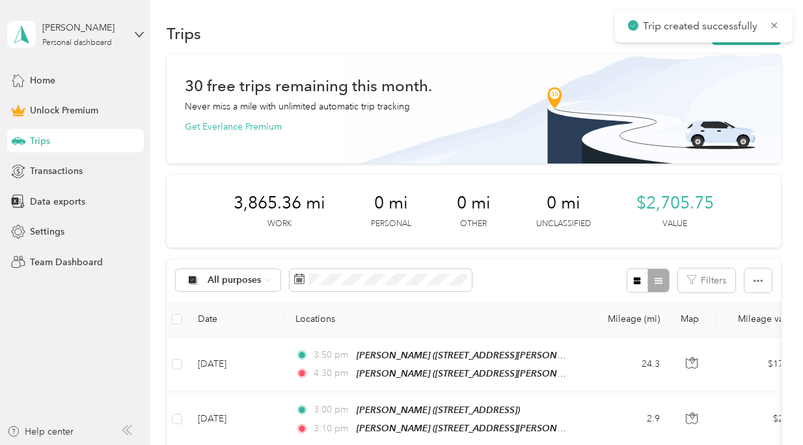
click at [774, 16] on div "Trip created successfully" at bounding box center [704, 26] width 178 height 32
click at [774, 21] on icon at bounding box center [774, 26] width 10 height 12
click at [755, 31] on button "New trip" at bounding box center [746, 33] width 69 height 23
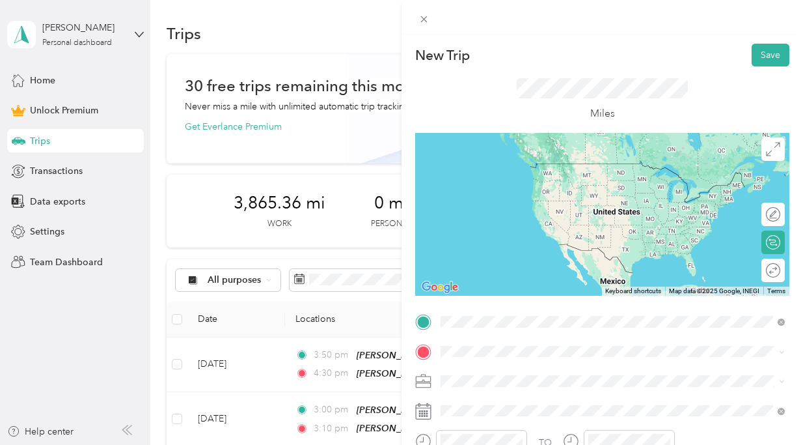
click at [527, 261] on div "[PERSON_NAME]" at bounding box center [566, 264] width 202 height 12
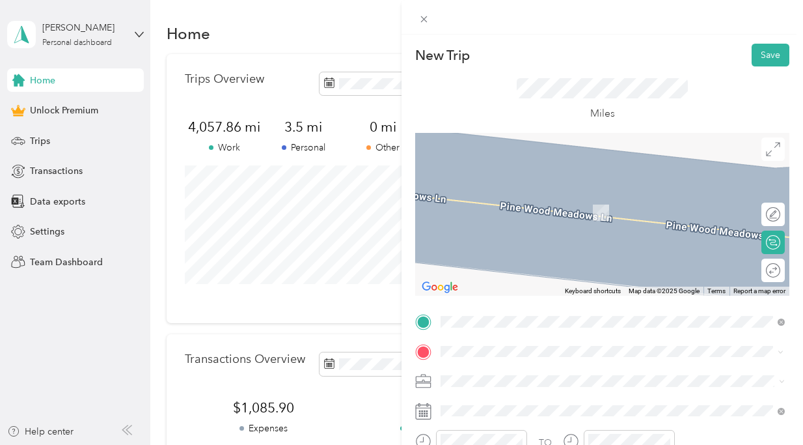
click at [572, 197] on span "[STREET_ADDRESS][US_STATE]" at bounding box center [530, 192] width 130 height 12
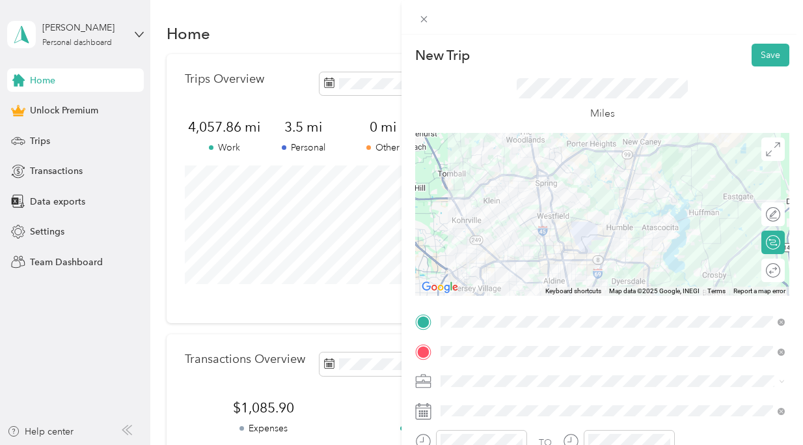
click at [633, 158] on div at bounding box center [602, 214] width 374 height 163
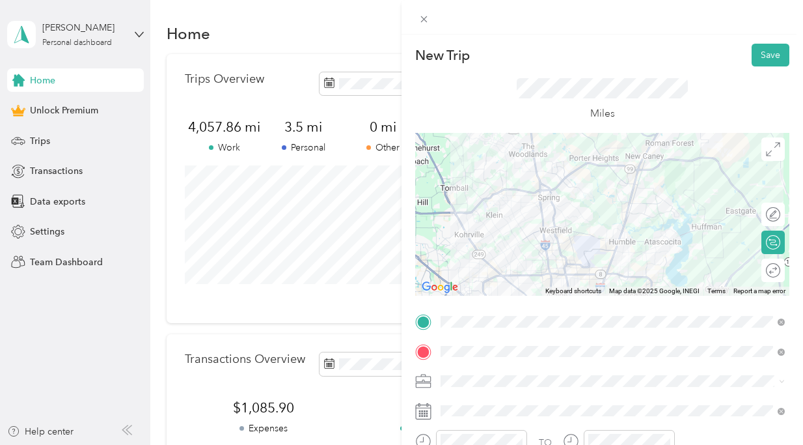
click at [527, 243] on div "HH OT" at bounding box center [612, 243] width 335 height 14
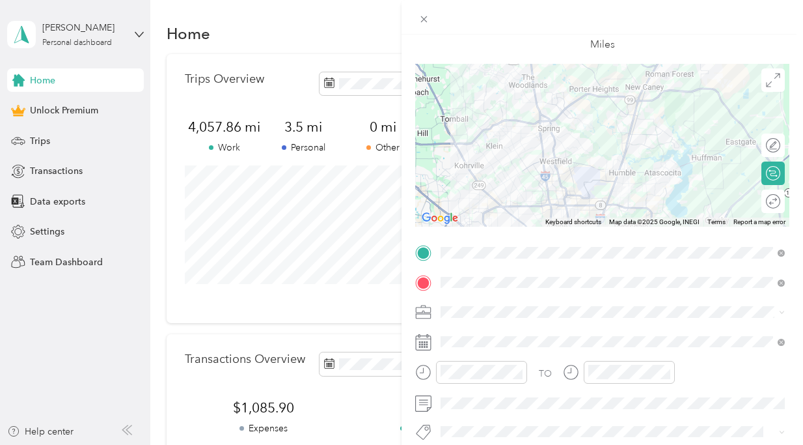
scroll to position [87, 0]
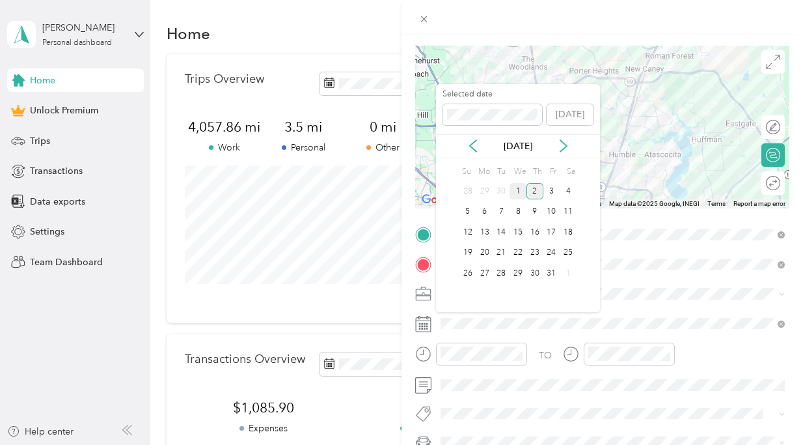
click at [523, 191] on div "1" at bounding box center [518, 191] width 17 height 16
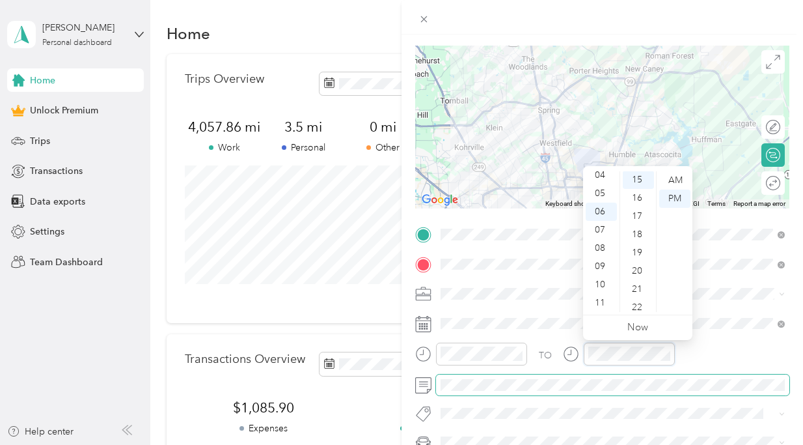
scroll to position [273, 0]
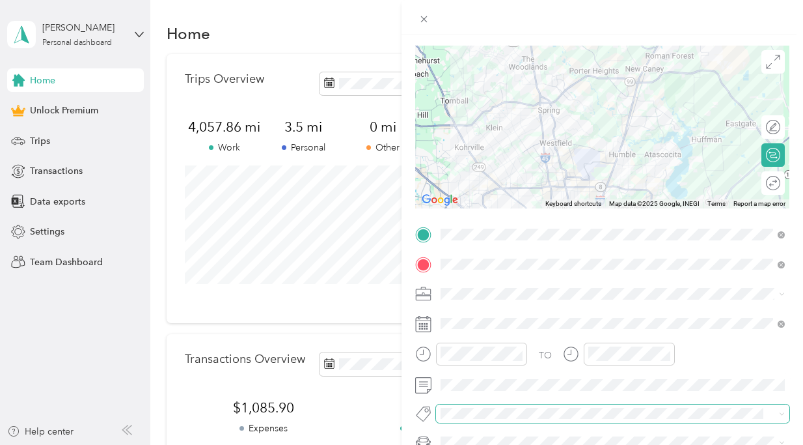
click at [480, 405] on span at bounding box center [612, 413] width 353 height 18
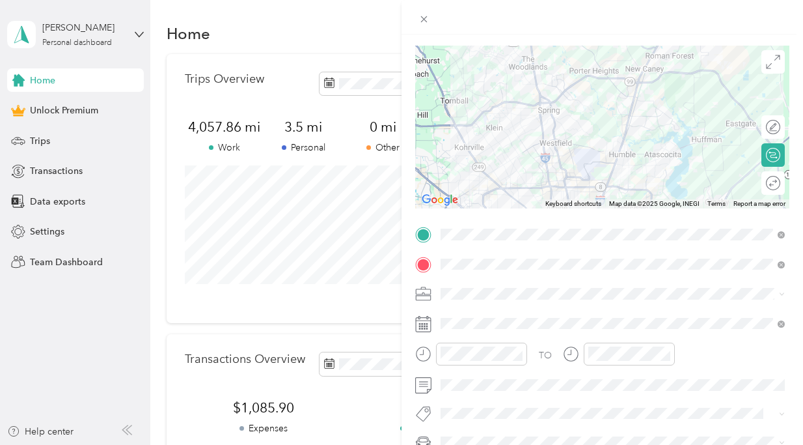
click at [485, 444] on div "New Trip Save This trip cannot be edited because it is either under review, app…" at bounding box center [398, 445] width 797 height 0
click at [492, 393] on button "Ot Session" at bounding box center [473, 390] width 56 height 16
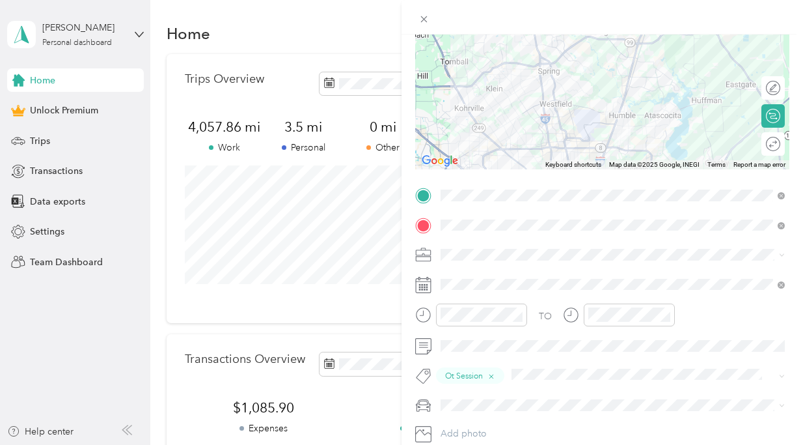
scroll to position [141, 0]
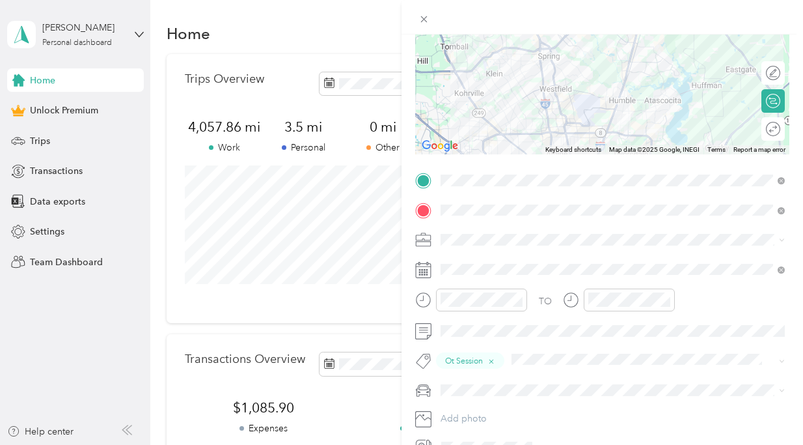
click at [505, 399] on span at bounding box center [612, 389] width 353 height 21
click at [504, 408] on div "[PERSON_NAME]’s Car" at bounding box center [612, 413] width 335 height 14
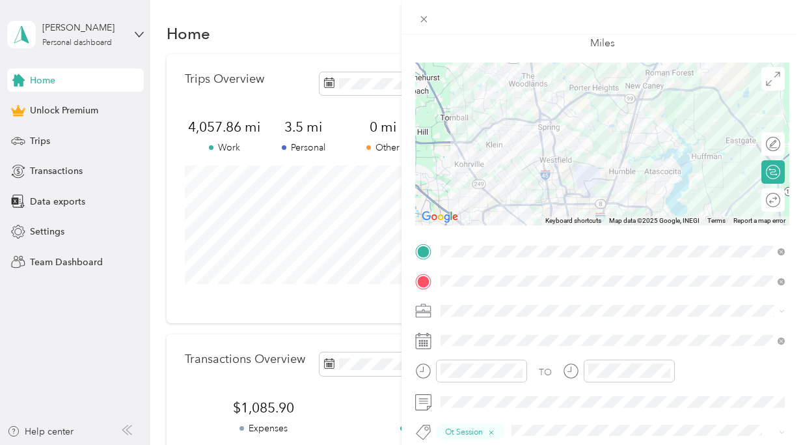
scroll to position [0, 0]
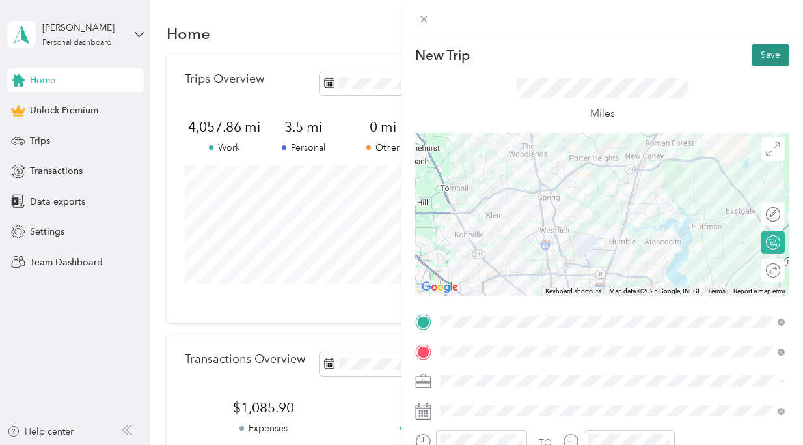
click at [775, 49] on button "Save" at bounding box center [771, 55] width 38 height 23
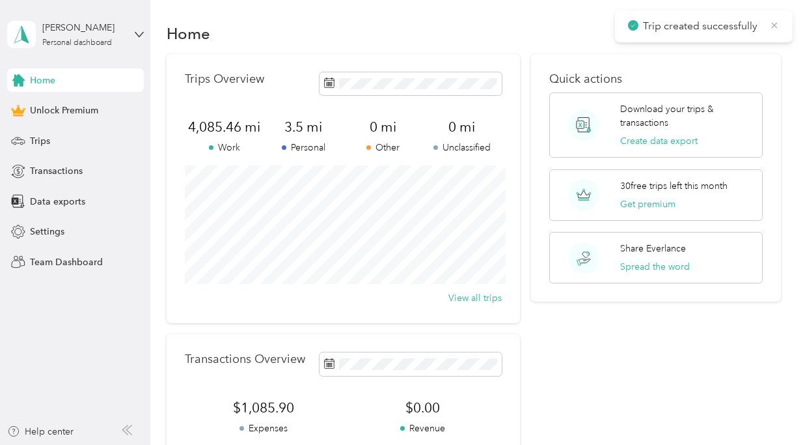
click at [774, 31] on span "Trip created successfully" at bounding box center [704, 26] width 152 height 16
click at [774, 27] on icon at bounding box center [774, 26] width 10 height 12
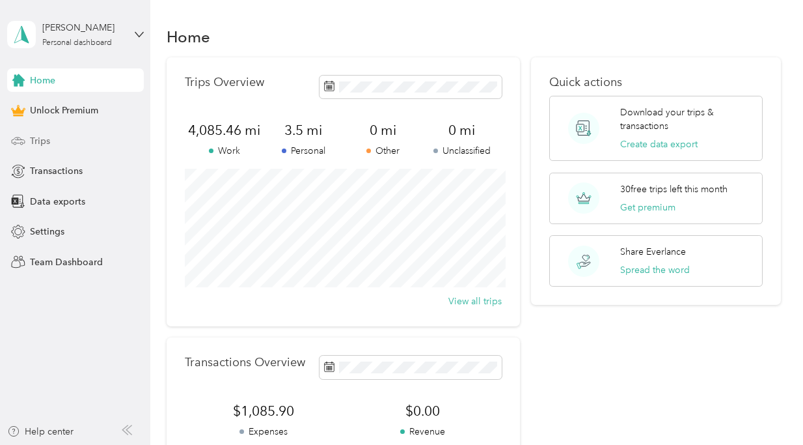
click at [67, 136] on div "Trips" at bounding box center [75, 140] width 137 height 23
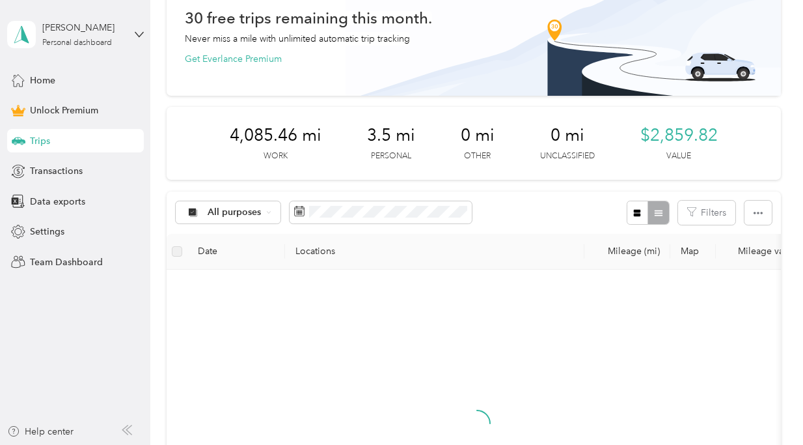
scroll to position [130, 0]
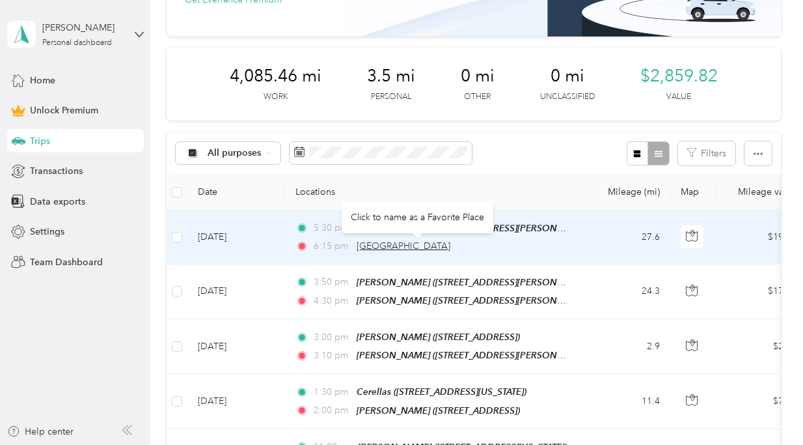
click at [427, 244] on span "[GEOGRAPHIC_DATA]" at bounding box center [404, 245] width 94 height 11
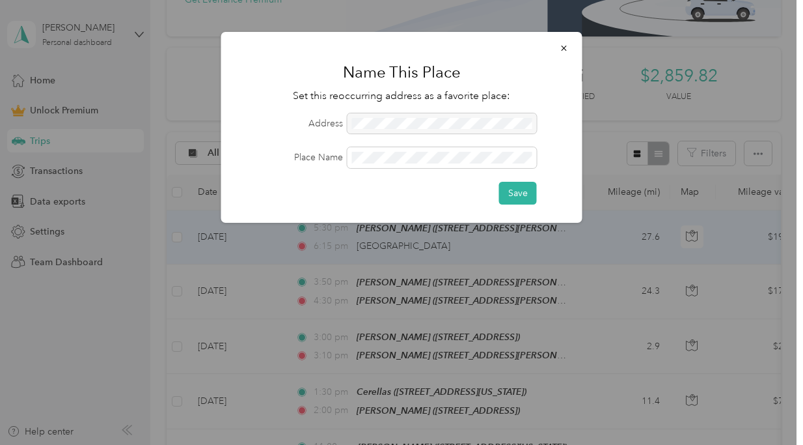
click at [454, 128] on div at bounding box center [442, 123] width 189 height 21
click at [499, 182] on button "Save" at bounding box center [518, 193] width 38 height 23
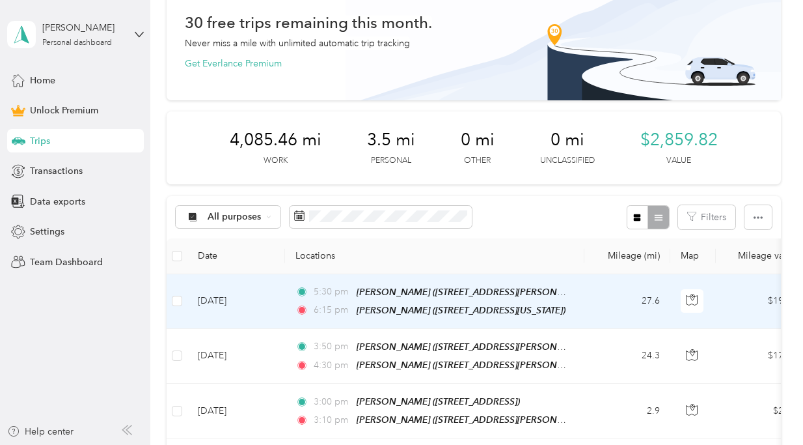
scroll to position [0, 0]
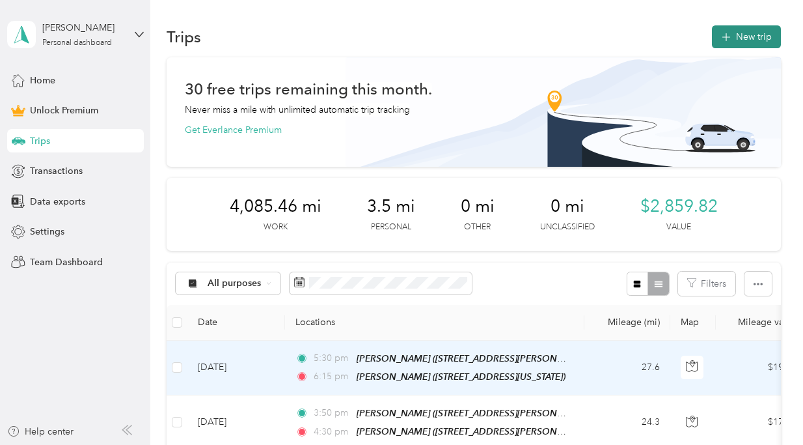
click at [752, 38] on button "New trip" at bounding box center [746, 36] width 69 height 23
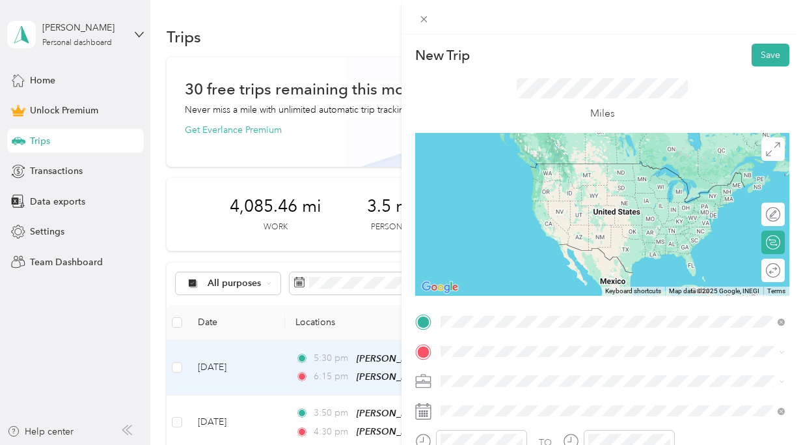
click at [596, 163] on div "[PERSON_NAME]" at bounding box center [530, 168] width 130 height 12
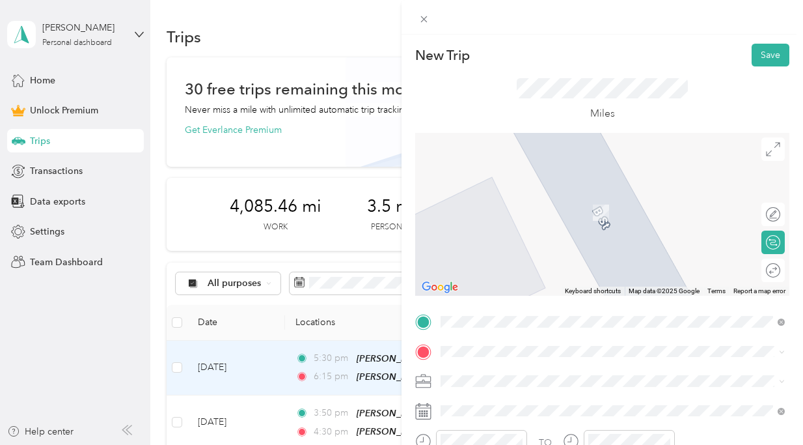
click at [527, 208] on span "[STREET_ADDRESS] , [GEOGRAPHIC_DATA], [GEOGRAPHIC_DATA], [GEOGRAPHIC_DATA]" at bounding box center [608, 218] width 286 height 25
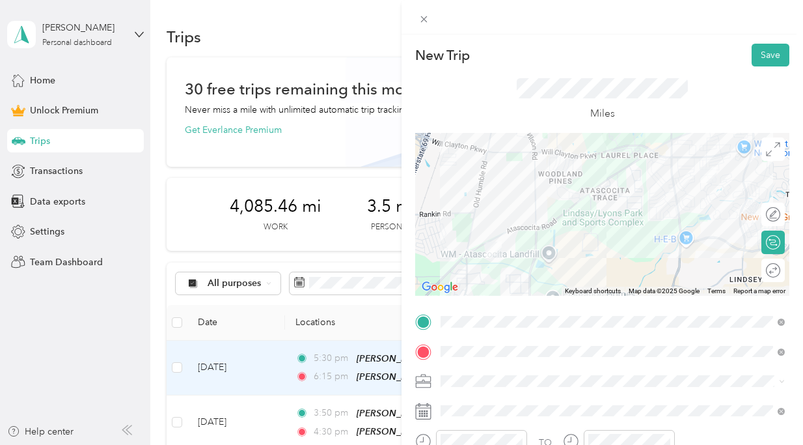
click at [548, 235] on li "HH OT" at bounding box center [612, 240] width 353 height 23
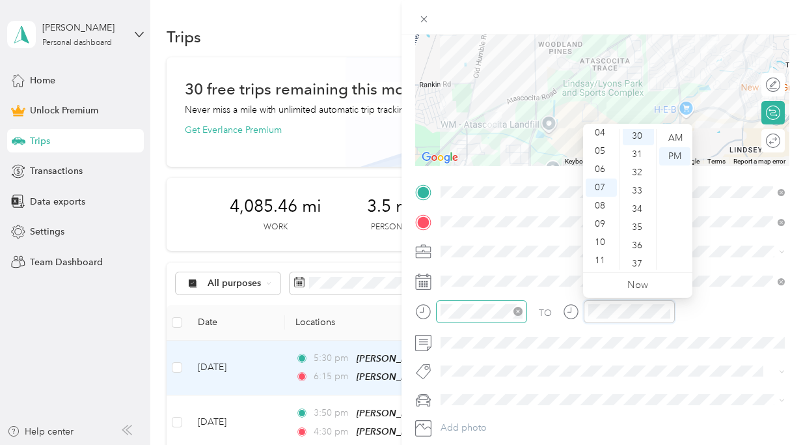
scroll to position [547, 0]
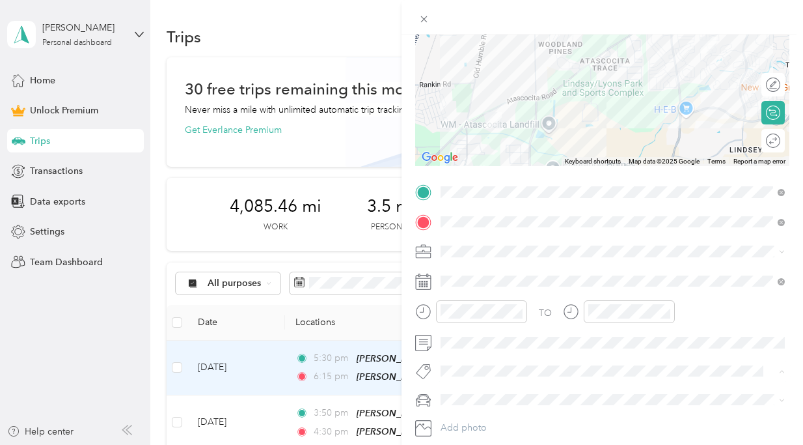
click at [493, 395] on button "Ot Session" at bounding box center [473, 394] width 56 height 16
click at [493, 419] on div "[PERSON_NAME]’s Car" at bounding box center [612, 420] width 335 height 14
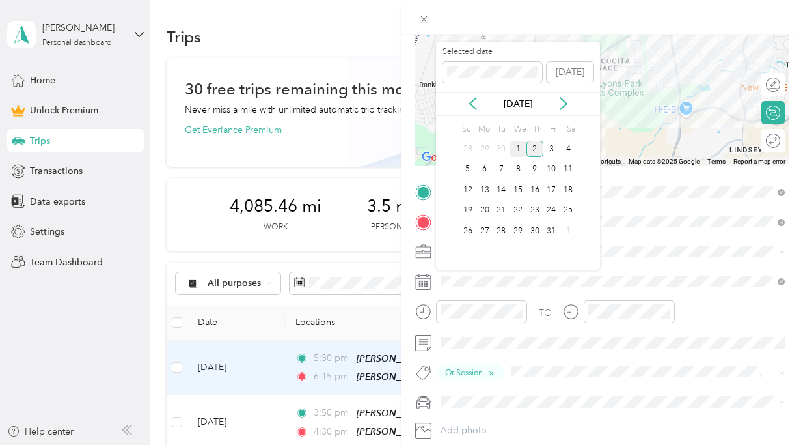
click at [517, 143] on div "1" at bounding box center [518, 149] width 17 height 16
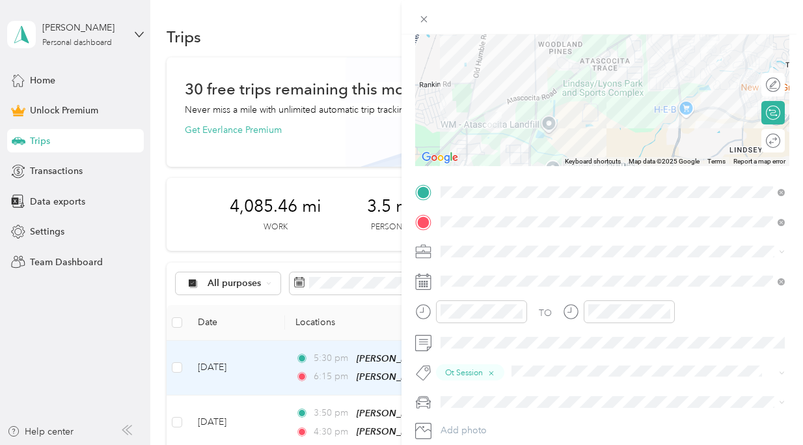
scroll to position [0, 0]
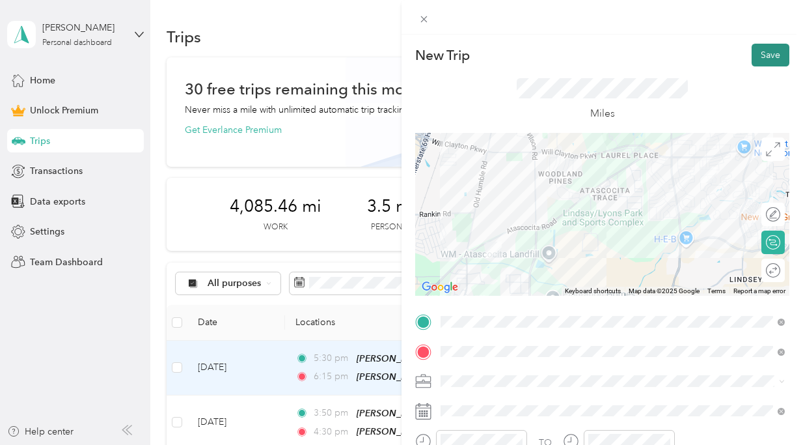
click at [771, 55] on button "Save" at bounding box center [771, 55] width 38 height 23
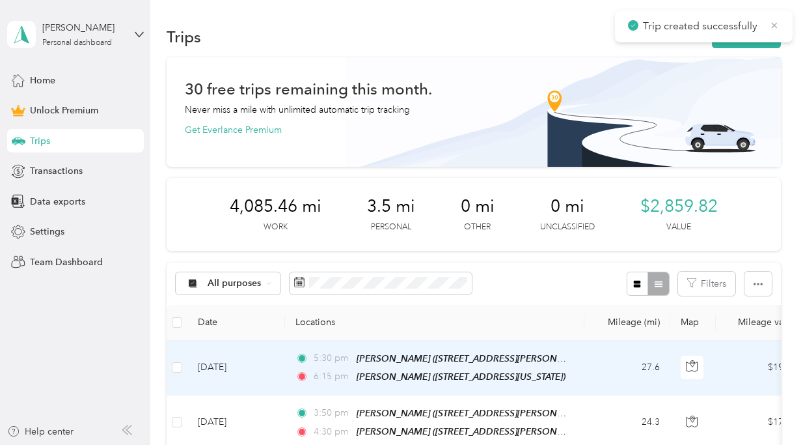
click at [777, 20] on icon at bounding box center [774, 26] width 10 height 12
click at [749, 47] on button "New trip" at bounding box center [746, 36] width 69 height 23
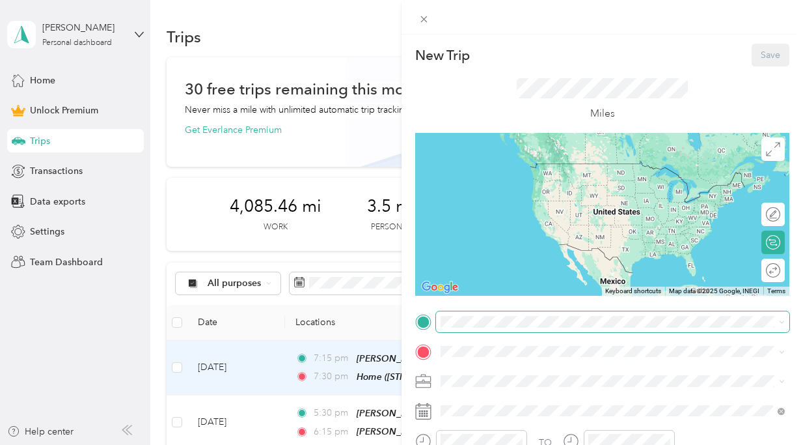
click at [529, 312] on span at bounding box center [612, 321] width 353 height 21
click at [572, 184] on span "[STREET_ADDRESS] , [GEOGRAPHIC_DATA], [GEOGRAPHIC_DATA], [GEOGRAPHIC_DATA]" at bounding box center [608, 189] width 286 height 25
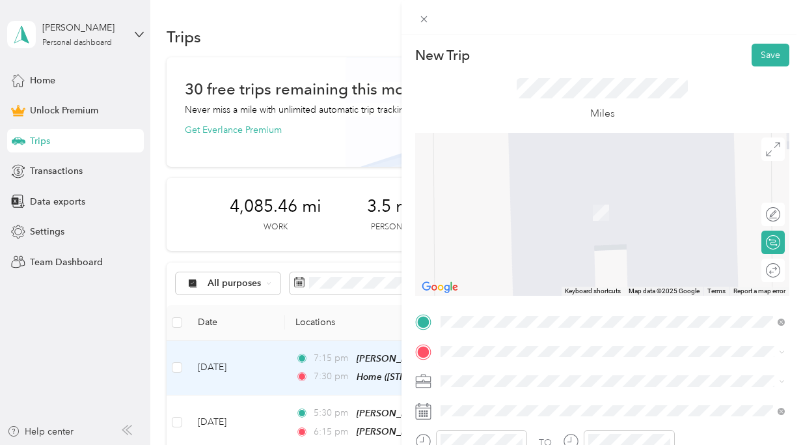
click at [537, 216] on div "[PERSON_NAME] [STREET_ADDRESS][PERSON_NAME]" at bounding box center [506, 202] width 83 height 27
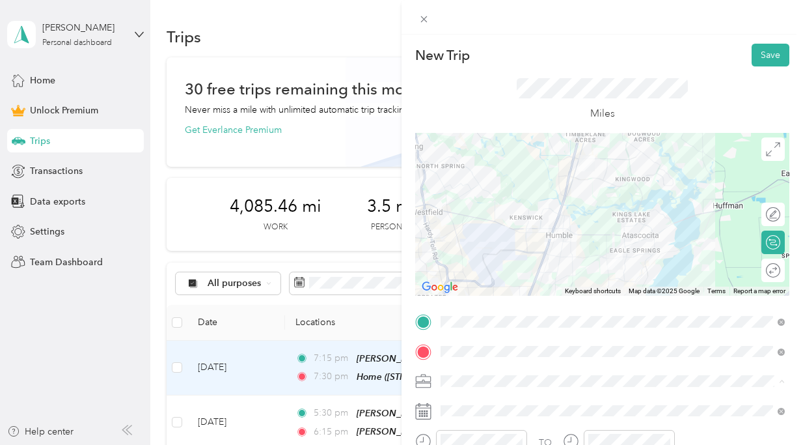
click at [540, 238] on div "HH OT" at bounding box center [612, 244] width 335 height 14
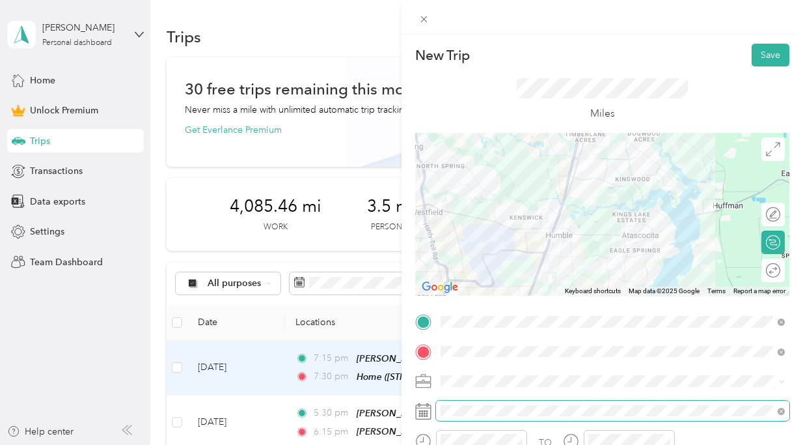
click at [482, 417] on span at bounding box center [612, 410] width 353 height 21
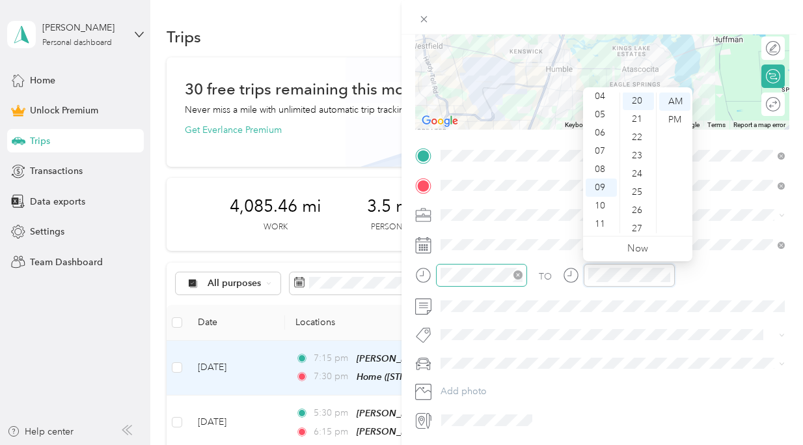
scroll to position [365, 0]
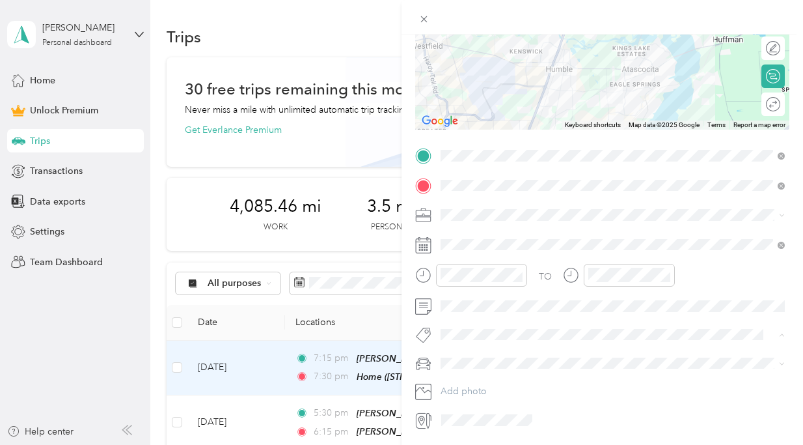
click at [484, 351] on span "Ot Session" at bounding box center [473, 357] width 38 height 12
click at [488, 384] on div "[PERSON_NAME]’s Car" at bounding box center [612, 388] width 335 height 14
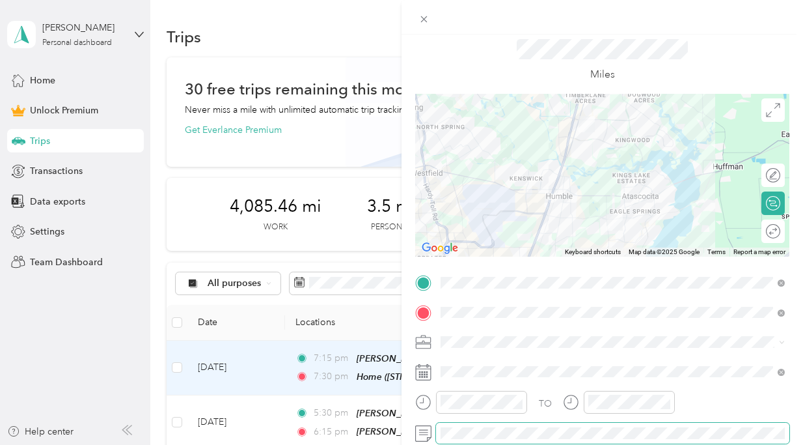
scroll to position [21, 0]
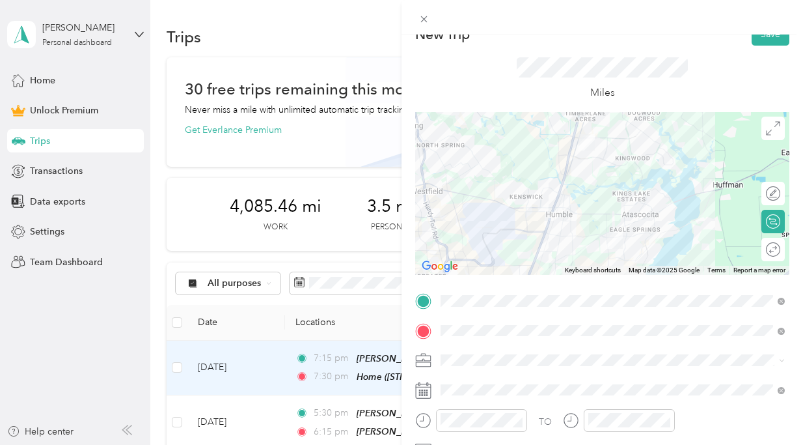
click at [773, 31] on div at bounding box center [603, 17] width 402 height 34
click at [773, 37] on button "Save" at bounding box center [771, 34] width 38 height 23
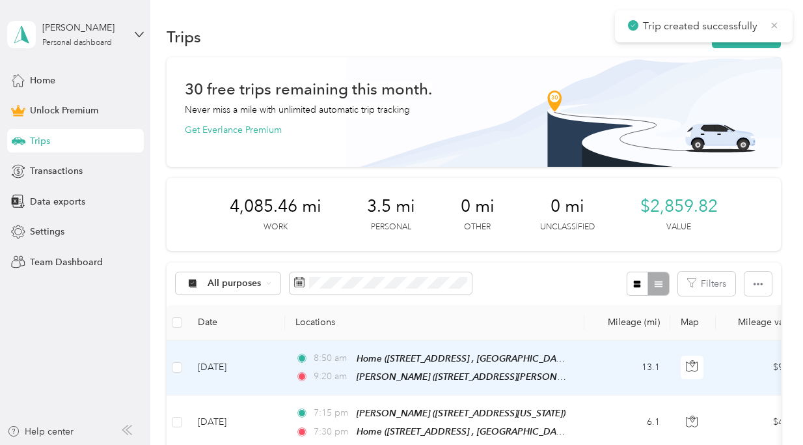
click at [773, 25] on icon at bounding box center [775, 25] width 6 height 6
click at [753, 27] on button "New trip" at bounding box center [746, 36] width 69 height 23
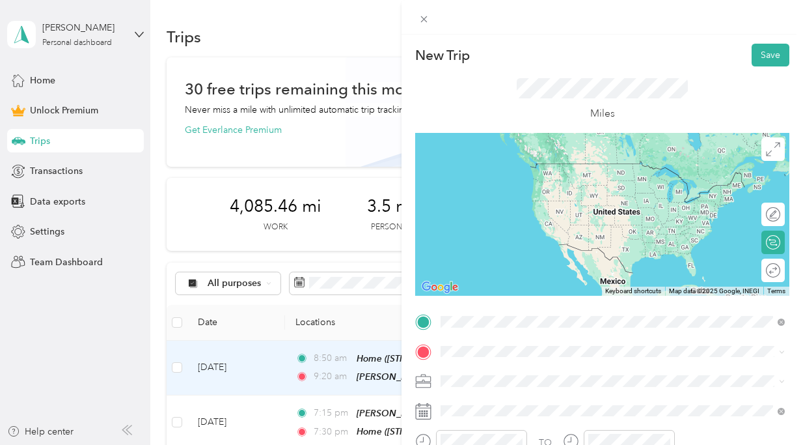
click at [548, 176] on div "[PERSON_NAME] [STREET_ADDRESS][PERSON_NAME]" at bounding box center [506, 175] width 83 height 27
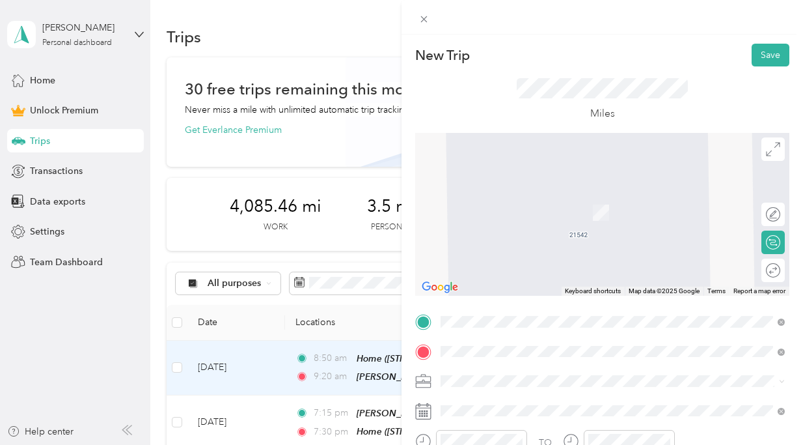
click at [566, 302] on span "[STREET_ADDRESS][US_STATE]" at bounding box center [530, 307] width 130 height 11
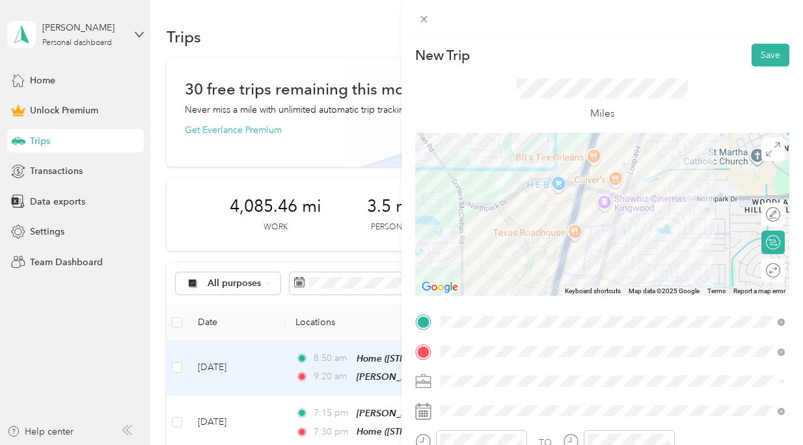
click at [527, 250] on ol "Work Personal HH OT Other Charity Medical Moving Commute" at bounding box center [612, 278] width 353 height 182
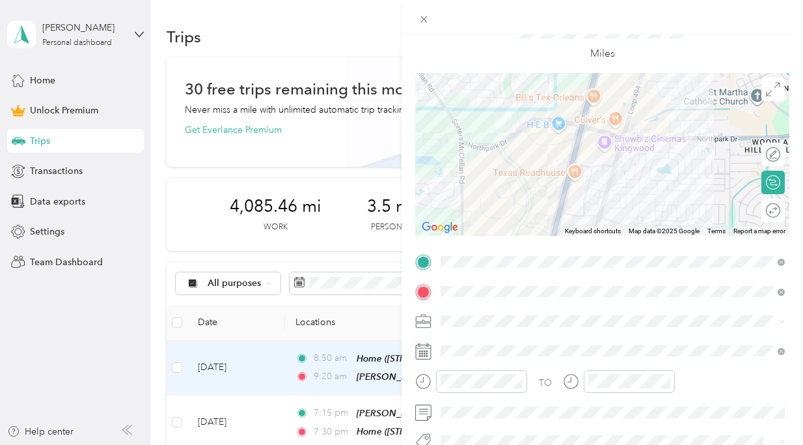
scroll to position [70, 0]
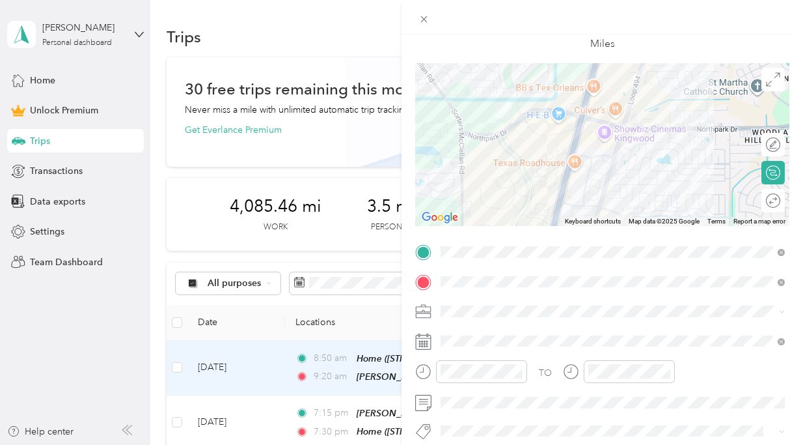
click at [488, 182] on ol "Work Personal HH OT Other Charity Medical Moving Commute" at bounding box center [612, 204] width 353 height 182
click at [469, 175] on span "HH OT" at bounding box center [459, 174] width 29 height 11
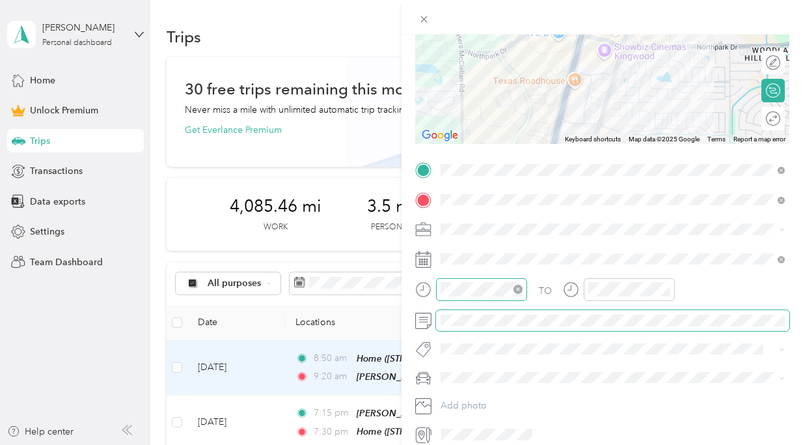
scroll to position [178, 0]
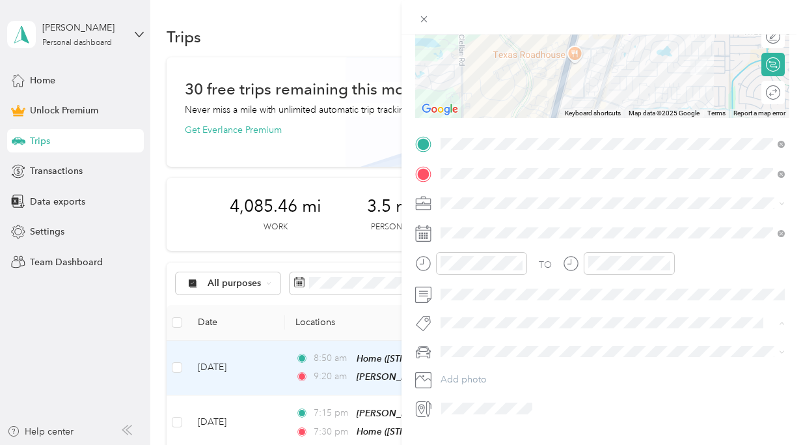
click at [469, 351] on li "Ot Session" at bounding box center [612, 345] width 353 height 25
click at [470, 363] on div "TO Ot Session Add photo" at bounding box center [602, 276] width 374 height 287
click at [480, 375] on span "[PERSON_NAME]’s Car" at bounding box center [492, 373] width 94 height 11
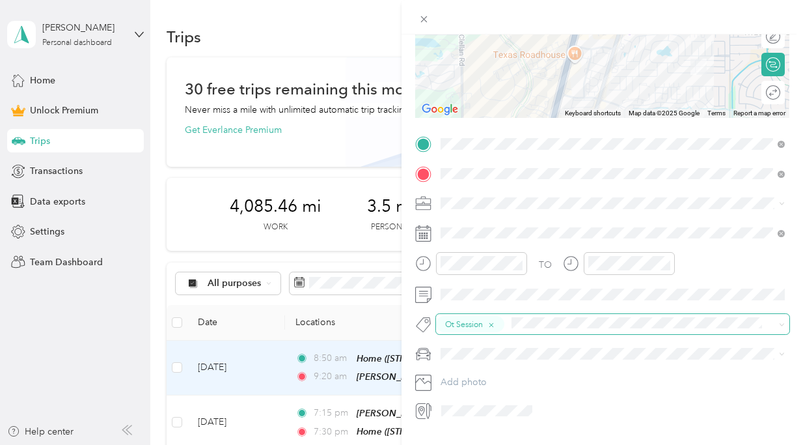
scroll to position [0, 0]
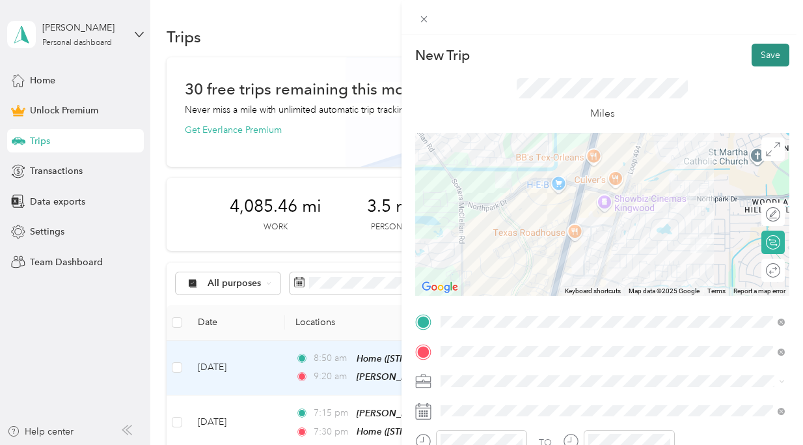
click at [770, 50] on button "Save" at bounding box center [771, 55] width 38 height 23
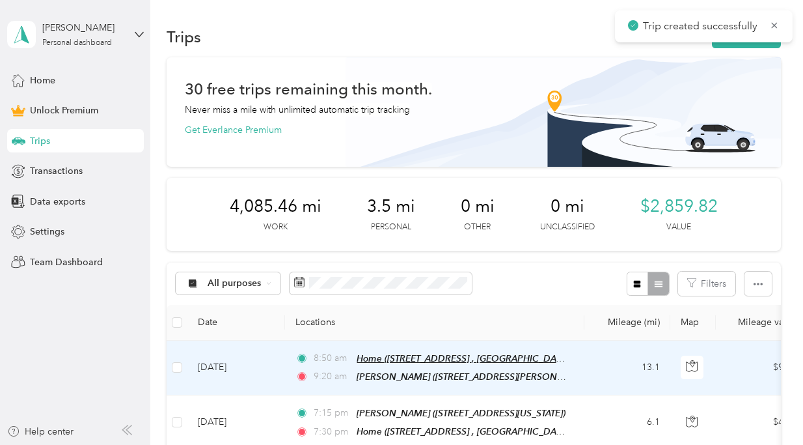
scroll to position [5, 0]
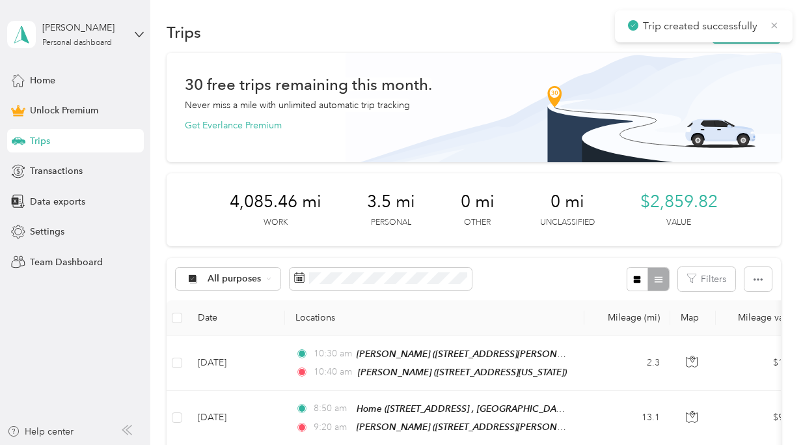
click at [771, 21] on icon at bounding box center [774, 26] width 10 height 12
click at [761, 34] on button "New trip" at bounding box center [746, 32] width 69 height 23
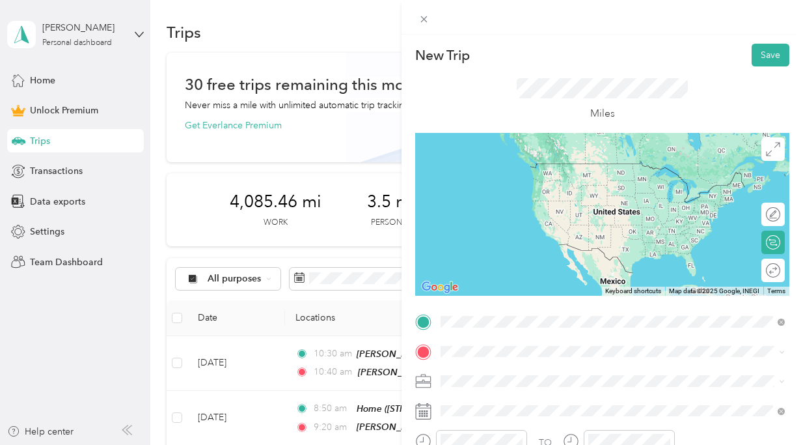
click at [553, 287] on li "[PERSON_NAME] [STREET_ADDRESS][US_STATE]" at bounding box center [612, 271] width 353 height 41
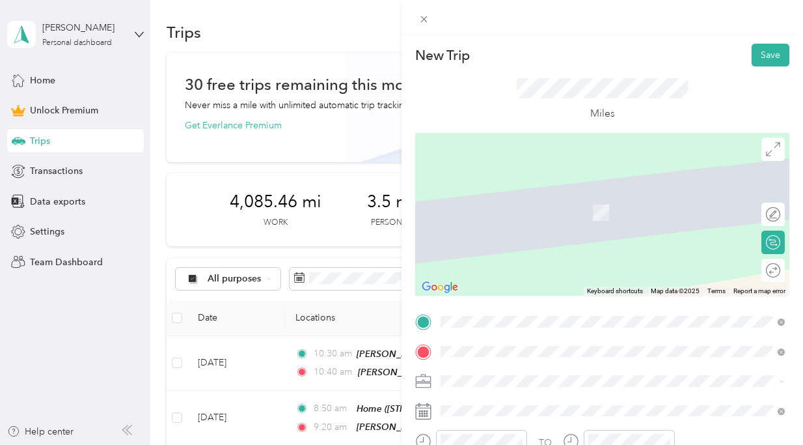
click at [517, 299] on span "[STREET_ADDRESS][US_STATE]" at bounding box center [530, 293] width 130 height 11
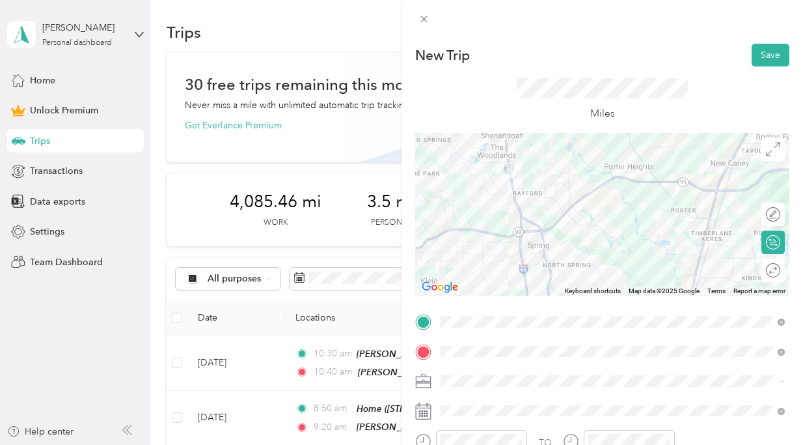
click at [526, 248] on li "HH OT" at bounding box center [612, 243] width 353 height 23
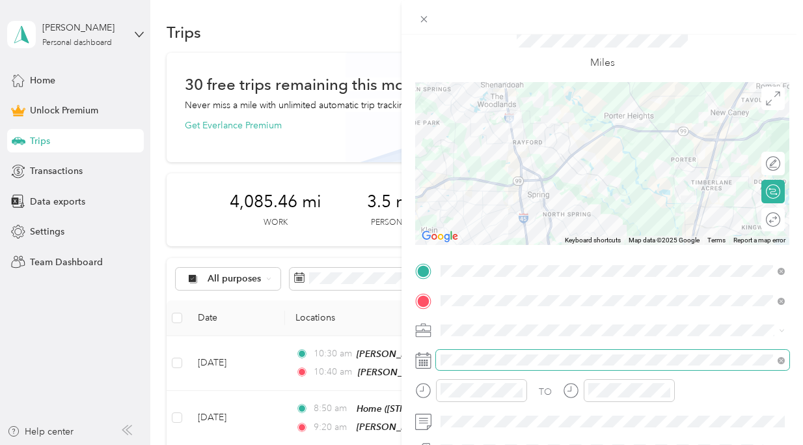
scroll to position [49, 0]
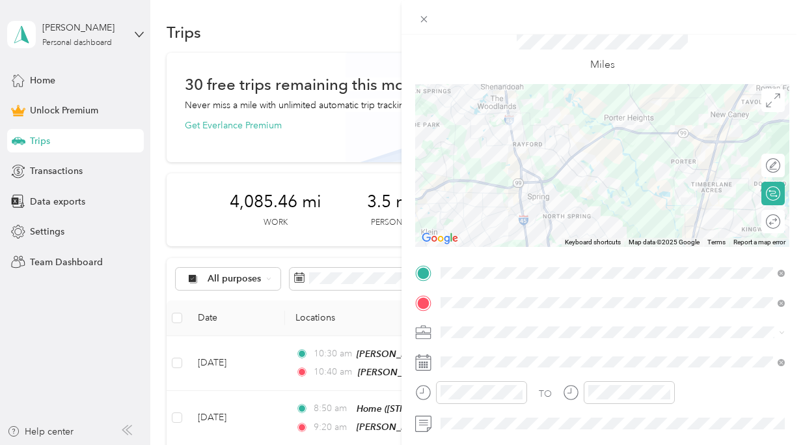
click at [707, 174] on div at bounding box center [602, 165] width 374 height 163
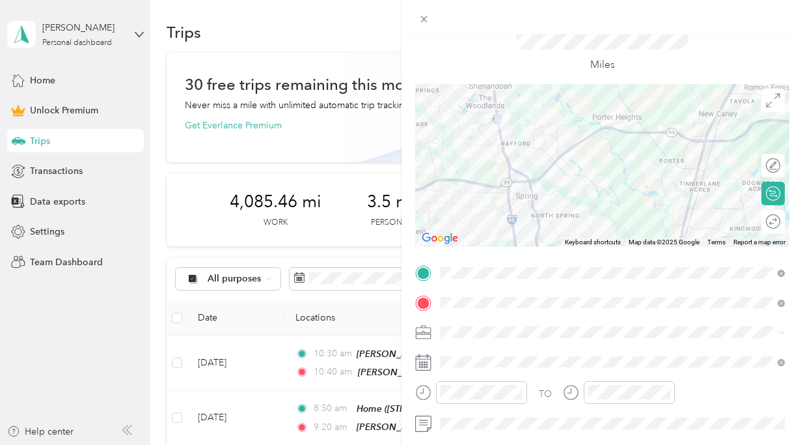
click at [702, 143] on div at bounding box center [602, 165] width 374 height 163
click at [698, 140] on div at bounding box center [602, 165] width 374 height 163
click at [648, 135] on div at bounding box center [602, 165] width 374 height 163
click at [510, 208] on div at bounding box center [602, 165] width 374 height 163
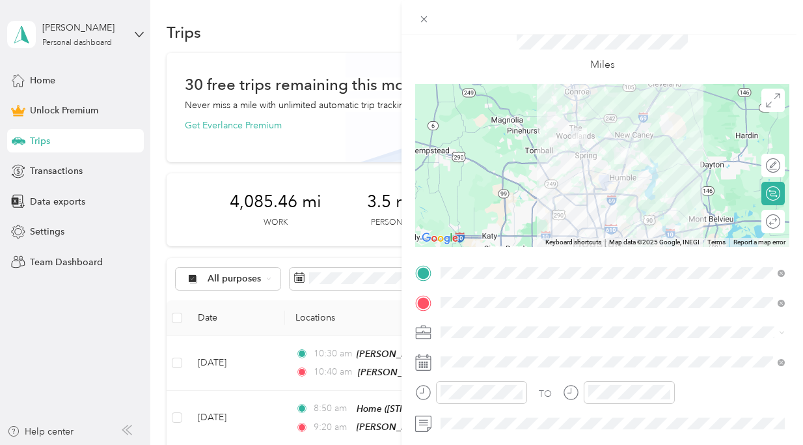
click at [630, 145] on div at bounding box center [602, 165] width 374 height 163
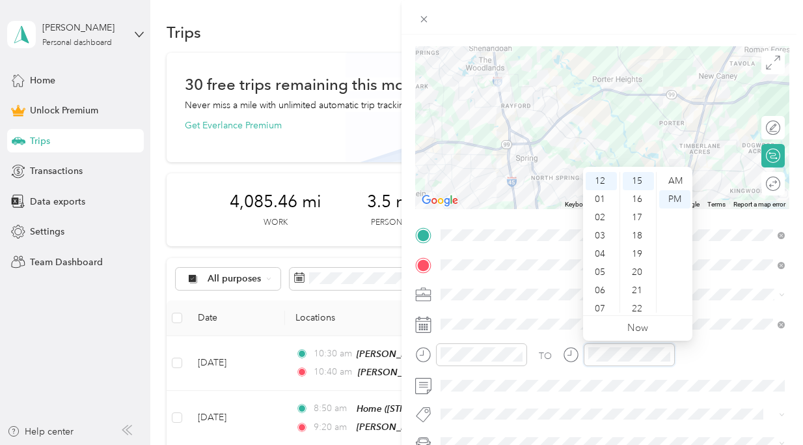
scroll to position [273, 0]
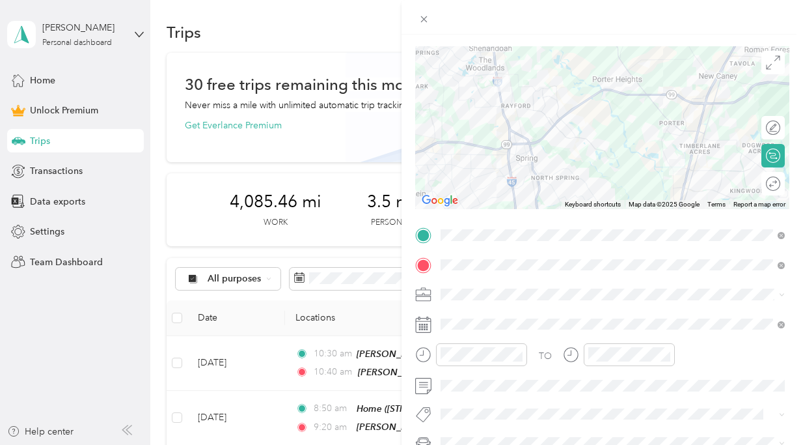
click at [463, 389] on span "Ot Session" at bounding box center [473, 391] width 38 height 12
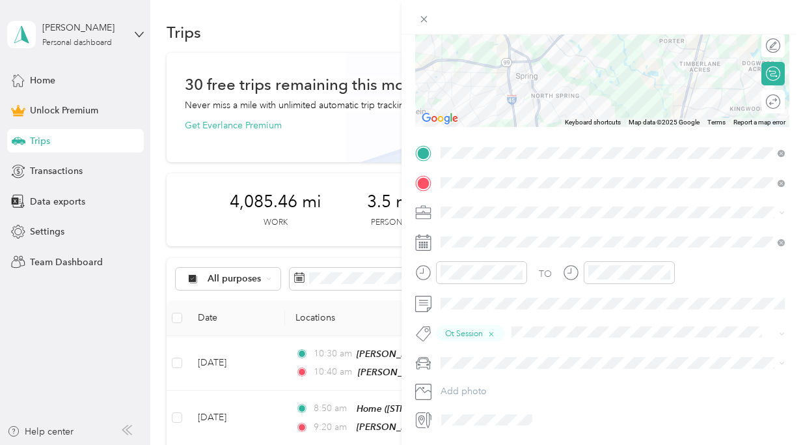
click at [503, 353] on span at bounding box center [612, 362] width 353 height 21
click at [506, 381] on div "[PERSON_NAME]’s Car" at bounding box center [612, 386] width 335 height 14
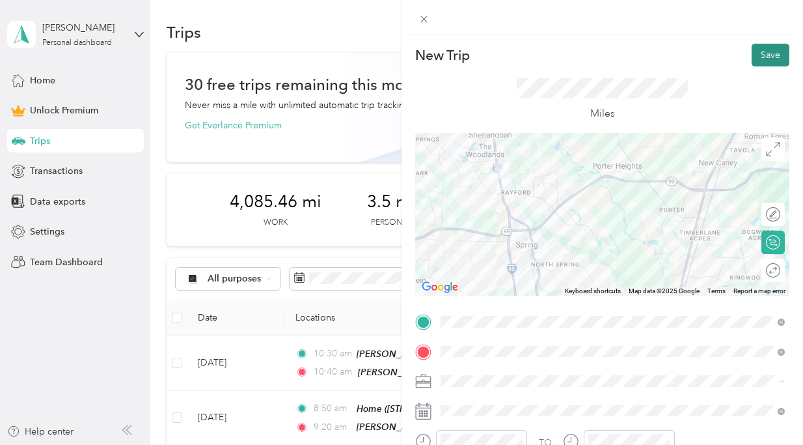
click at [770, 61] on button "Save" at bounding box center [771, 55] width 38 height 23
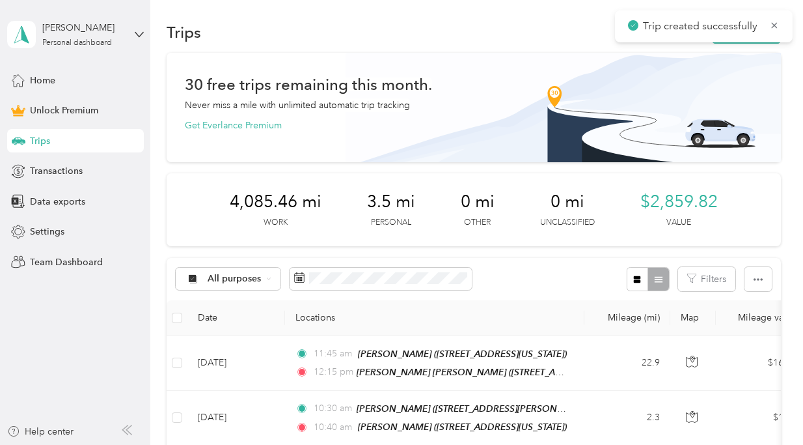
click at [775, 31] on span "Trip created successfully" at bounding box center [704, 26] width 152 height 16
click at [775, 26] on icon at bounding box center [774, 26] width 10 height 12
click at [749, 34] on button "New trip" at bounding box center [746, 32] width 69 height 23
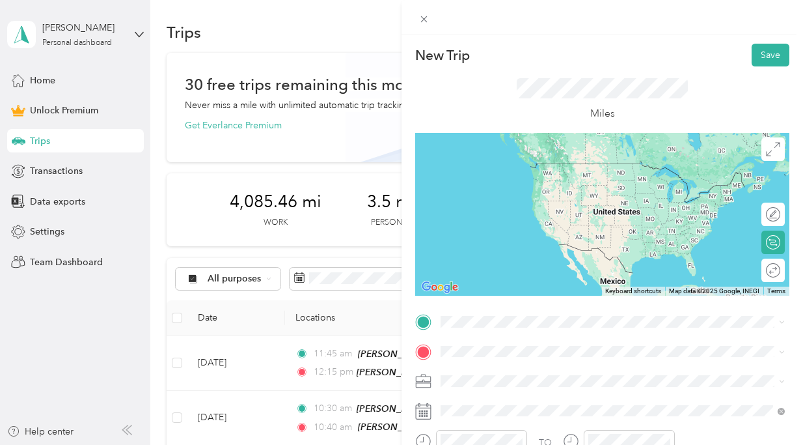
click at [575, 254] on div "[PERSON_NAME] [PERSON_NAME]" at bounding box center [543, 248] width 156 height 12
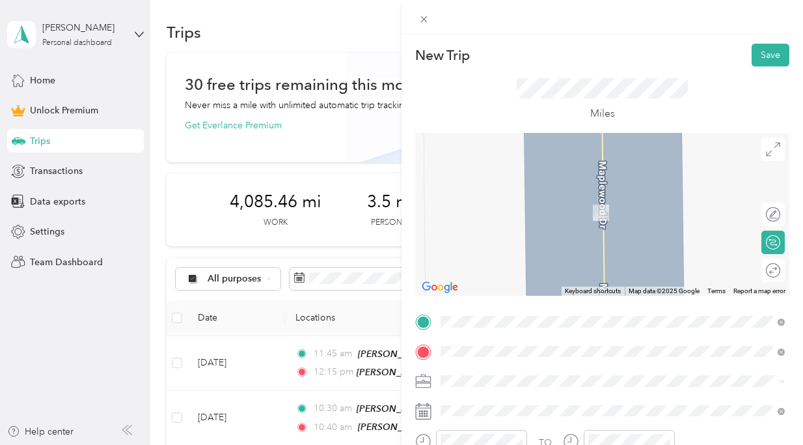
click at [565, 244] on div "[PERSON_NAME] [STREET_ADDRESS][PERSON_NAME]" at bounding box center [542, 245] width 155 height 27
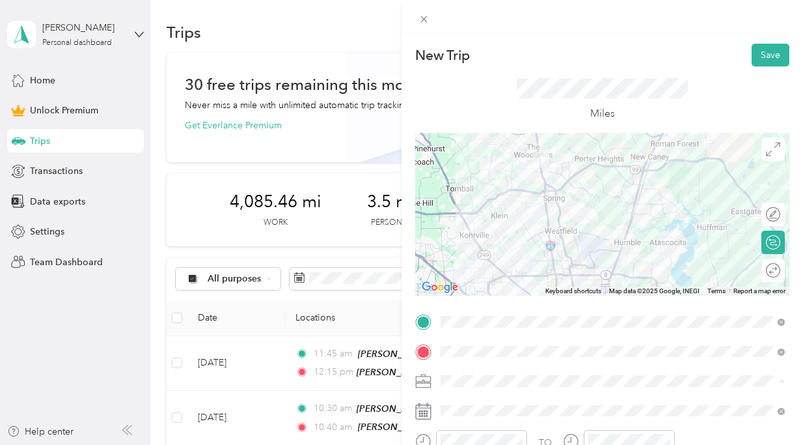
click at [548, 245] on div "HH OT" at bounding box center [612, 244] width 335 height 14
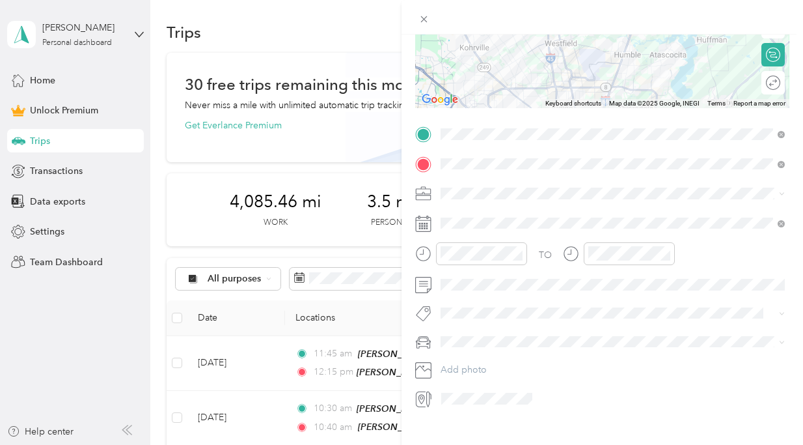
scroll to position [199, 0]
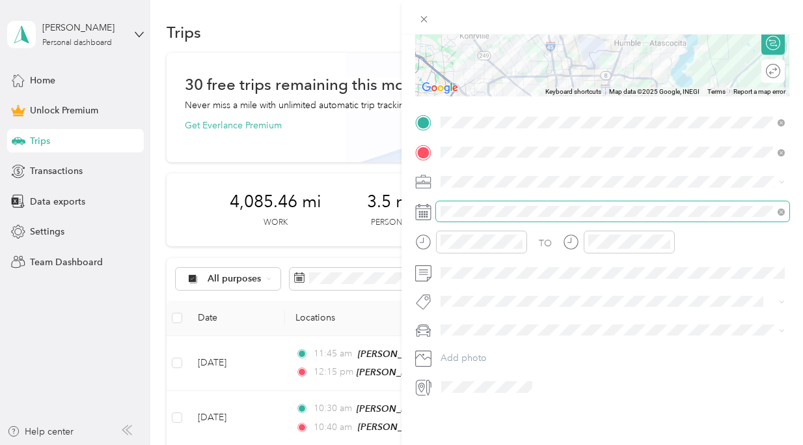
click at [461, 217] on span at bounding box center [612, 211] width 353 height 21
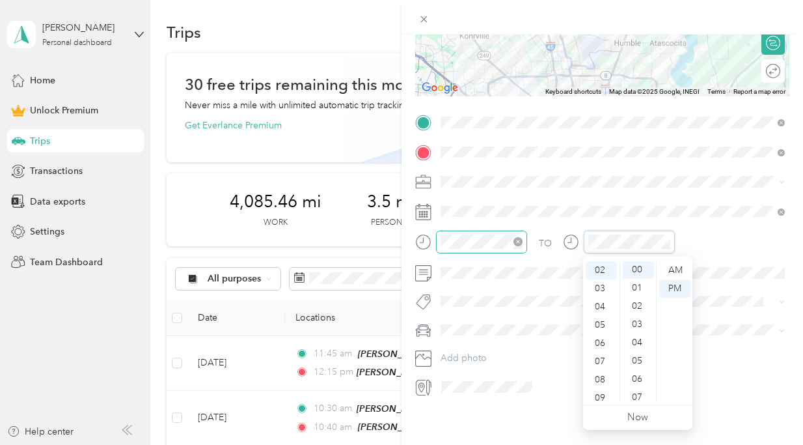
scroll to position [0, 0]
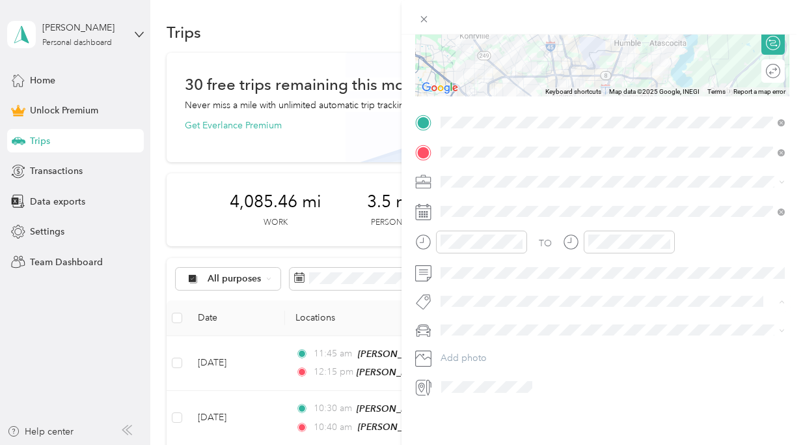
click at [491, 327] on button "Ot Session" at bounding box center [473, 324] width 56 height 16
click at [497, 353] on div "[PERSON_NAME]’s Car" at bounding box center [612, 355] width 335 height 14
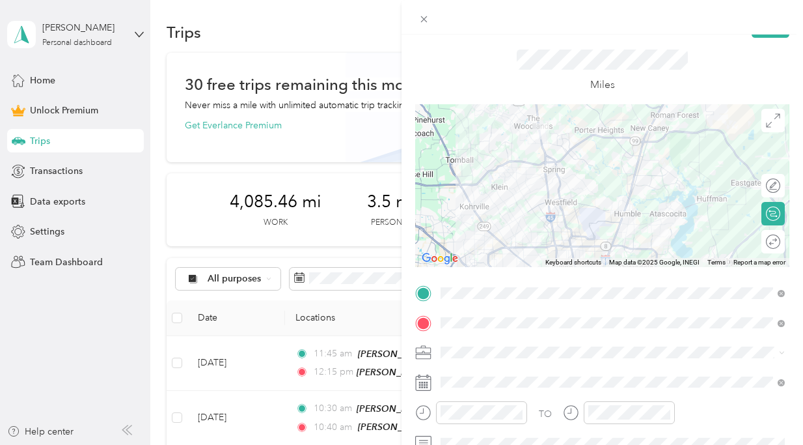
scroll to position [26, 0]
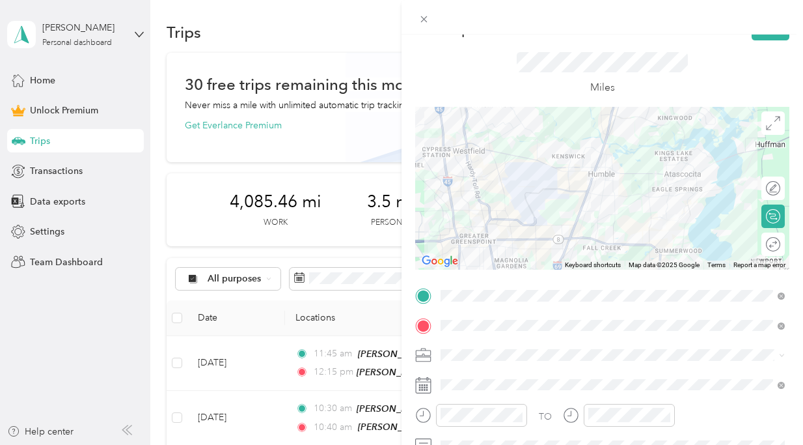
click at [773, 33] on div at bounding box center [603, 17] width 402 height 34
click at [773, 36] on button "Save" at bounding box center [771, 29] width 38 height 23
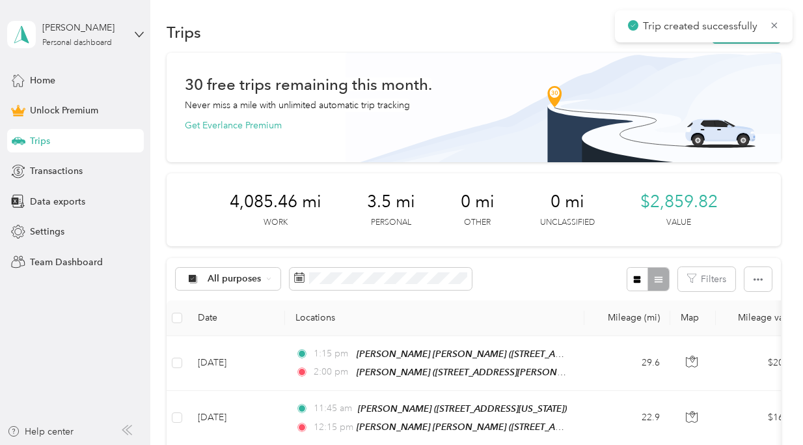
click at [780, 33] on div "Trip created successfully" at bounding box center [704, 26] width 178 height 32
click at [773, 20] on icon at bounding box center [774, 26] width 10 height 12
click at [759, 29] on button "New trip" at bounding box center [746, 32] width 69 height 23
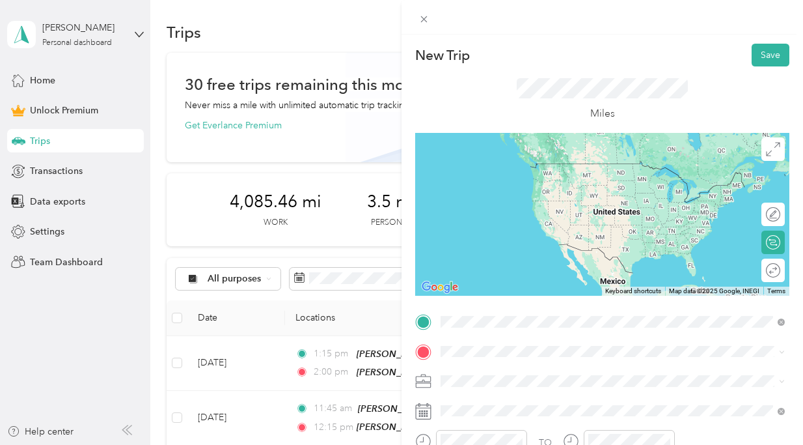
click at [596, 230] on div "[PERSON_NAME] [STREET_ADDRESS][PERSON_NAME]" at bounding box center [542, 216] width 155 height 27
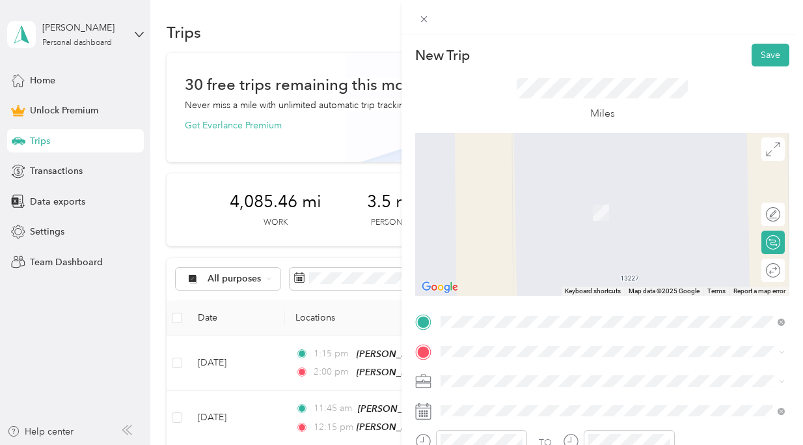
click at [566, 328] on div "[PERSON_NAME]" at bounding box center [530, 331] width 130 height 12
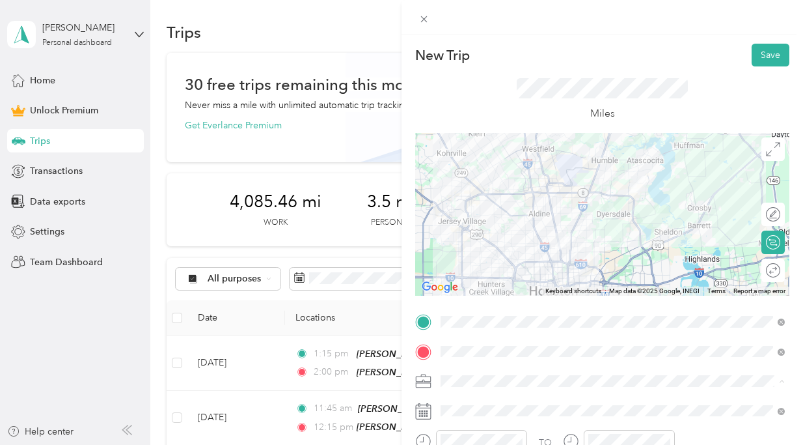
click at [510, 250] on ol "Work Personal HH OT Other Charity Medical Moving Commute" at bounding box center [612, 278] width 353 height 182
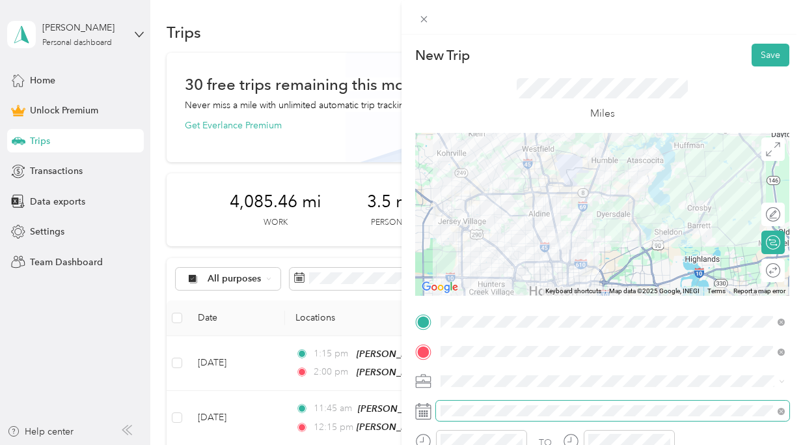
click at [475, 403] on span at bounding box center [612, 410] width 353 height 21
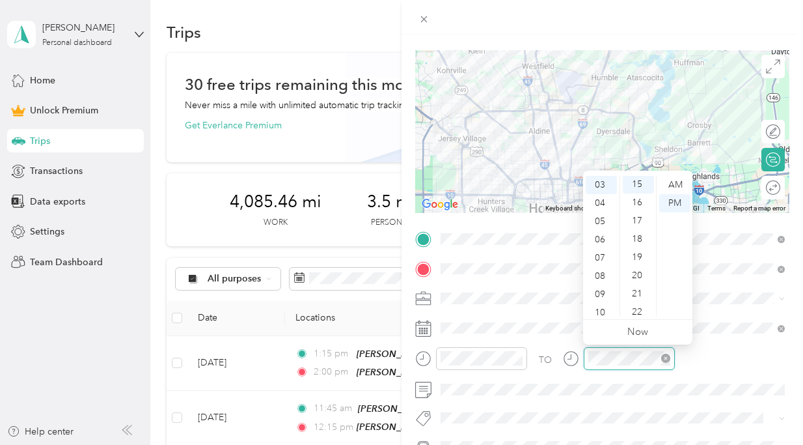
scroll to position [273, 0]
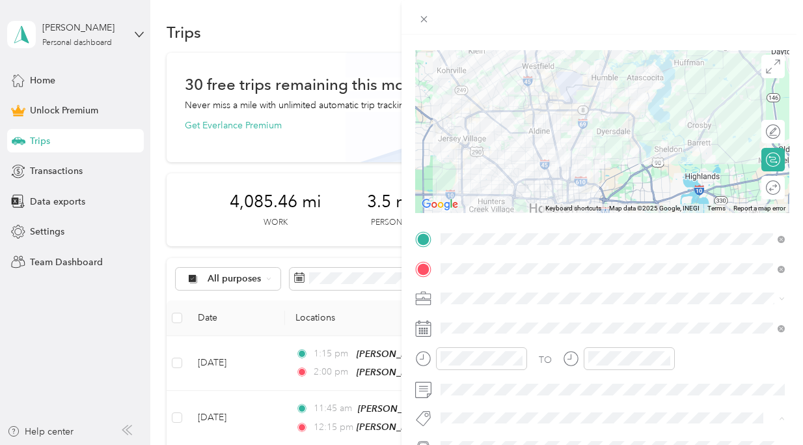
click at [515, 398] on div "Ot Session" at bounding box center [612, 395] width 335 height 16
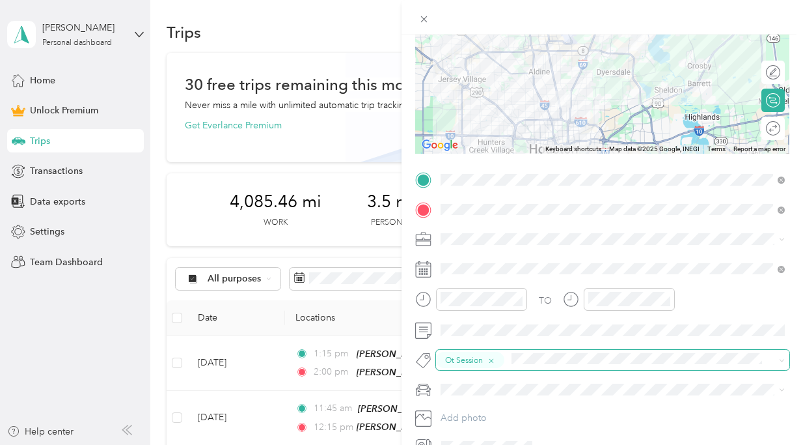
scroll to position [154, 0]
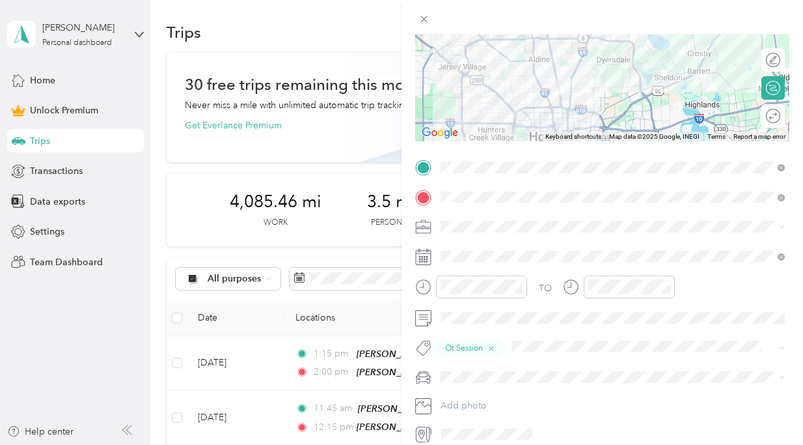
click at [514, 394] on div "[PERSON_NAME]’s Car" at bounding box center [612, 399] width 335 height 14
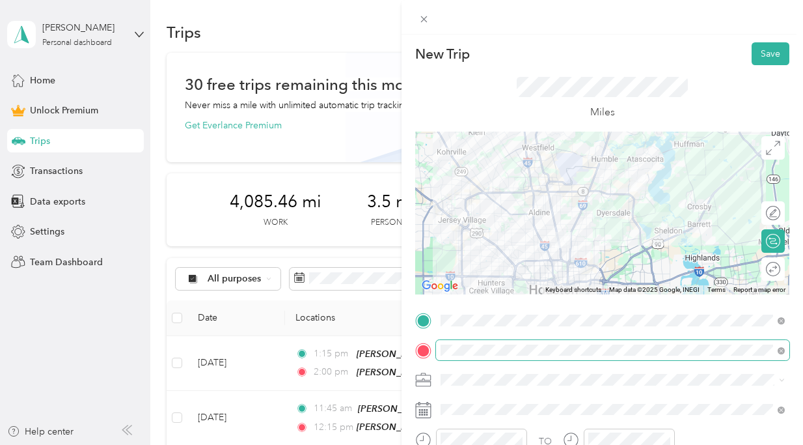
scroll to position [0, 0]
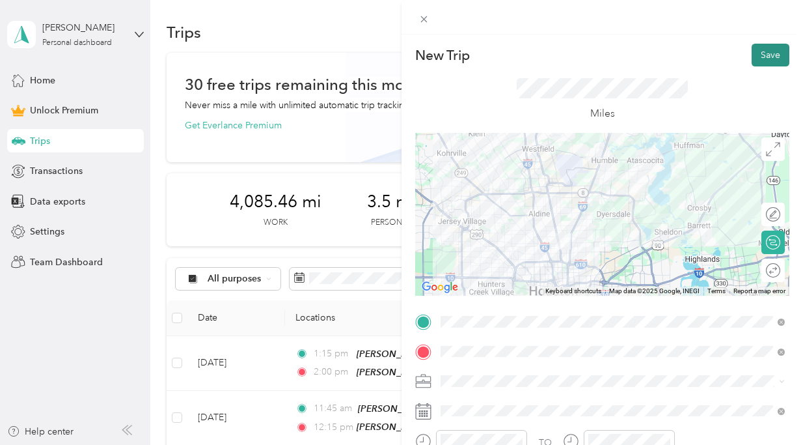
click at [770, 58] on button "Save" at bounding box center [771, 55] width 38 height 23
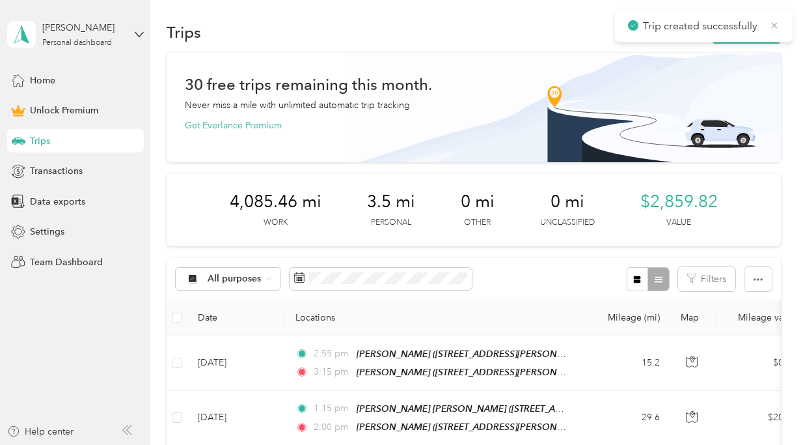
click at [770, 26] on icon at bounding box center [774, 26] width 10 height 12
click at [759, 29] on button "New trip" at bounding box center [746, 32] width 69 height 23
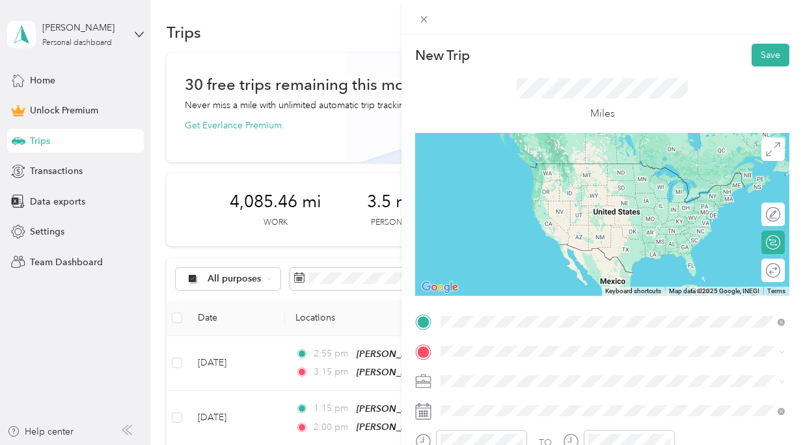
click at [585, 223] on div "[PERSON_NAME]" at bounding box center [530, 223] width 130 height 12
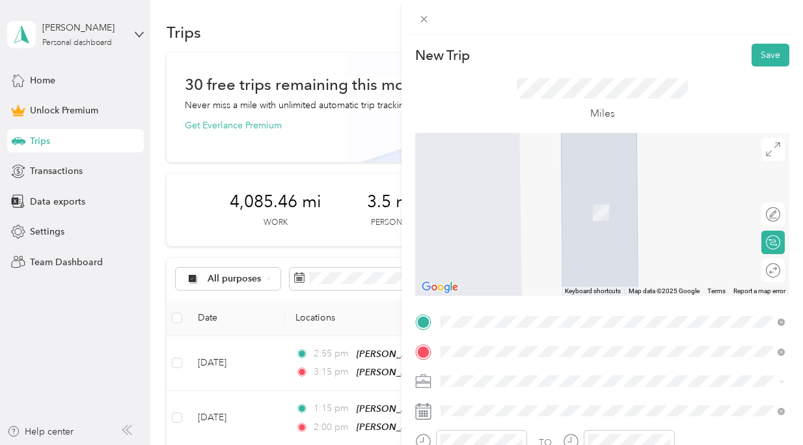
click at [573, 211] on span "[STREET_ADDRESS][PERSON_NAME]" at bounding box center [542, 211] width 155 height 11
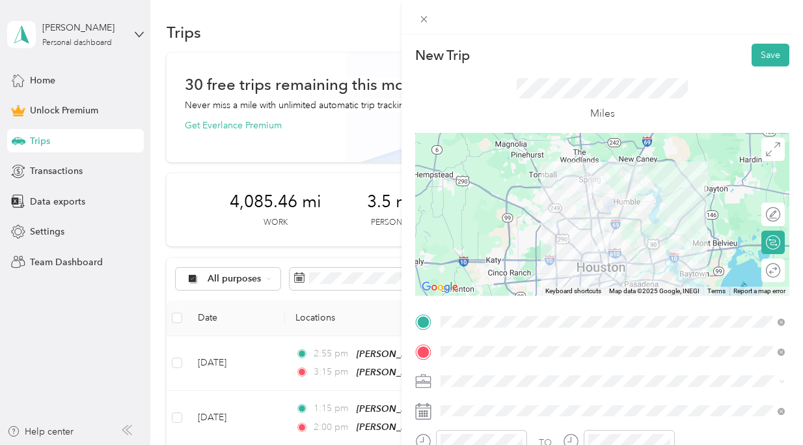
click at [509, 374] on span at bounding box center [612, 380] width 353 height 21
click at [558, 238] on div "HH OT" at bounding box center [612, 244] width 335 height 14
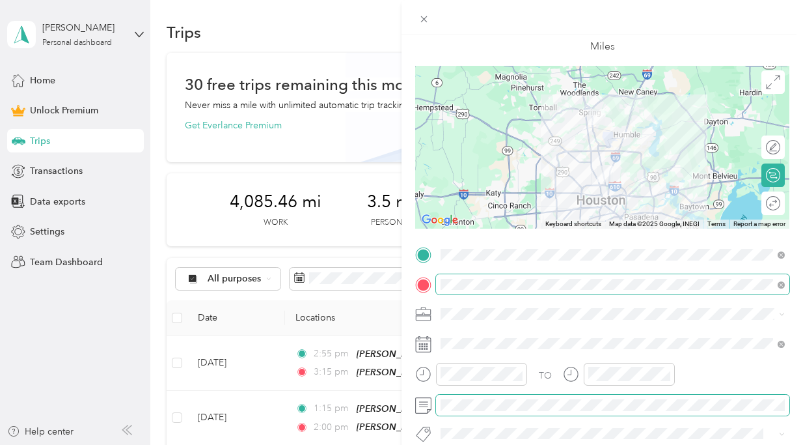
scroll to position [456, 0]
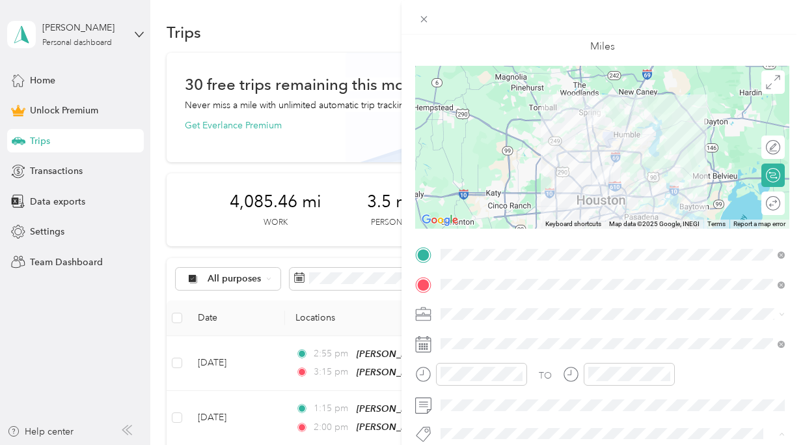
click at [476, 410] on span "Ot Session" at bounding box center [473, 411] width 38 height 12
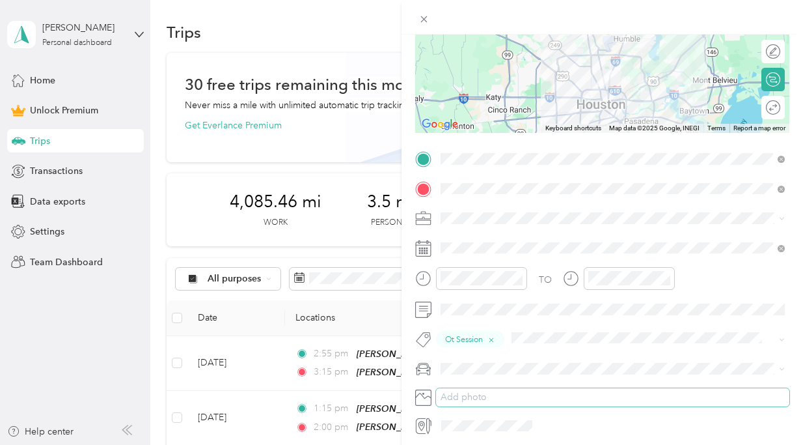
scroll to position [186, 0]
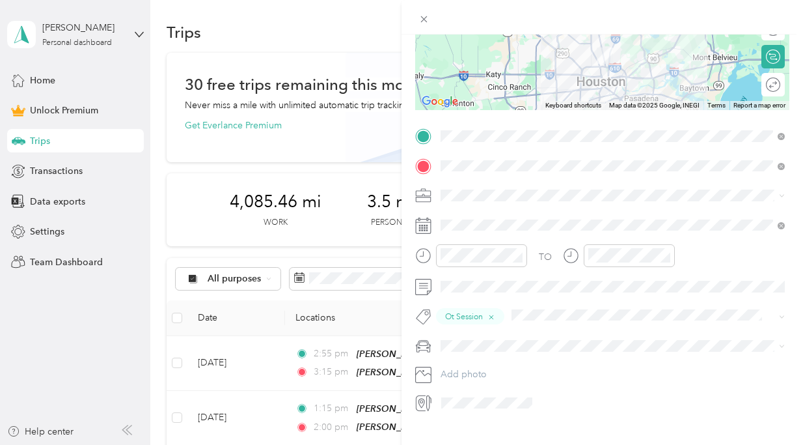
click at [498, 364] on div "[PERSON_NAME]’s Car" at bounding box center [612, 366] width 335 height 14
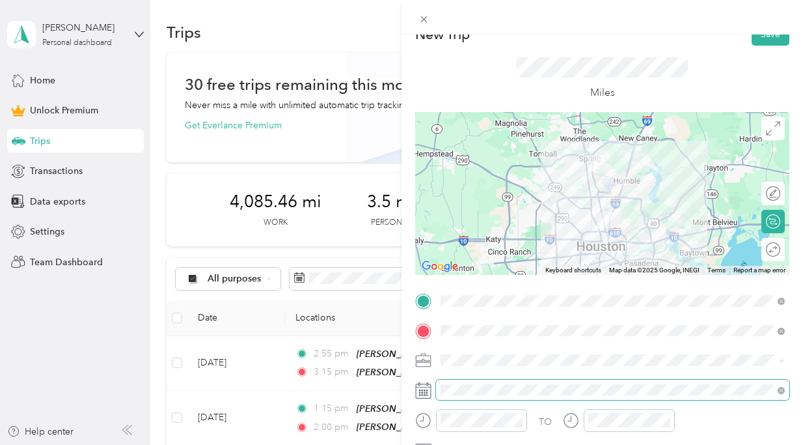
scroll to position [0, 0]
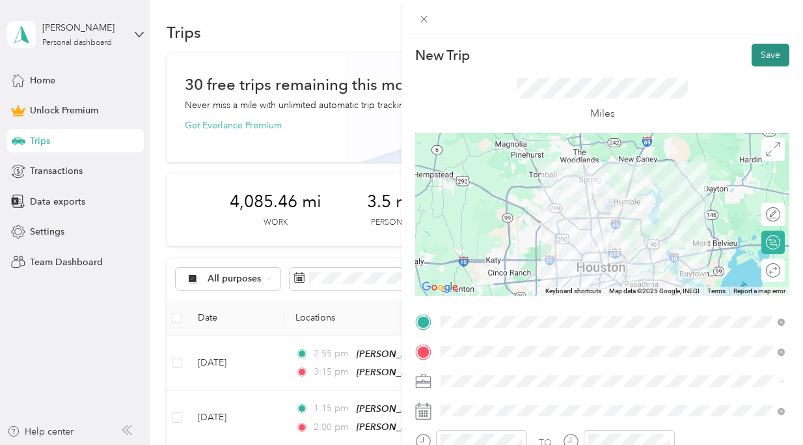
click at [770, 49] on button "Save" at bounding box center [771, 55] width 38 height 23
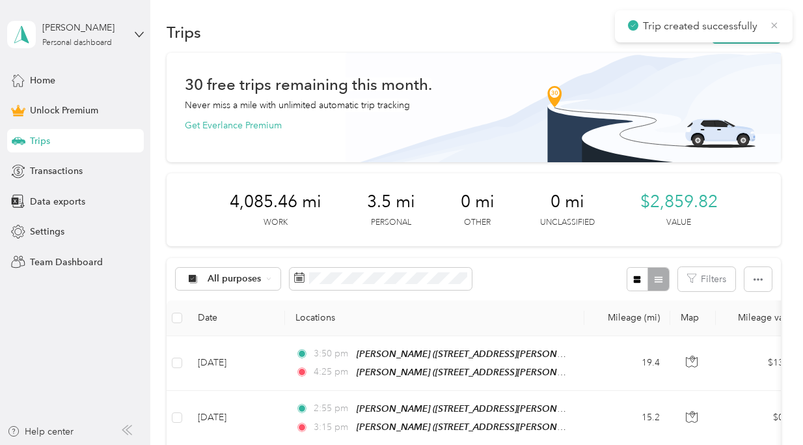
click at [776, 27] on icon at bounding box center [775, 25] width 6 height 6
click at [756, 27] on button "New trip" at bounding box center [746, 32] width 69 height 23
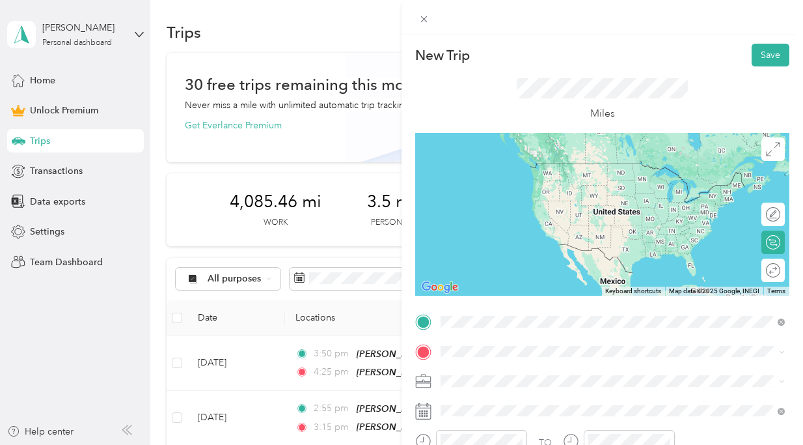
click at [545, 215] on div "[PERSON_NAME] [STREET_ADDRESS][GEOGRAPHIC_DATA][PERSON_NAME], [GEOGRAPHIC_DATA]…" at bounding box center [542, 216] width 155 height 27
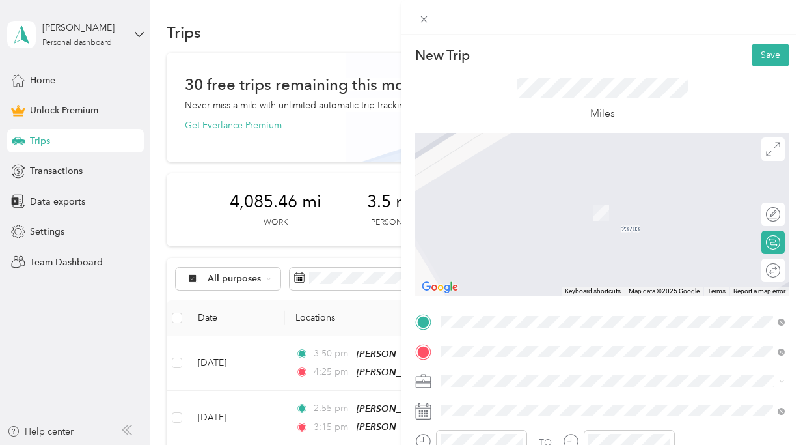
click at [539, 217] on div "Home [STREET_ADDRESS]" at bounding box center [623, 211] width 316 height 41
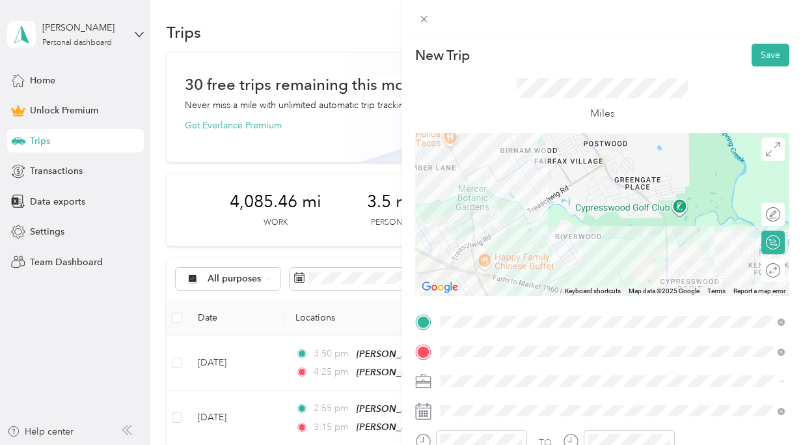
click at [665, 243] on div at bounding box center [602, 214] width 374 height 163
click at [666, 242] on div at bounding box center [602, 214] width 374 height 163
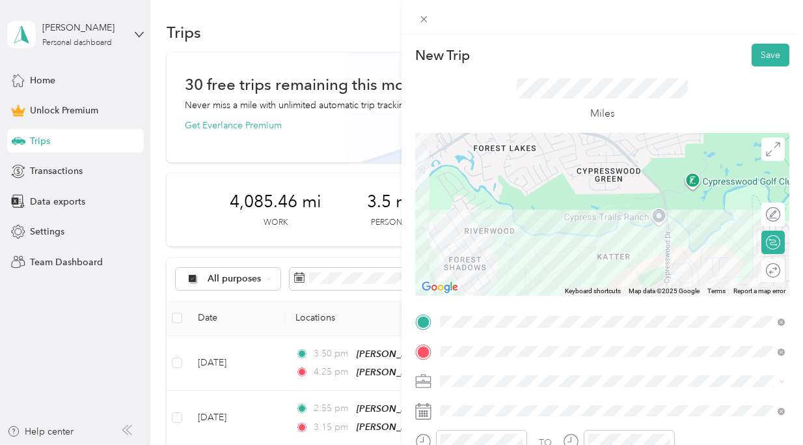
click at [668, 234] on div at bounding box center [602, 214] width 374 height 163
click at [773, 218] on div "Edit route" at bounding box center [773, 213] width 23 height 23
click at [769, 212] on div at bounding box center [766, 214] width 27 height 14
click at [668, 228] on div at bounding box center [602, 214] width 374 height 163
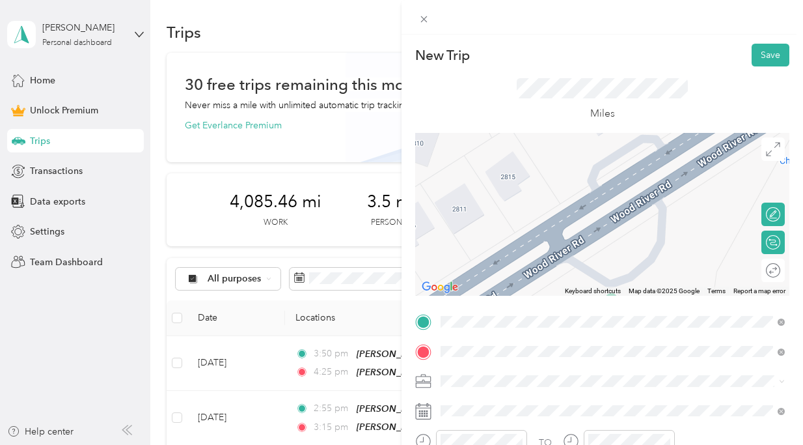
click at [770, 160] on div at bounding box center [602, 214] width 374 height 163
click at [774, 147] on icon at bounding box center [773, 149] width 14 height 14
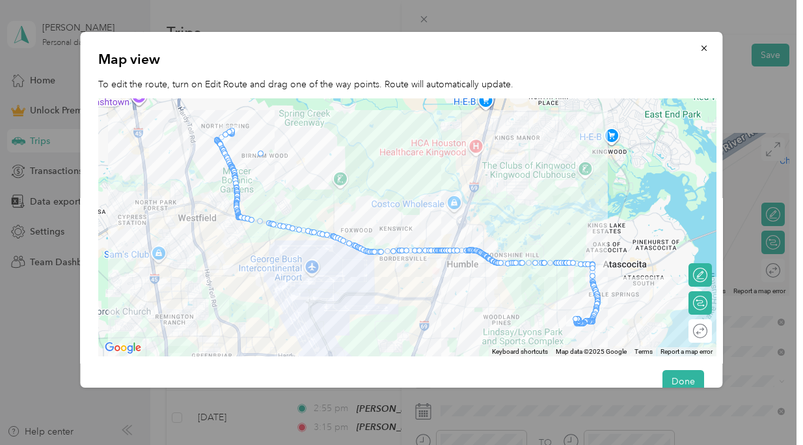
drag, startPoint x: 219, startPoint y: 144, endPoint x: 260, endPoint y: 152, distance: 41.7
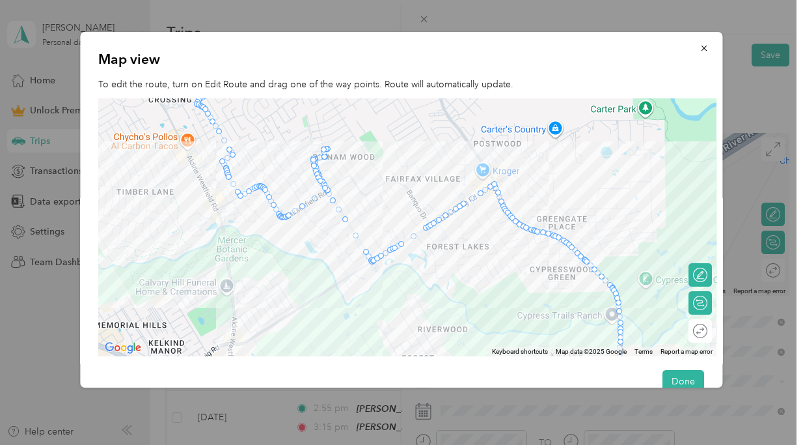
drag, startPoint x: 220, startPoint y: 191, endPoint x: 308, endPoint y: 251, distance: 106.0
click at [309, 251] on div at bounding box center [407, 227] width 618 height 258
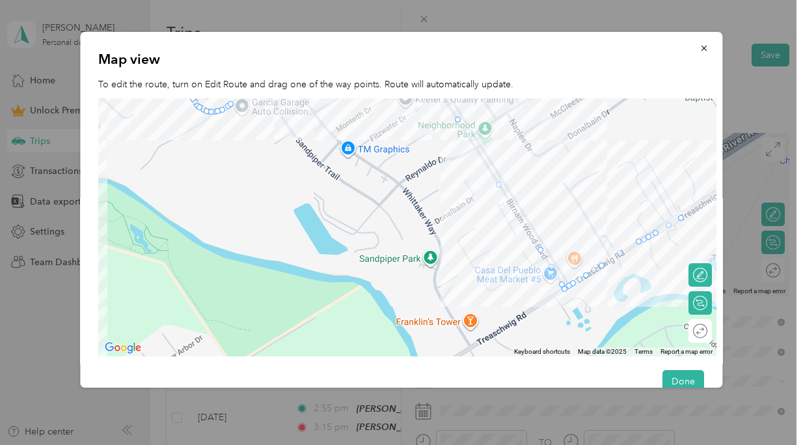
drag, startPoint x: 292, startPoint y: 152, endPoint x: 426, endPoint y: 229, distance: 154.3
click at [428, 229] on div at bounding box center [407, 227] width 618 height 258
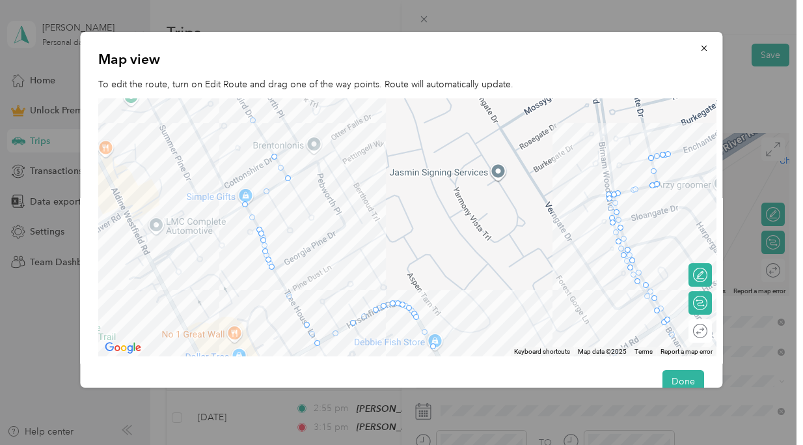
drag, startPoint x: 293, startPoint y: 180, endPoint x: 382, endPoint y: 403, distance: 240.4
click at [382, 444] on div "New Trip Save This trip cannot be edited because it is either under review, app…" at bounding box center [398, 445] width 797 height 0
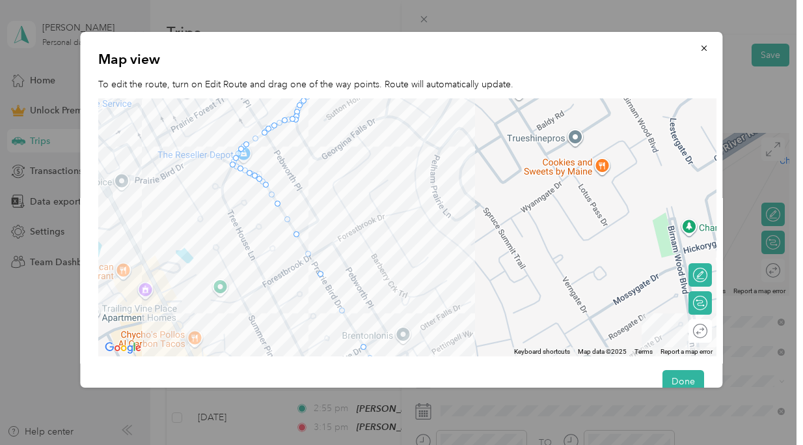
drag, startPoint x: 383, startPoint y: 200, endPoint x: 445, endPoint y: 361, distance: 172.5
click at [445, 361] on div "Map view To edit the route, turn on Edit Route and drag one of the way points. …" at bounding box center [401, 209] width 642 height 355
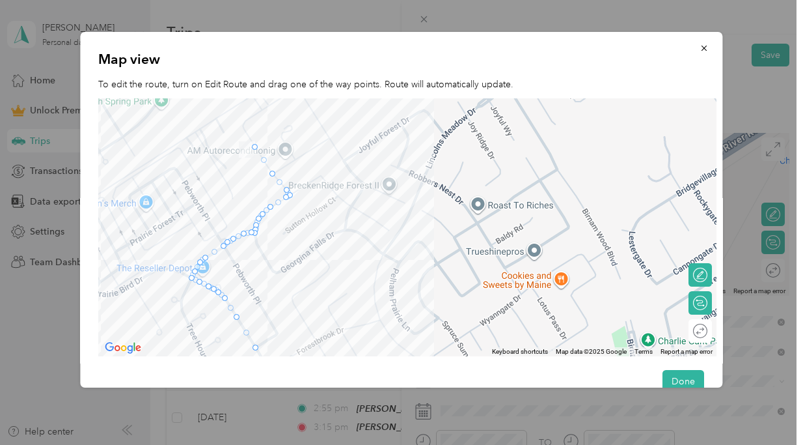
drag, startPoint x: 447, startPoint y: 239, endPoint x: 400, endPoint y: 344, distance: 114.8
click at [400, 344] on div at bounding box center [407, 227] width 618 height 258
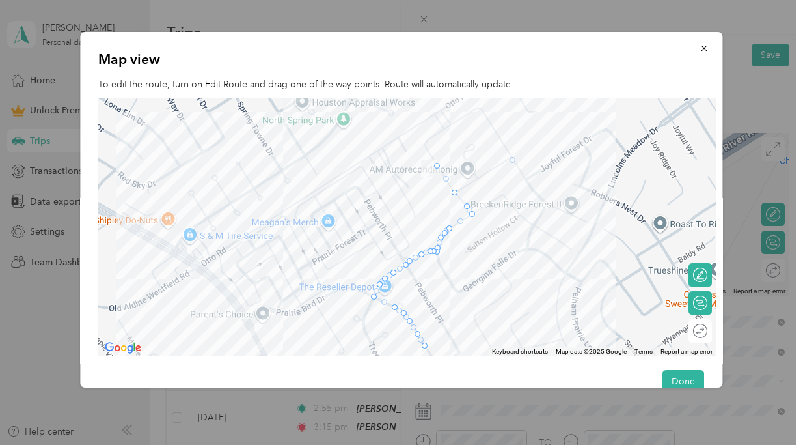
drag, startPoint x: 464, startPoint y: 199, endPoint x: 516, endPoint y: 158, distance: 66.2
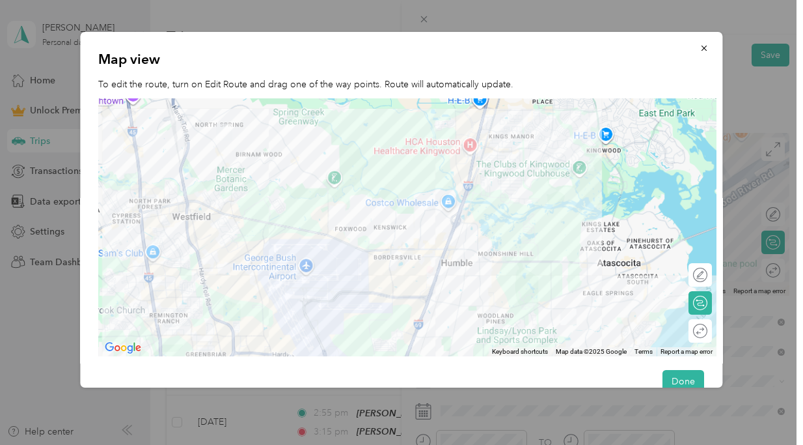
scroll to position [5, 0]
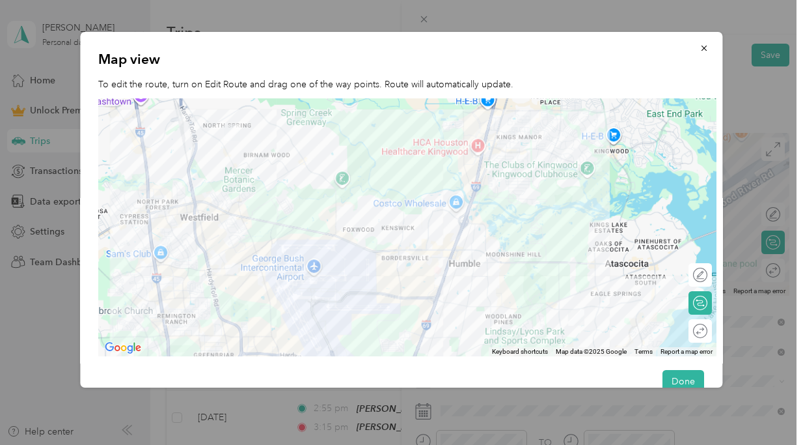
drag, startPoint x: 296, startPoint y: 165, endPoint x: 305, endPoint y: 165, distance: 9.8
click at [305, 165] on div at bounding box center [407, 227] width 618 height 258
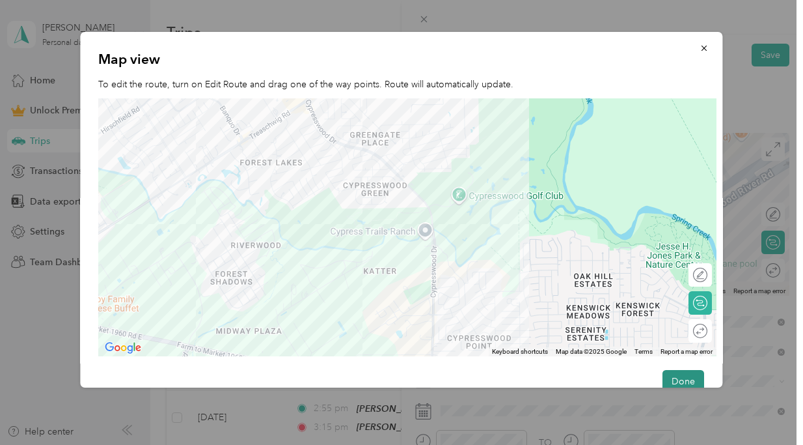
click at [683, 376] on button "Done" at bounding box center [684, 381] width 42 height 23
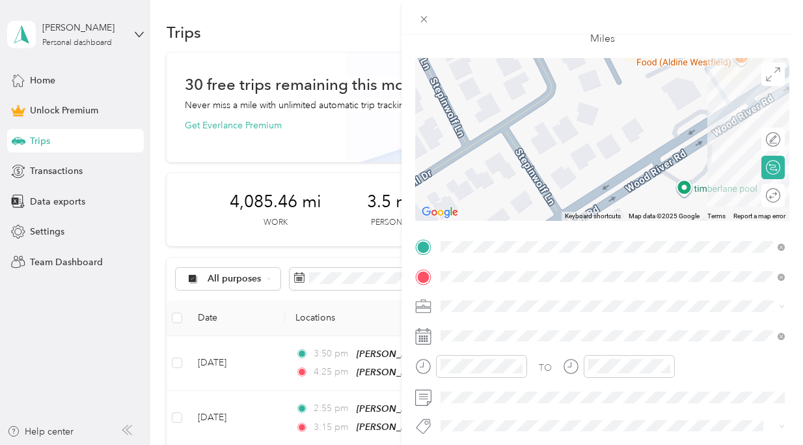
scroll to position [77, 0]
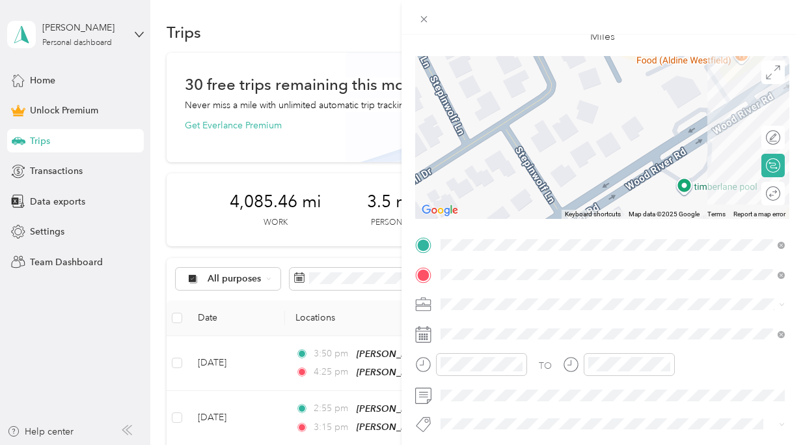
click at [587, 171] on li "HH OT" at bounding box center [612, 165] width 353 height 23
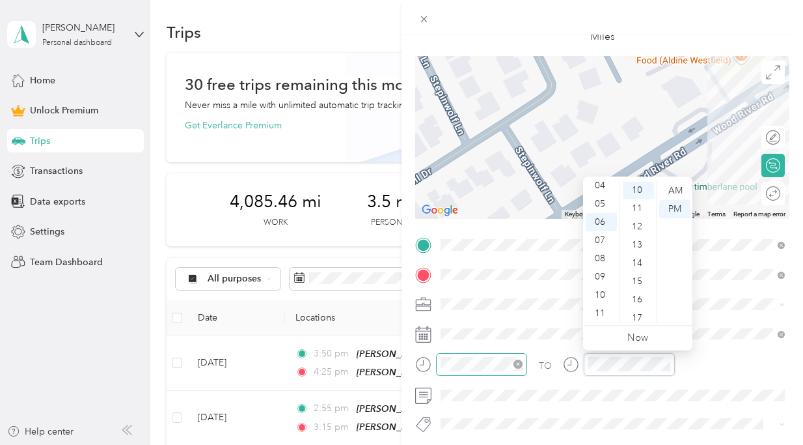
scroll to position [182, 0]
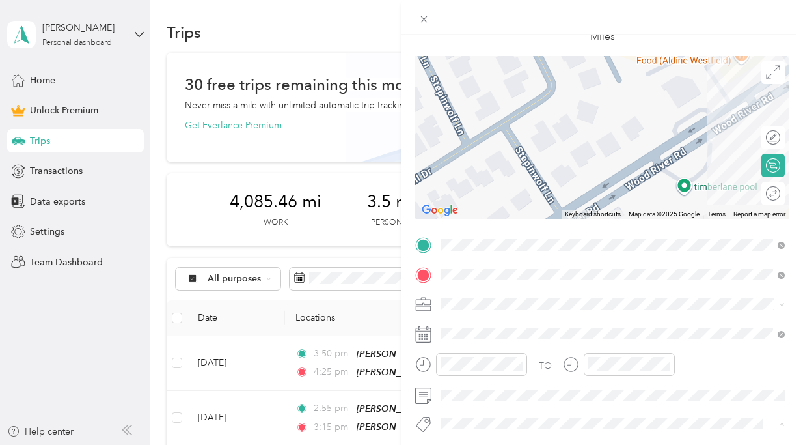
click at [467, 406] on li "Ot Session" at bounding box center [612, 400] width 353 height 25
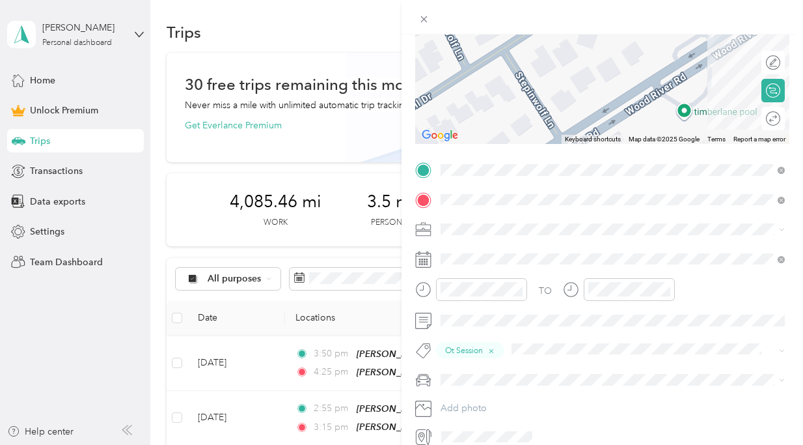
scroll to position [183, 0]
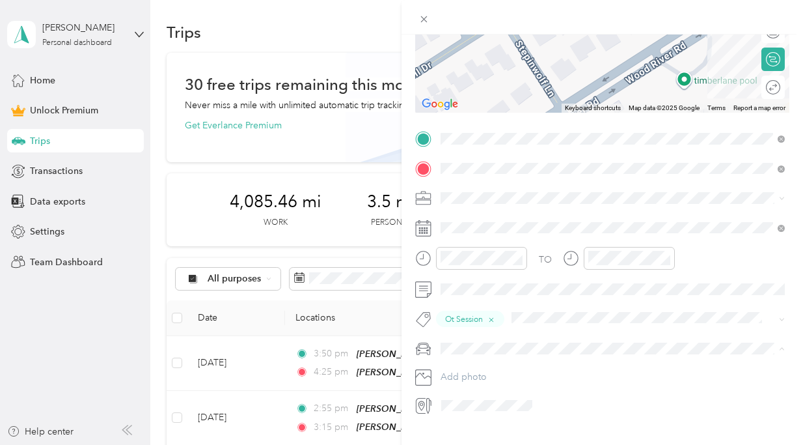
click at [485, 362] on li "[PERSON_NAME]’s Car" at bounding box center [612, 371] width 353 height 23
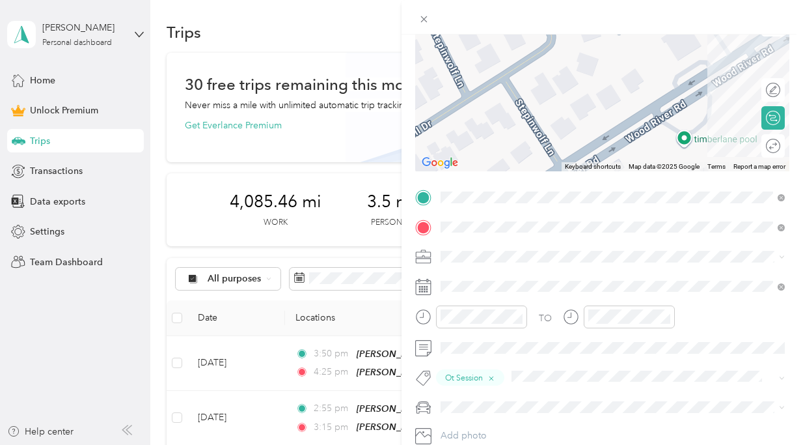
scroll to position [0, 0]
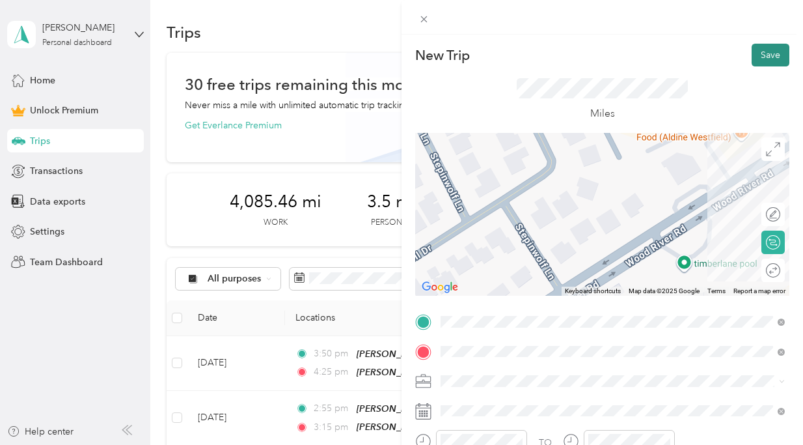
click at [775, 51] on button "Save" at bounding box center [771, 55] width 38 height 23
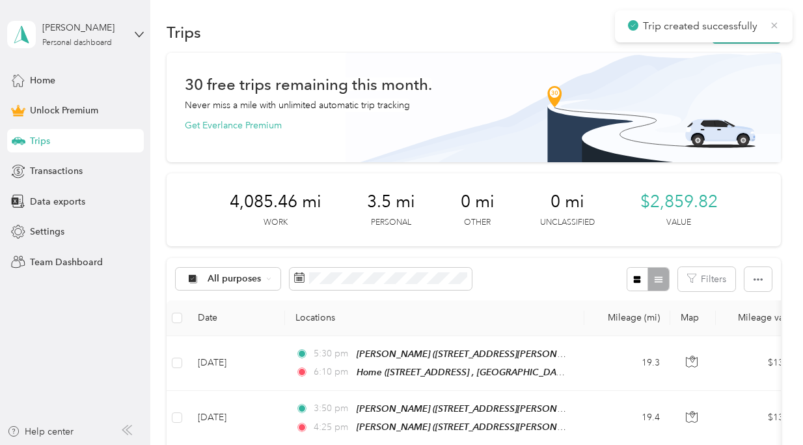
click at [775, 21] on icon at bounding box center [774, 26] width 10 height 12
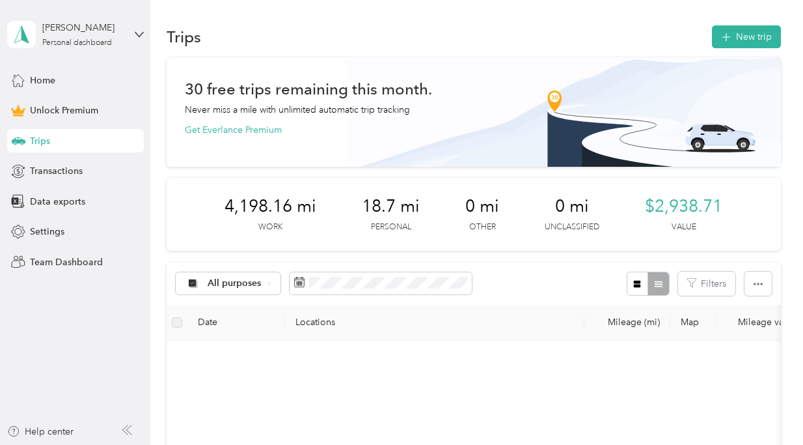
click at [398, 208] on span "18.7 mi" at bounding box center [391, 206] width 58 height 21
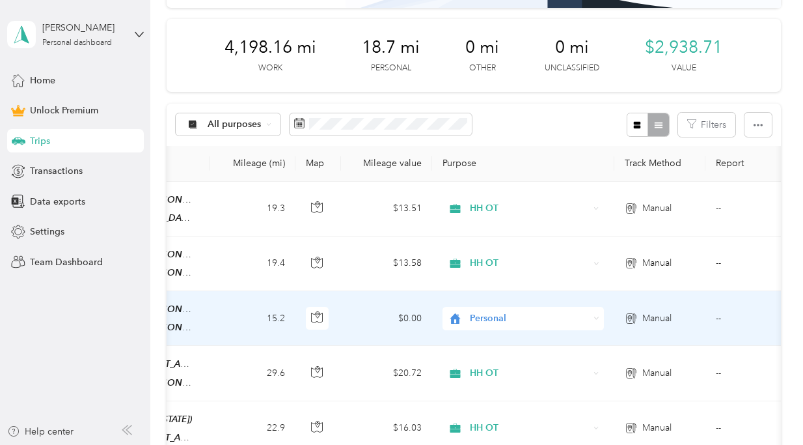
scroll to position [0, 385]
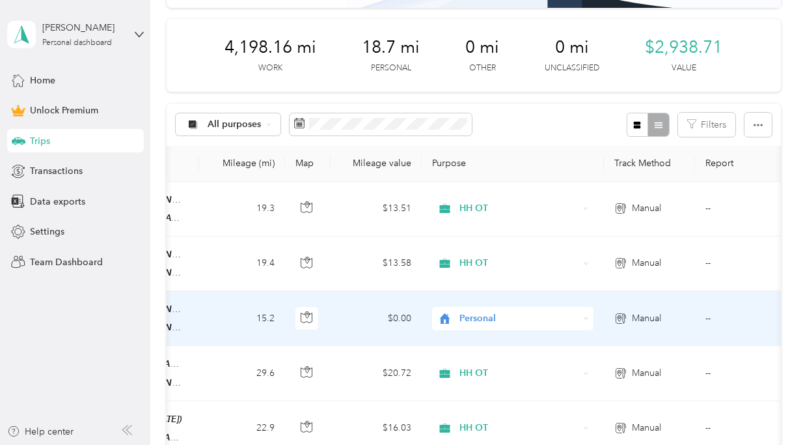
click at [504, 312] on span "Personal" at bounding box center [519, 318] width 119 height 14
click at [540, 176] on span "HH OT" at bounding box center [524, 178] width 120 height 14
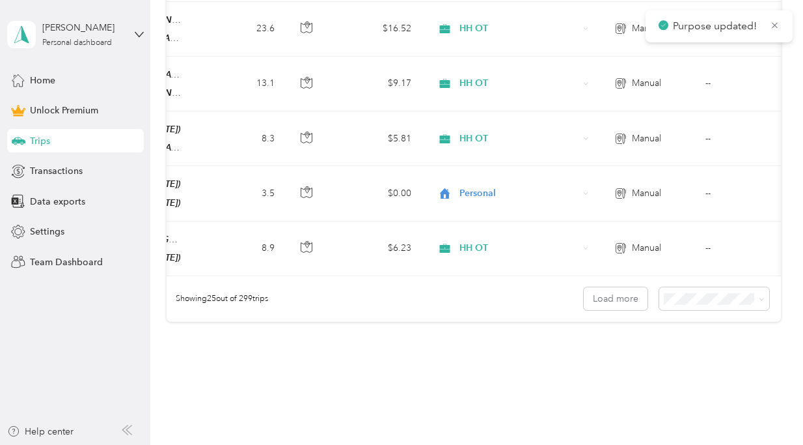
scroll to position [1476, 0]
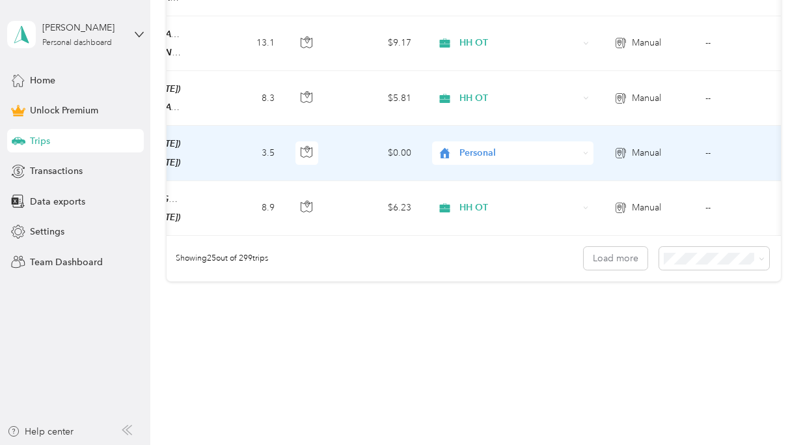
click at [471, 146] on span "Personal" at bounding box center [519, 153] width 119 height 14
click at [488, 200] on span "HH OT" at bounding box center [524, 207] width 120 height 14
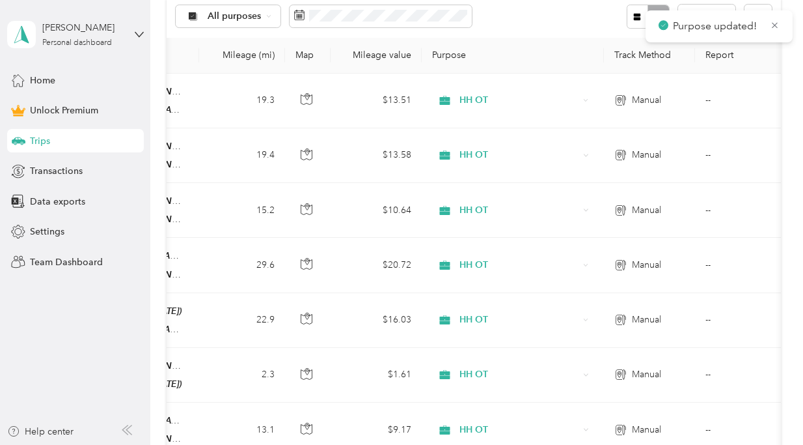
scroll to position [0, 0]
